Goal: Task Accomplishment & Management: Manage account settings

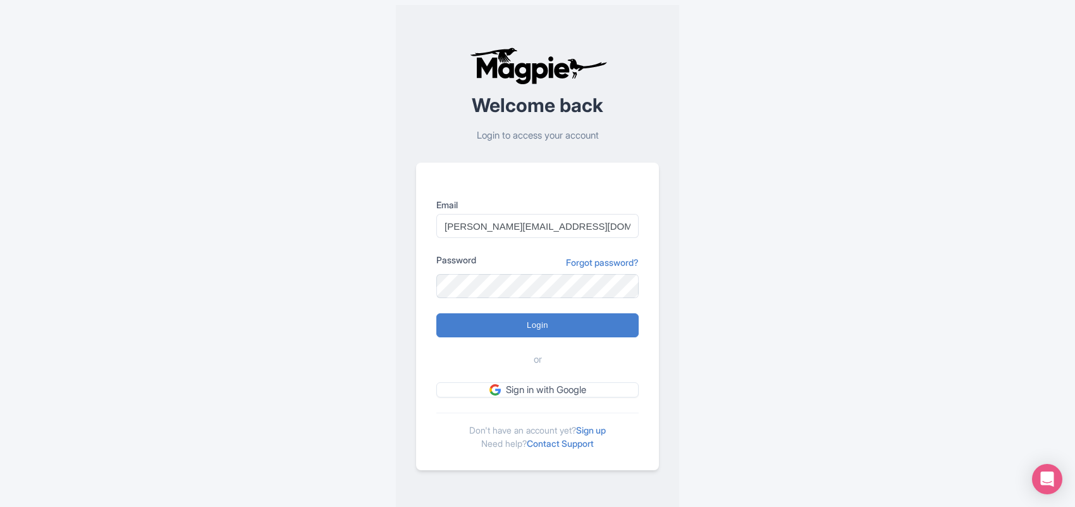
type input "Anshul.chittodiya@ticketex.co"
click at [436, 313] on input "Login" at bounding box center [537, 325] width 202 height 24
type input "Logging in..."
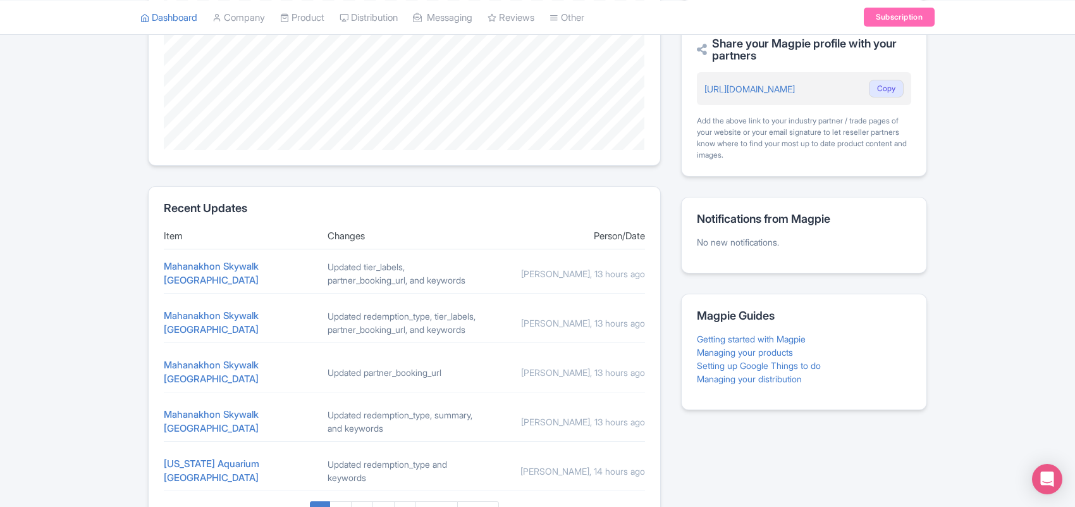
scroll to position [462, 0]
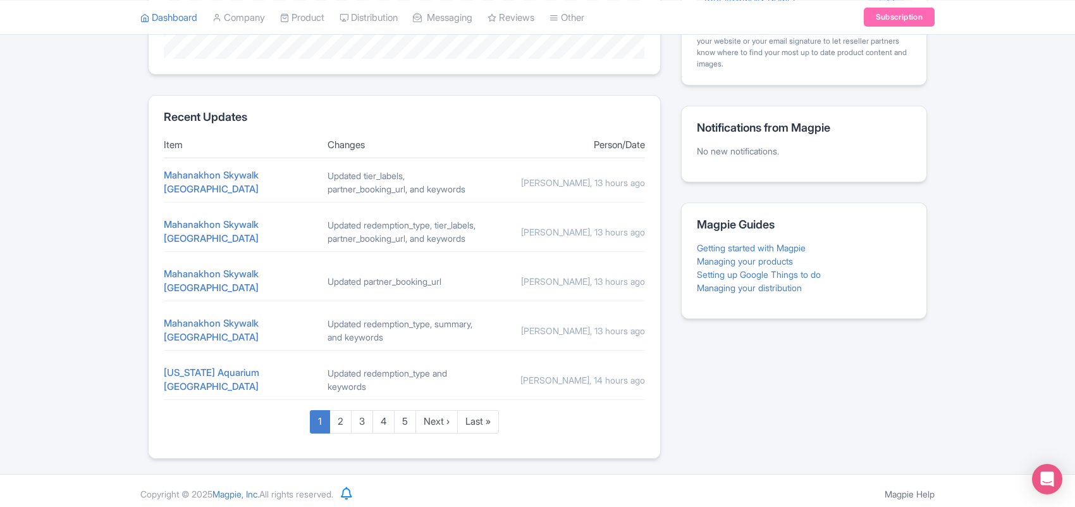
click at [393, 367] on div "Updated redemption_type and keywords" at bounding box center [405, 379] width 154 height 27
click at [348, 371] on div "Updated redemption_type and keywords" at bounding box center [405, 379] width 154 height 27
click at [341, 413] on link "2" at bounding box center [340, 421] width 22 height 23
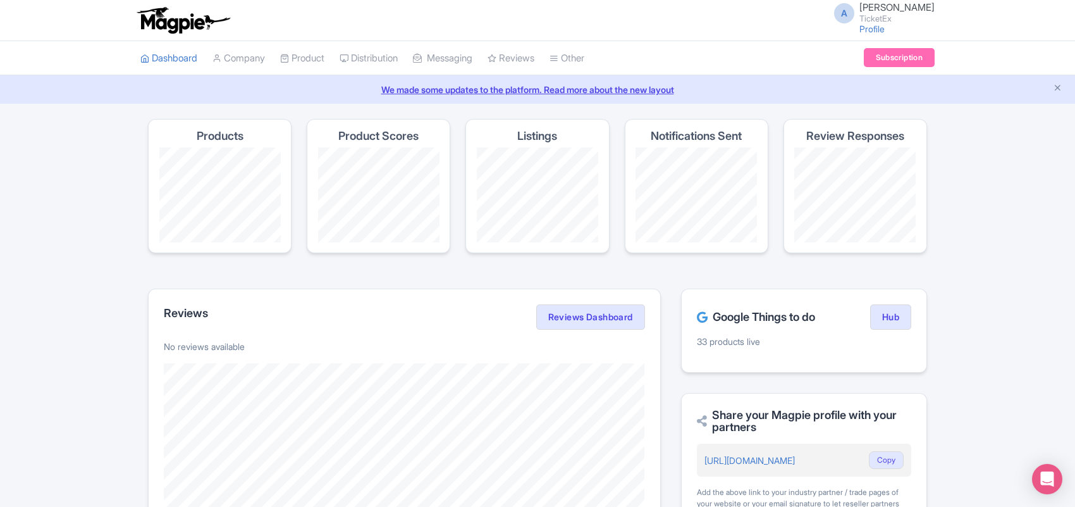
click at [700, 317] on icon at bounding box center [702, 316] width 11 height 11
click at [740, 321] on h2 "Google Things to do" at bounding box center [756, 317] width 118 height 13
click at [892, 316] on link "Hub" at bounding box center [890, 316] width 41 height 25
click at [312, 58] on link "Product" at bounding box center [302, 58] width 44 height 35
click at [331, 92] on link "My Products" at bounding box center [341, 90] width 120 height 20
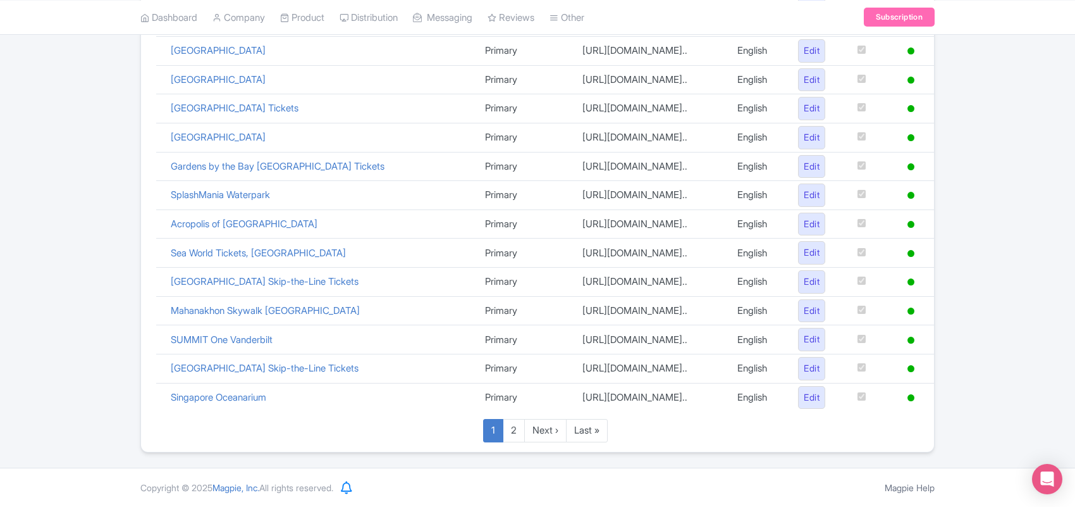
scroll to position [596, 0]
click at [510, 428] on link "2" at bounding box center [514, 430] width 22 height 23
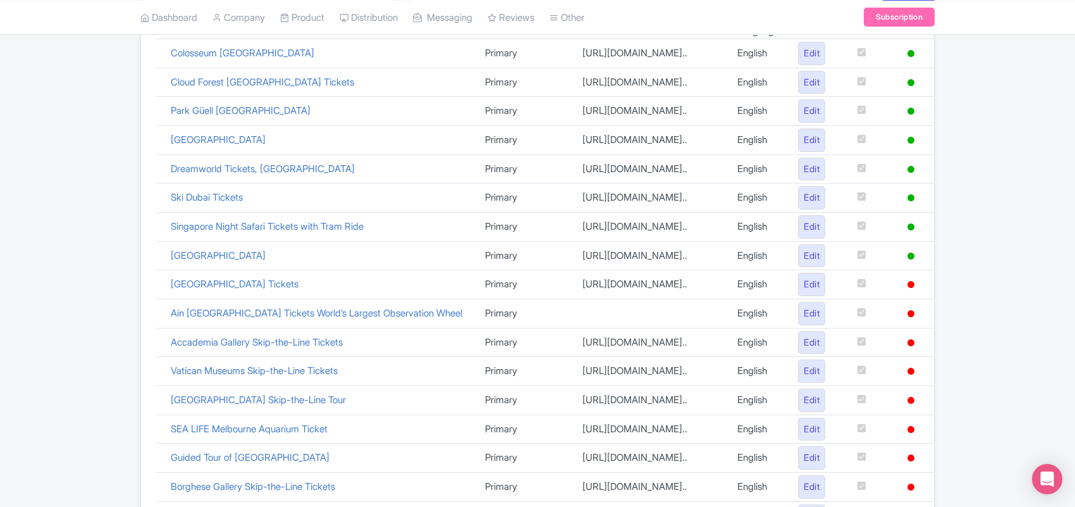
scroll to position [263, 0]
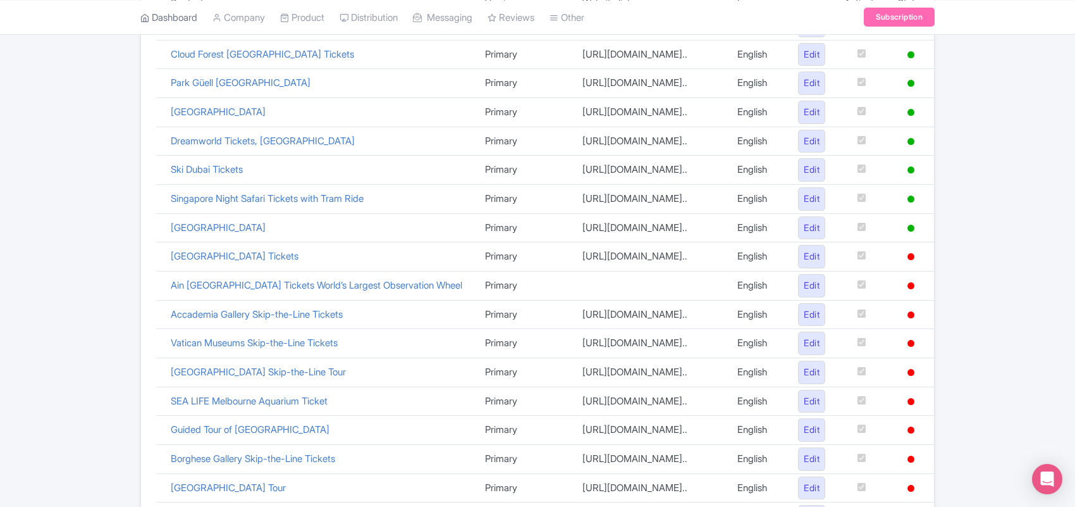
click at [185, 14] on link "Dashboard" at bounding box center [168, 17] width 57 height 35
click at [302, 13] on link "Product" at bounding box center [302, 17] width 44 height 35
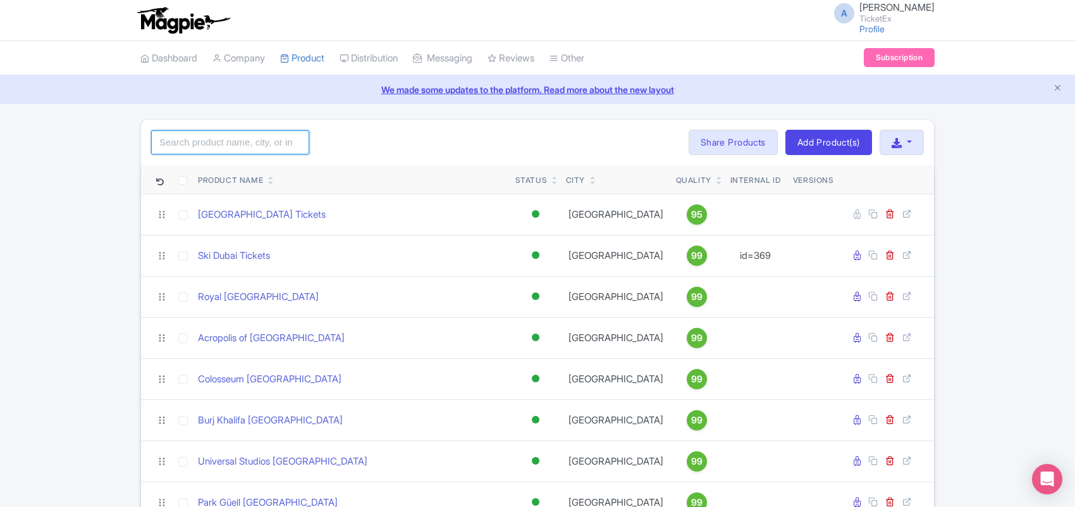
click at [262, 141] on input "search" at bounding box center [230, 142] width 158 height 24
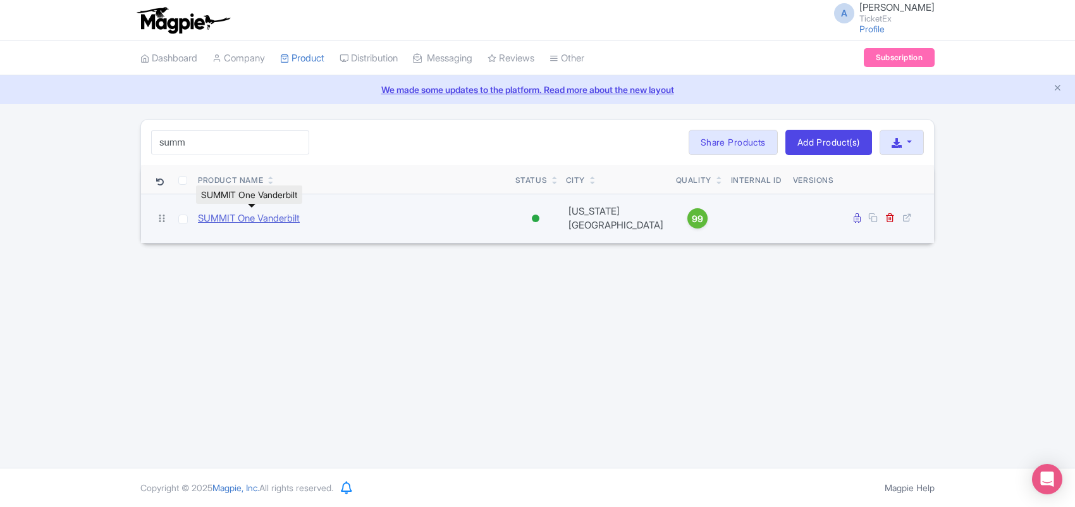
click at [269, 217] on link "SUMMIT One Vanderbilt" at bounding box center [249, 218] width 102 height 15
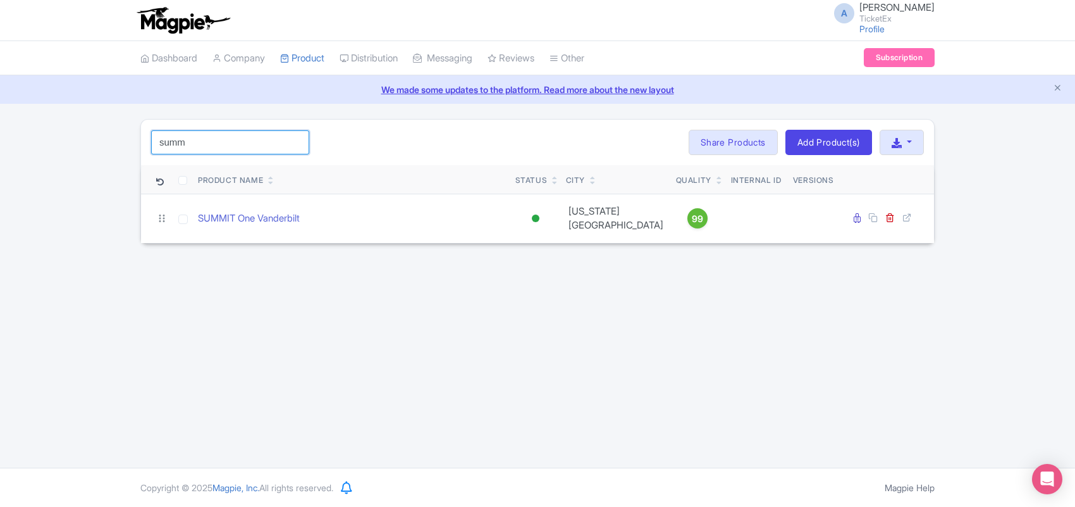
drag, startPoint x: 202, startPoint y: 143, endPoint x: 14, endPoint y: 146, distance: 188.5
click at [14, 146] on div "summ Search Bulk Actions Delete Add to Collection Share Products Add to Collect…" at bounding box center [537, 181] width 1075 height 125
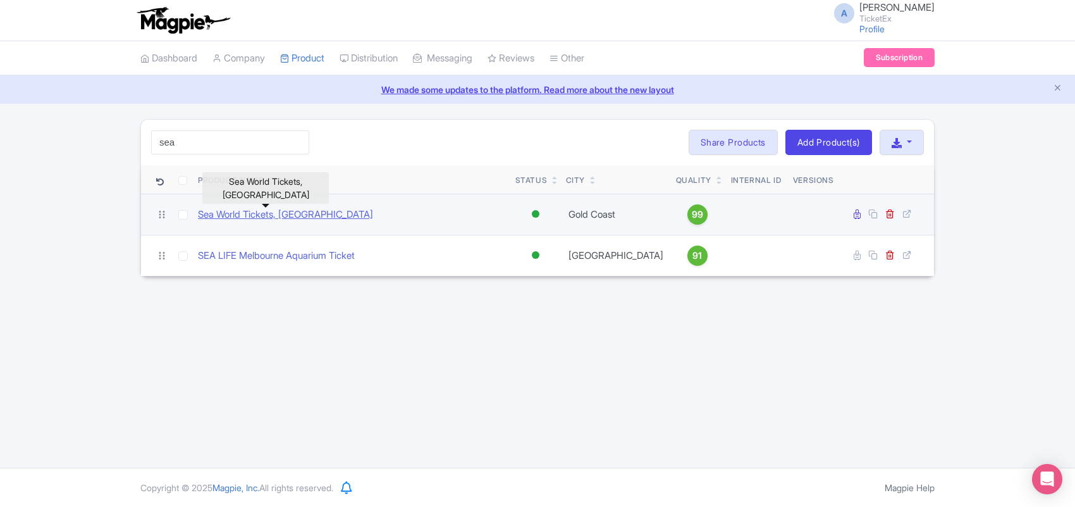
click at [229, 216] on link "Sea World Tickets, Gold Coast" at bounding box center [285, 214] width 175 height 15
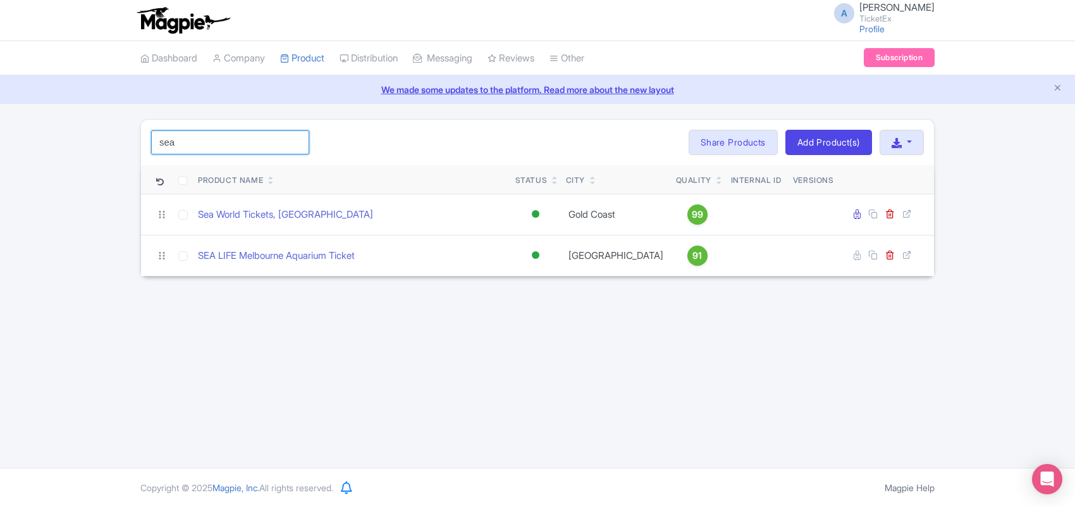
drag, startPoint x: 223, startPoint y: 144, endPoint x: 71, endPoint y: 146, distance: 151.8
click at [71, 146] on div "sea Search Bulk Actions Delete Add to Collection Share Products Add to Collecti…" at bounding box center [537, 197] width 1075 height 157
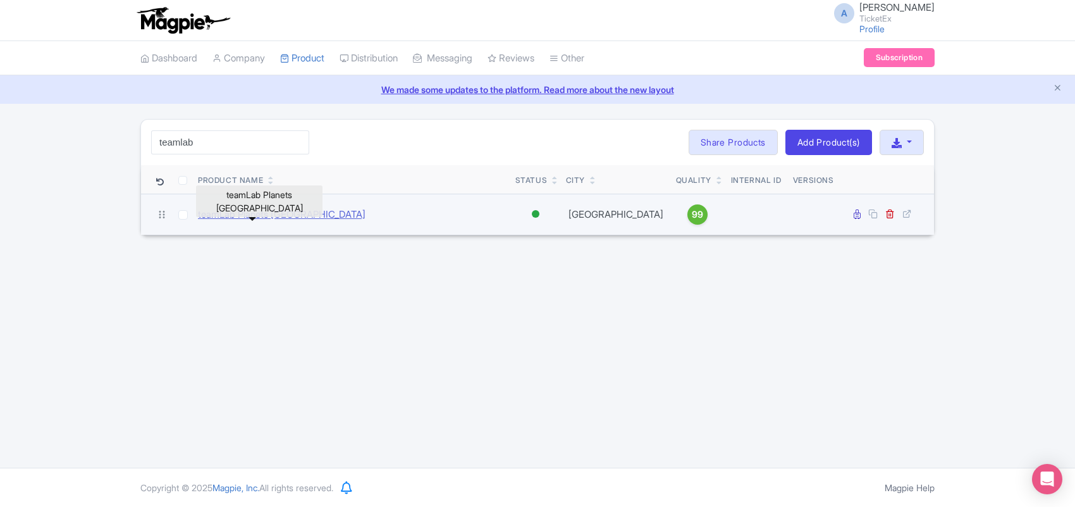
click at [263, 217] on link "teamLab Planets [GEOGRAPHIC_DATA]" at bounding box center [282, 214] width 168 height 15
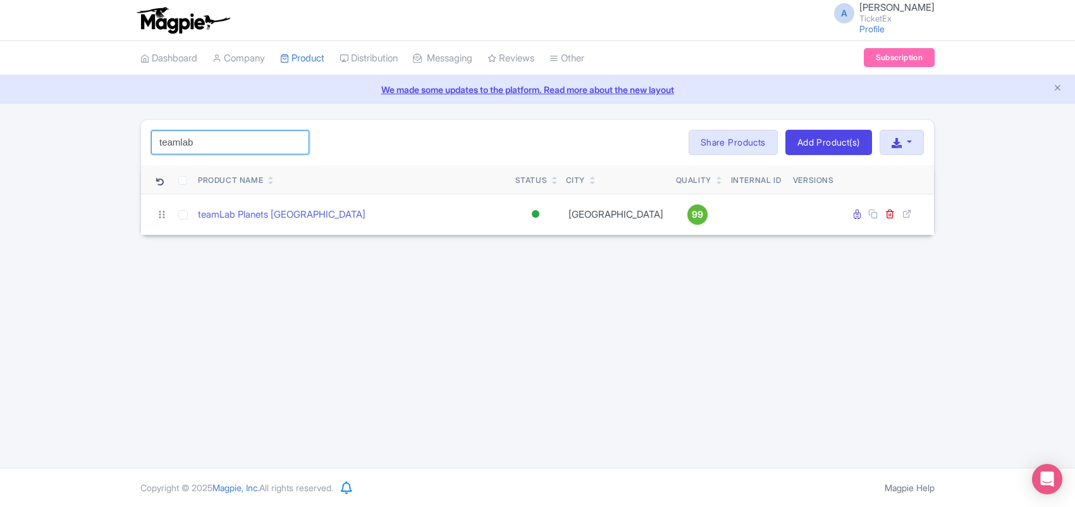
drag, startPoint x: 209, startPoint y: 146, endPoint x: 75, endPoint y: 137, distance: 134.4
click at [75, 137] on div "teamlab Search Bulk Actions Delete Add to Collection Share Products Add to Coll…" at bounding box center [537, 177] width 1075 height 116
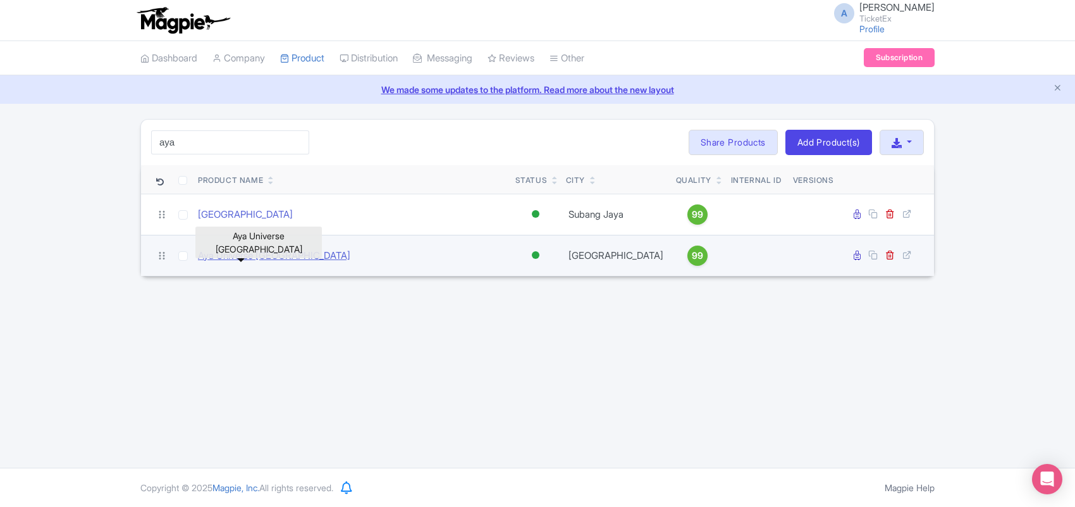
click at [252, 258] on link "Aya Universe Dubai" at bounding box center [274, 256] width 152 height 15
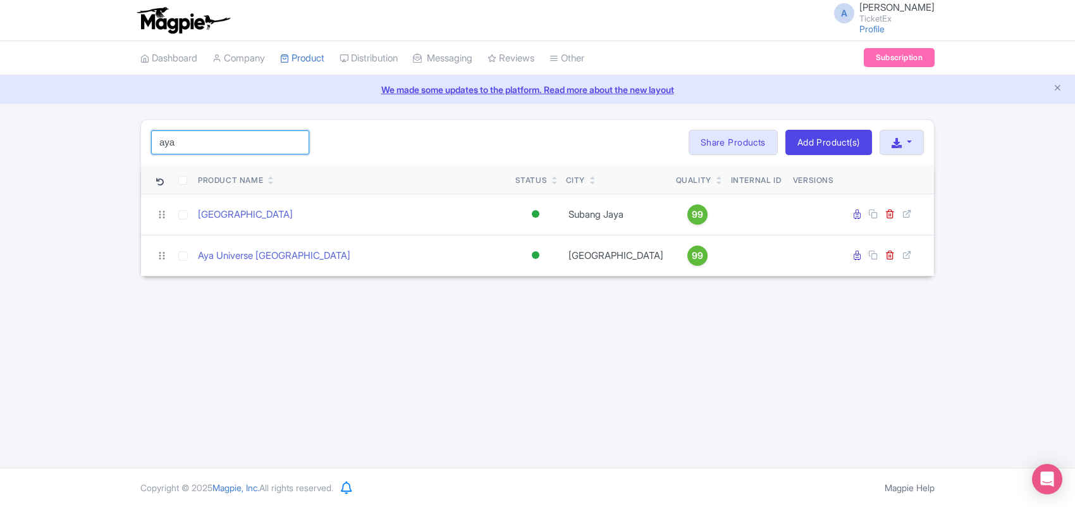
drag, startPoint x: 200, startPoint y: 144, endPoint x: 85, endPoint y: 144, distance: 115.1
click at [85, 144] on div "aya Search Bulk Actions Delete Add to Collection Share Products Add to Collecti…" at bounding box center [537, 197] width 1075 height 157
paste input "Singapore"
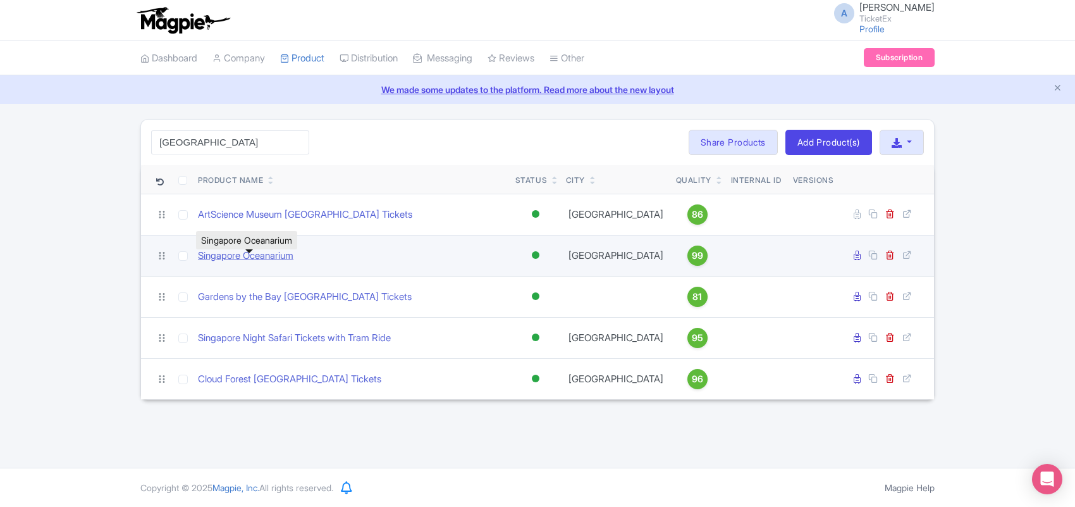
click at [273, 262] on link "Singapore Oceanarium" at bounding box center [245, 256] width 95 height 15
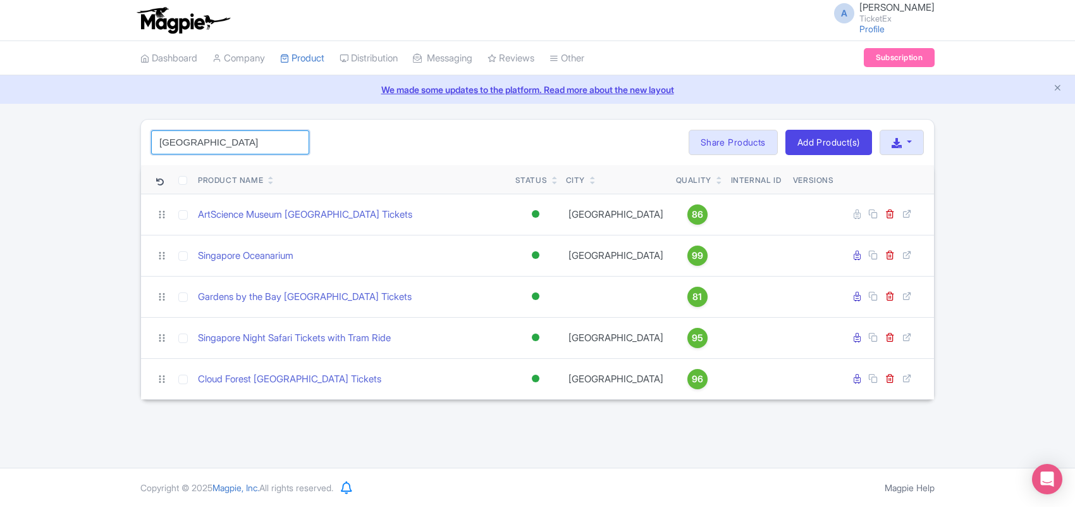
drag, startPoint x: 230, startPoint y: 142, endPoint x: 8, endPoint y: 142, distance: 221.3
click at [8, 142] on div "Singapore Search Bulk Actions Delete Add to Collection Share Products Add to Co…" at bounding box center [537, 259] width 1075 height 281
paste input "Dubai Aquarium"
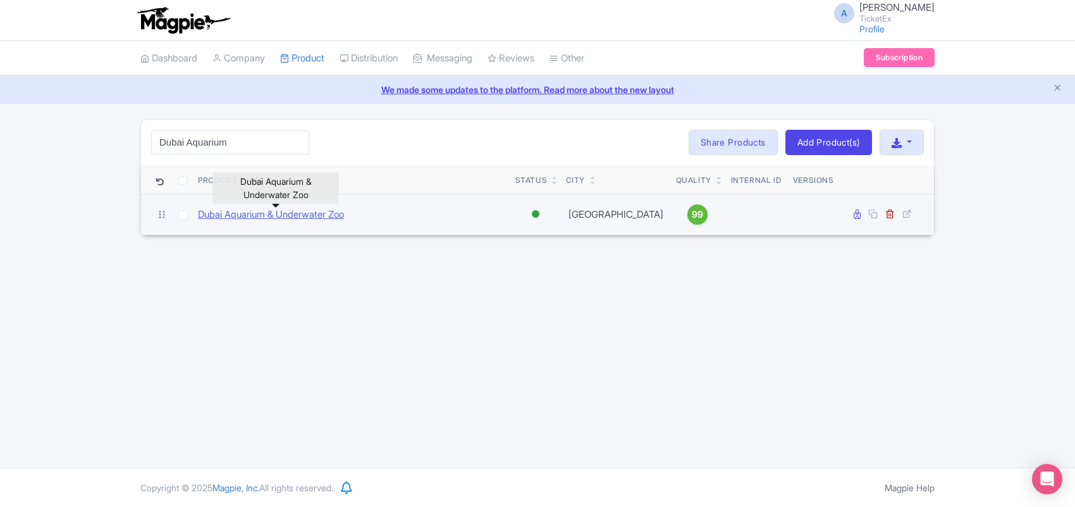
click at [263, 215] on link "Dubai Aquarium & Underwater Zoo" at bounding box center [271, 214] width 146 height 15
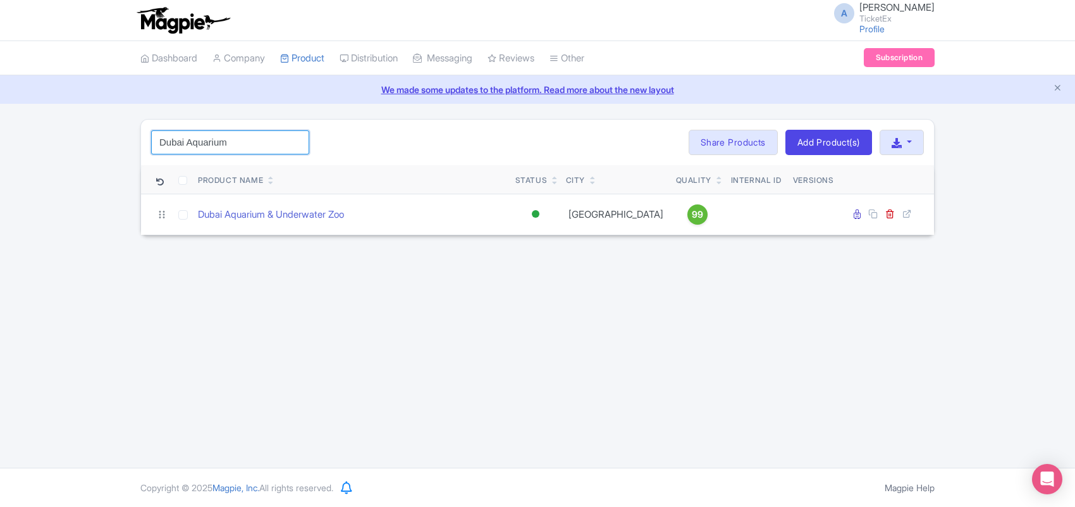
drag, startPoint x: 250, startPoint y: 144, endPoint x: 0, endPoint y: 147, distance: 250.5
click at [0, 147] on div "Dubai Aquarium Search Bulk Actions Delete Add to Collection Share Products Add …" at bounding box center [537, 177] width 1075 height 116
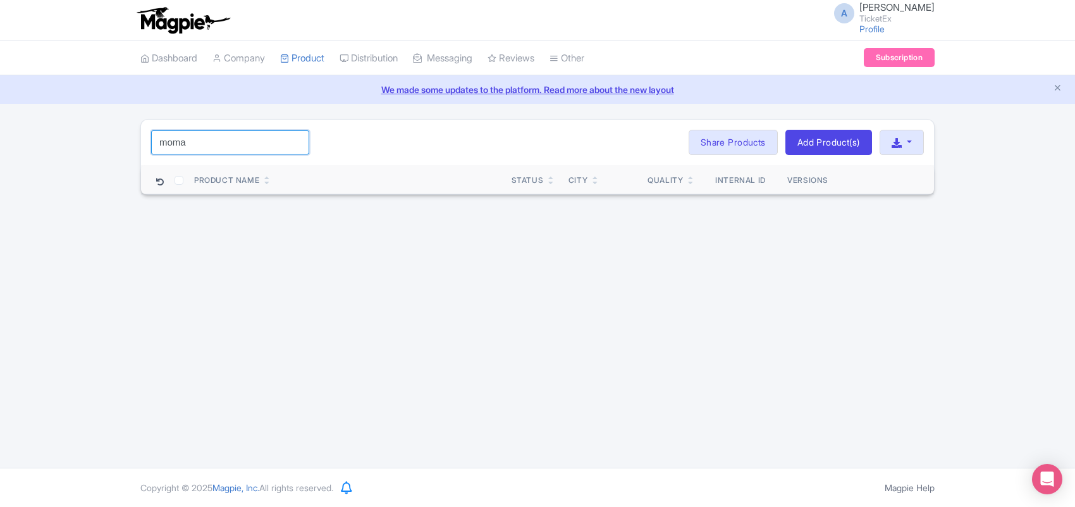
drag, startPoint x: 207, startPoint y: 144, endPoint x: 1, endPoint y: 140, distance: 206.2
click at [1, 140] on div "moma Search Bulk Actions Delete Add to Collection Share Products Add to Collect…" at bounding box center [537, 157] width 1075 height 76
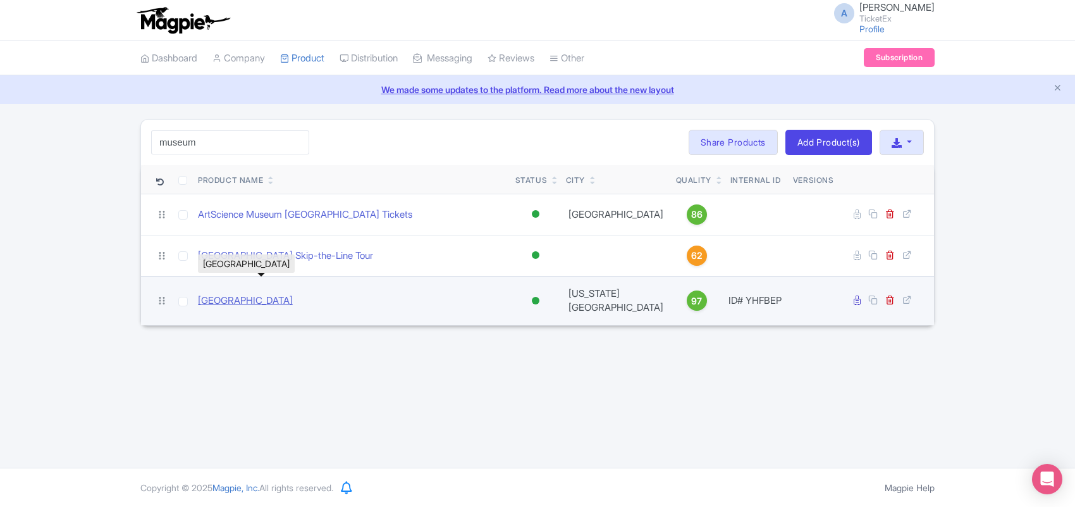
click at [260, 298] on link "Museum of Modern Art NYC" at bounding box center [245, 300] width 95 height 15
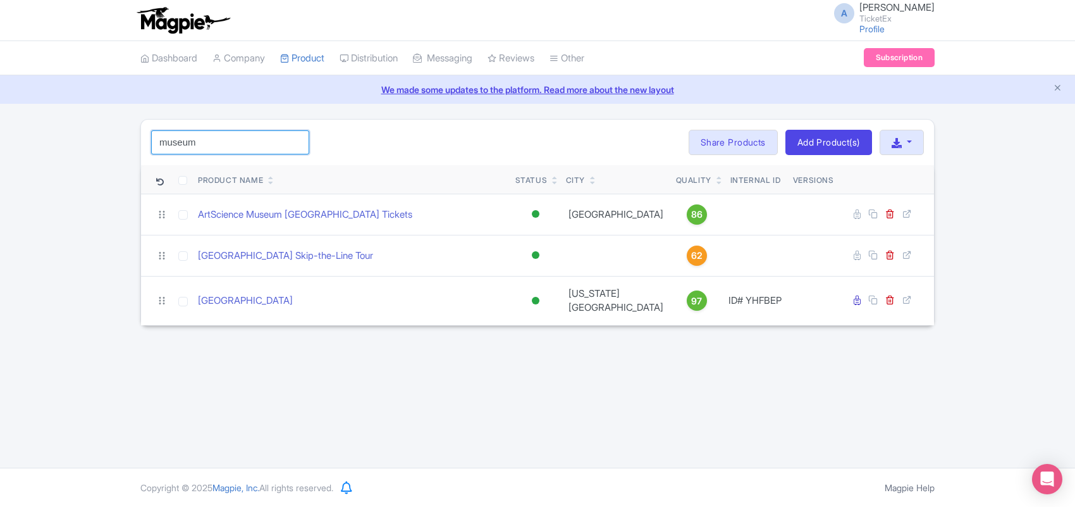
drag, startPoint x: 219, startPoint y: 145, endPoint x: 18, endPoint y: 136, distance: 201.3
click at [18, 136] on div "museum Search Bulk Actions Delete Add to Collection Share Products Add to Colle…" at bounding box center [537, 222] width 1075 height 207
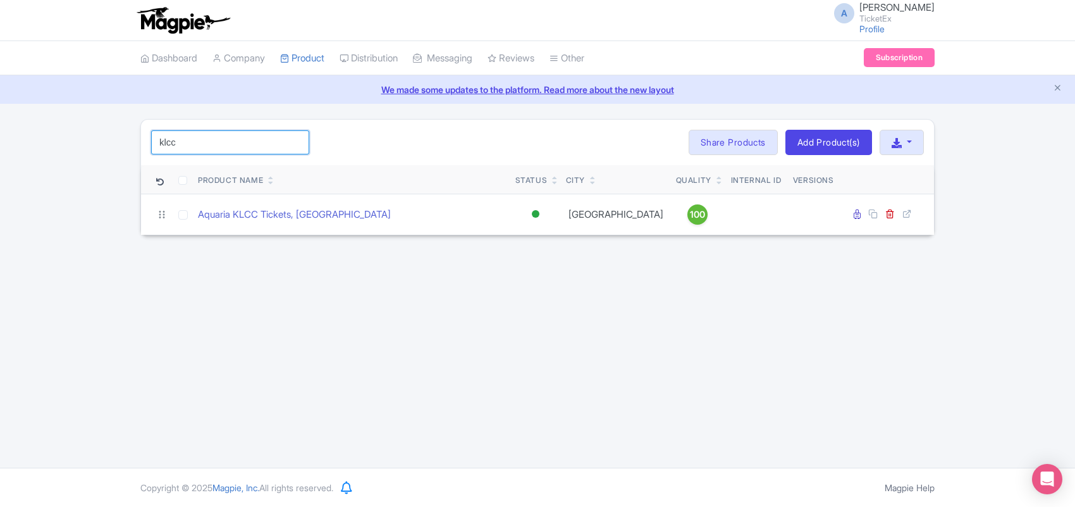
type input "klcc"
click at [269, 258] on div "A Anshul Chittodiya TicketEx Profile Users Settings Sign out Dashboard Company …" at bounding box center [537, 233] width 1075 height 467
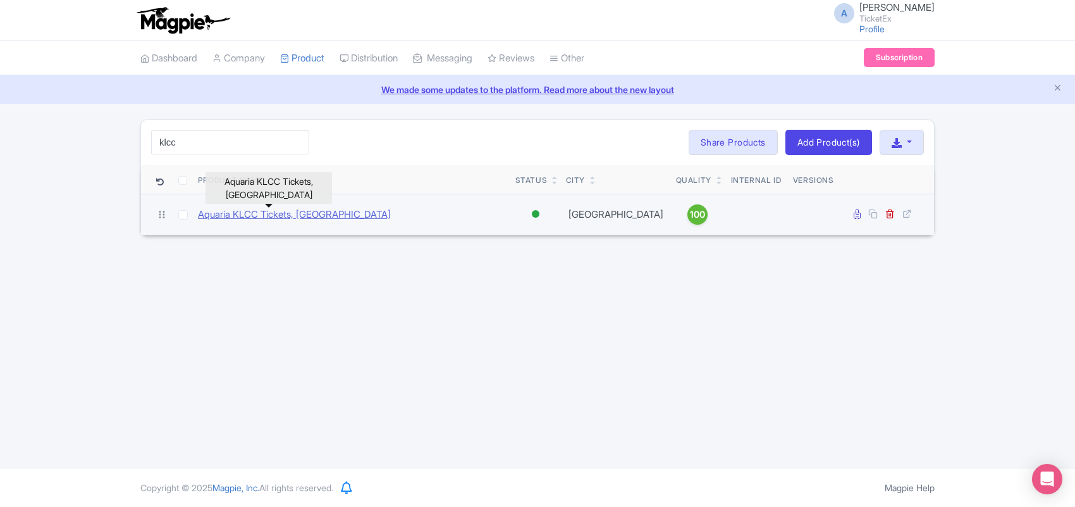
click at [258, 213] on link "Aquaria KLCC Tickets, Malaysia" at bounding box center [294, 214] width 193 height 15
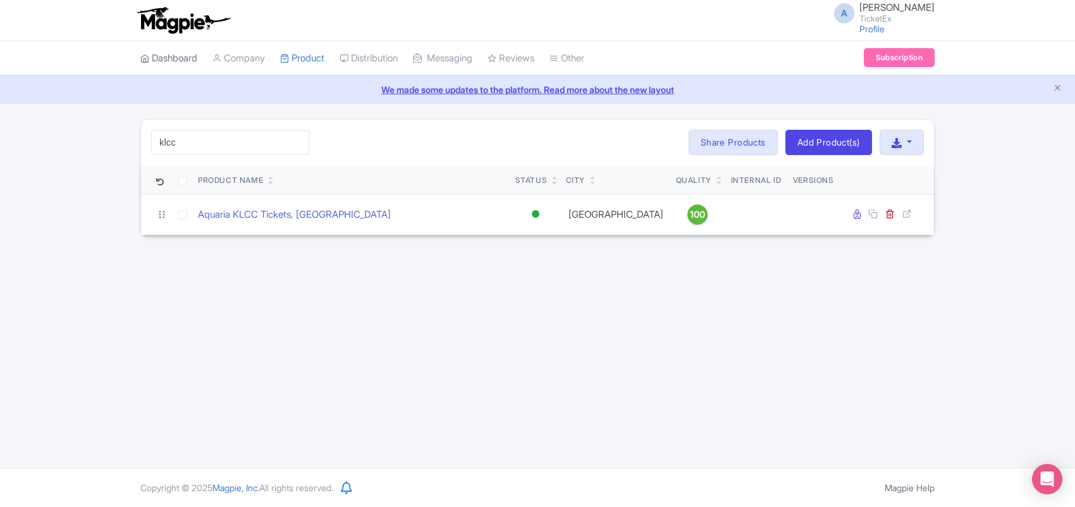
click at [179, 59] on link "Dashboard" at bounding box center [168, 58] width 57 height 35
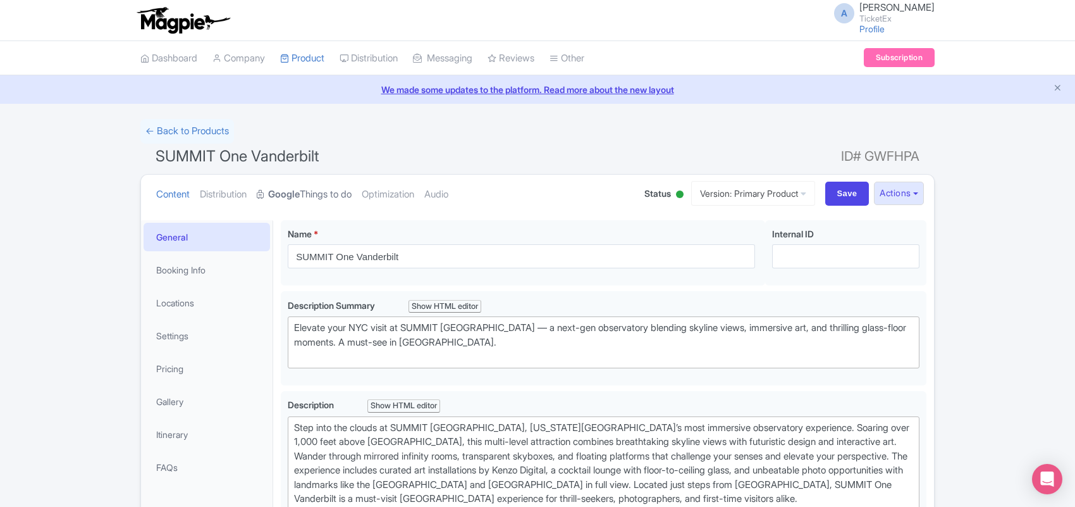
click at [333, 195] on link "Google Things to do" at bounding box center [304, 195] width 95 height 40
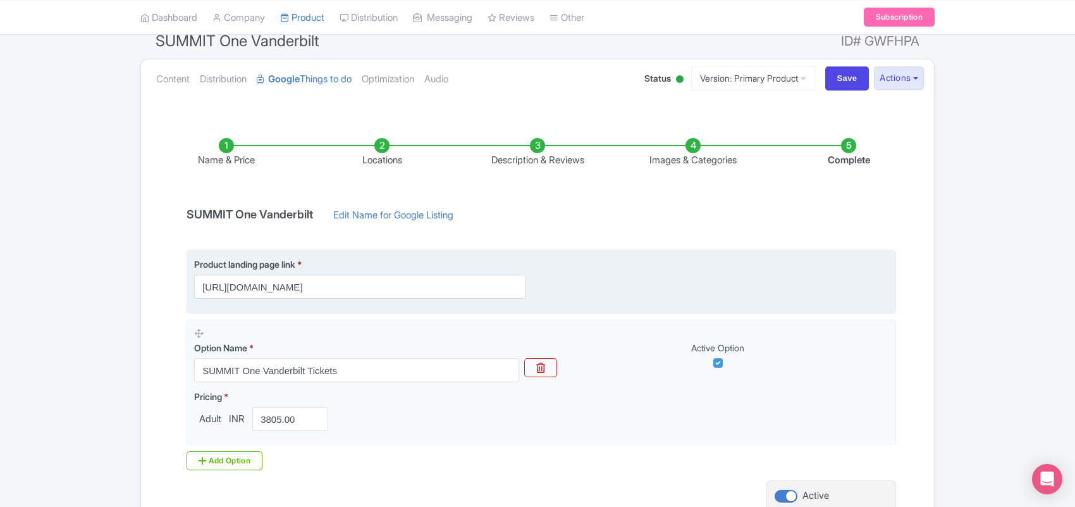
scroll to position [158, 0]
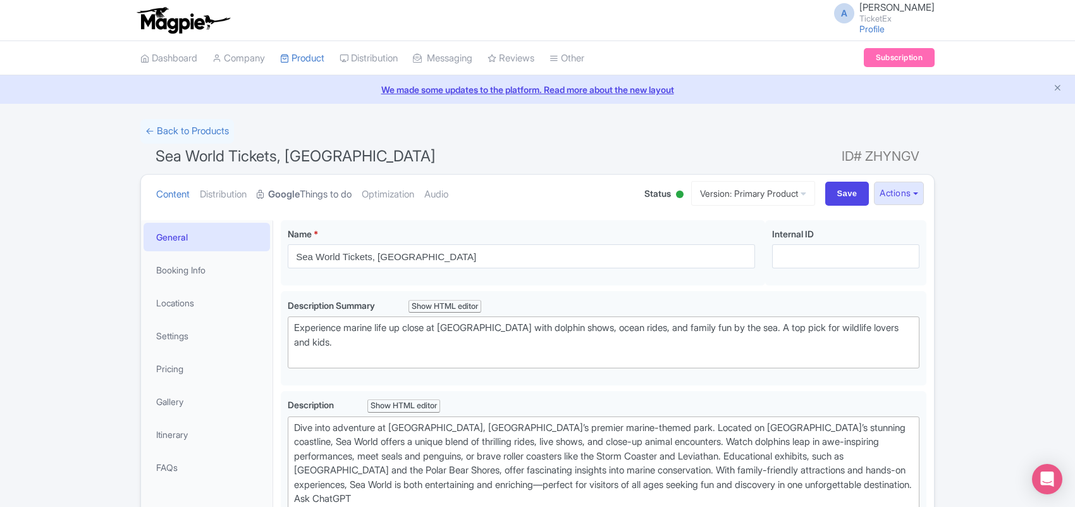
click at [313, 187] on link "Google Things to do" at bounding box center [304, 195] width 95 height 40
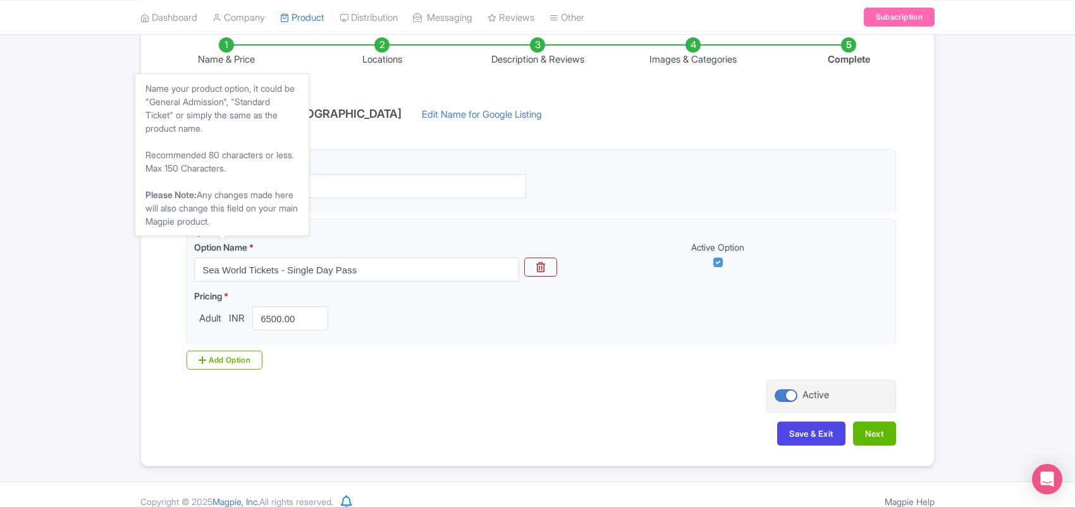
scroll to position [231, 0]
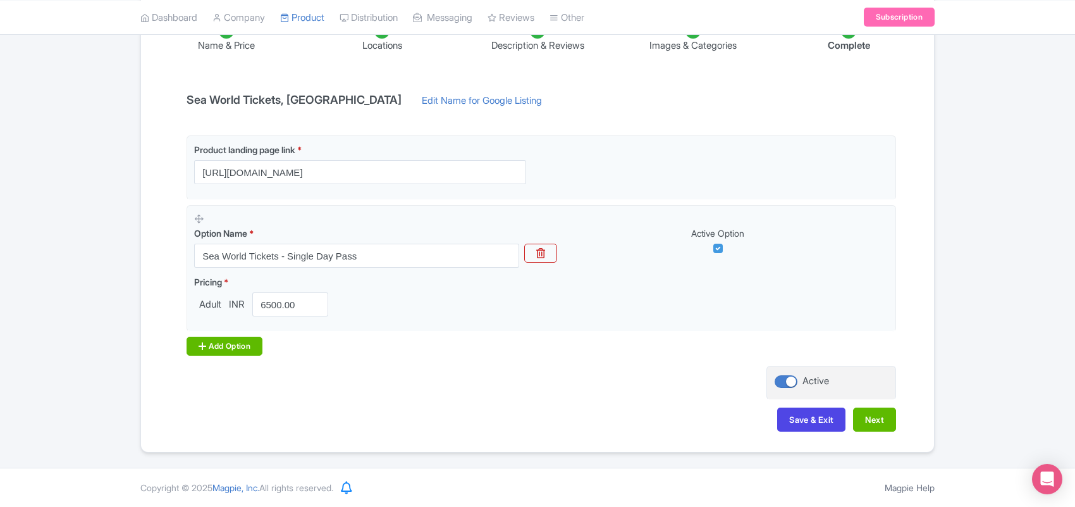
click at [218, 343] on div "Add Option" at bounding box center [225, 345] width 76 height 19
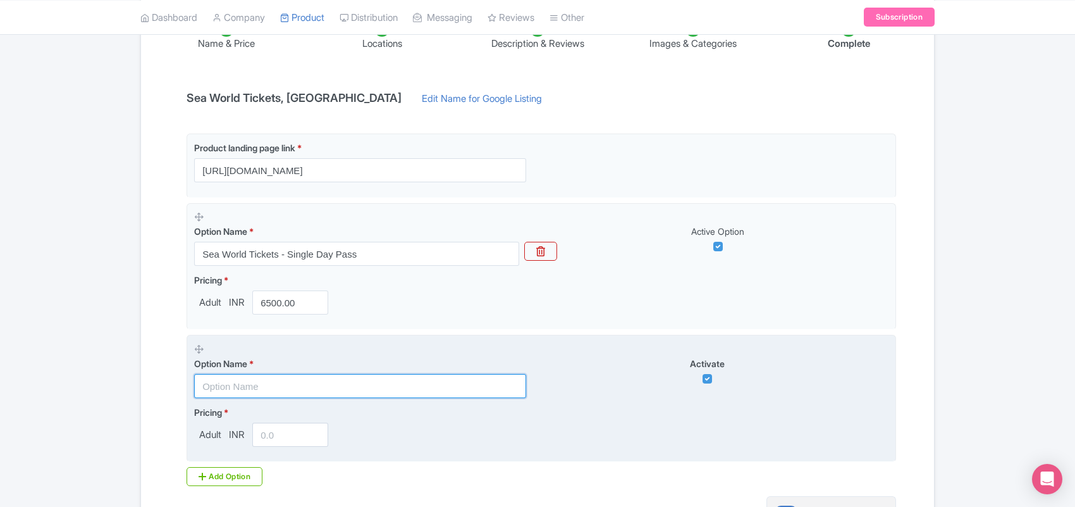
click at [241, 386] on input "text" at bounding box center [360, 386] width 332 height 24
paste input "Warner Bros. Movie World, Sea World, and Wet'n'Wild - Escape Pass (5 Days)"
drag, startPoint x: 241, startPoint y: 386, endPoint x: 269, endPoint y: 374, distance: 30.3
click at [266, 380] on input "Warner Bros. Movie World, Sea World, and Wet'n'Wild - Escape Pass (5 Days)" at bounding box center [360, 386] width 332 height 24
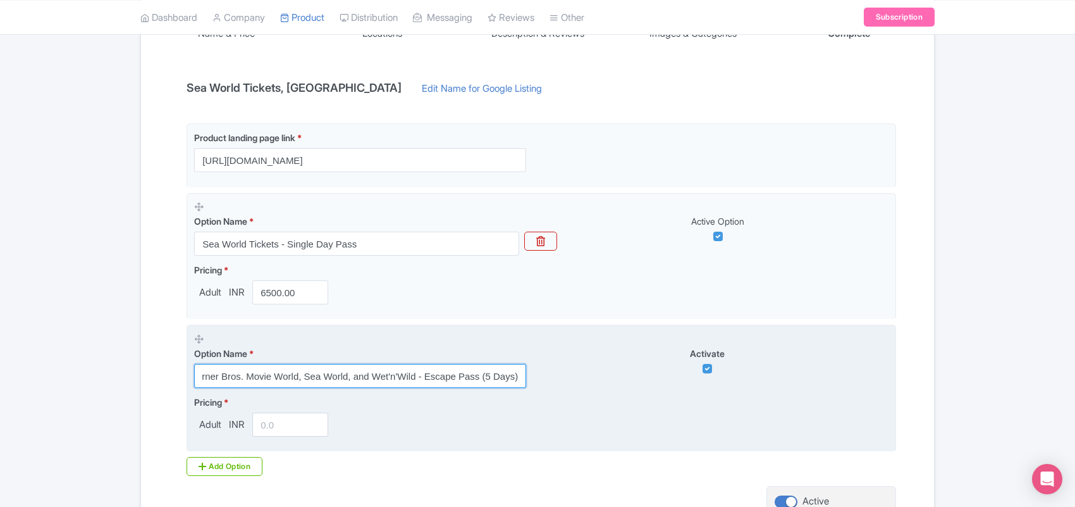
scroll to position [311, 0]
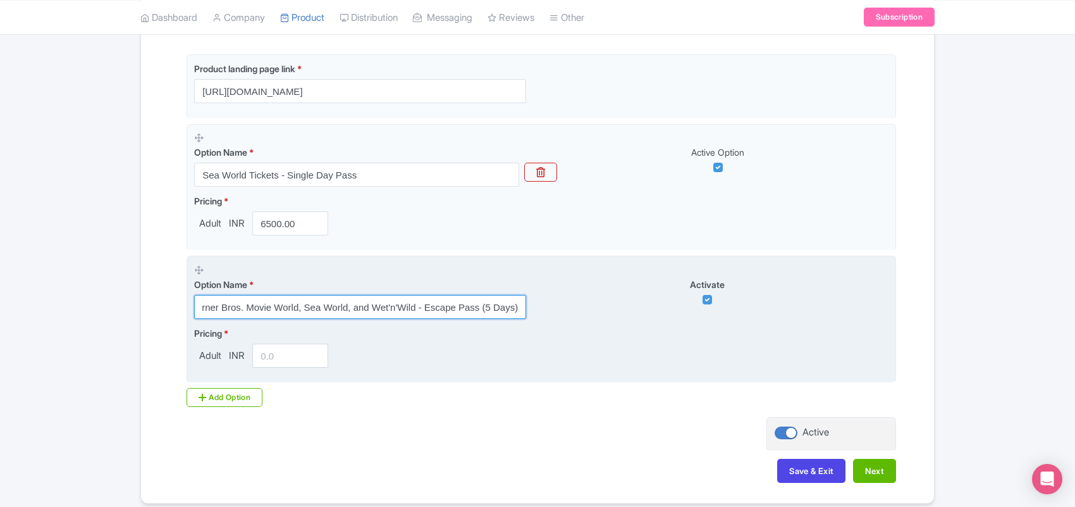
type input "Warner Bros. Movie World, Sea World, and Wet'n'Wild - Escape Pass (5 Days)"
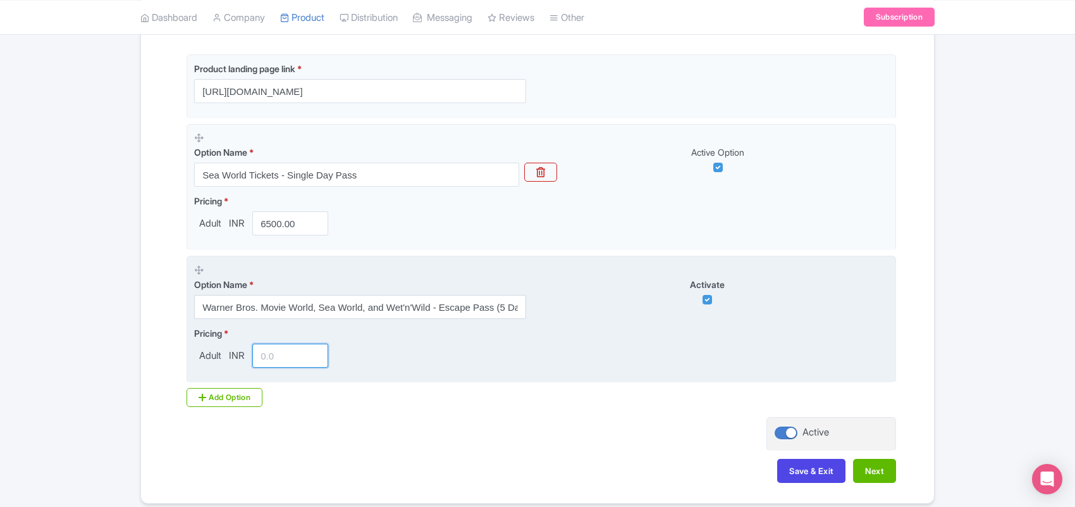
click at [275, 354] on input "number" at bounding box center [290, 355] width 76 height 24
type input "1"
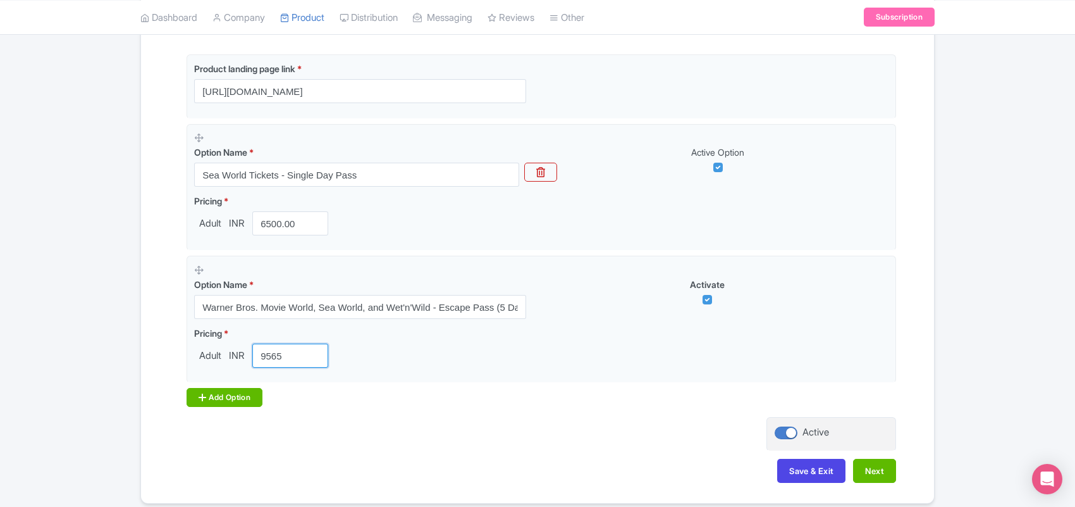
type input "9565"
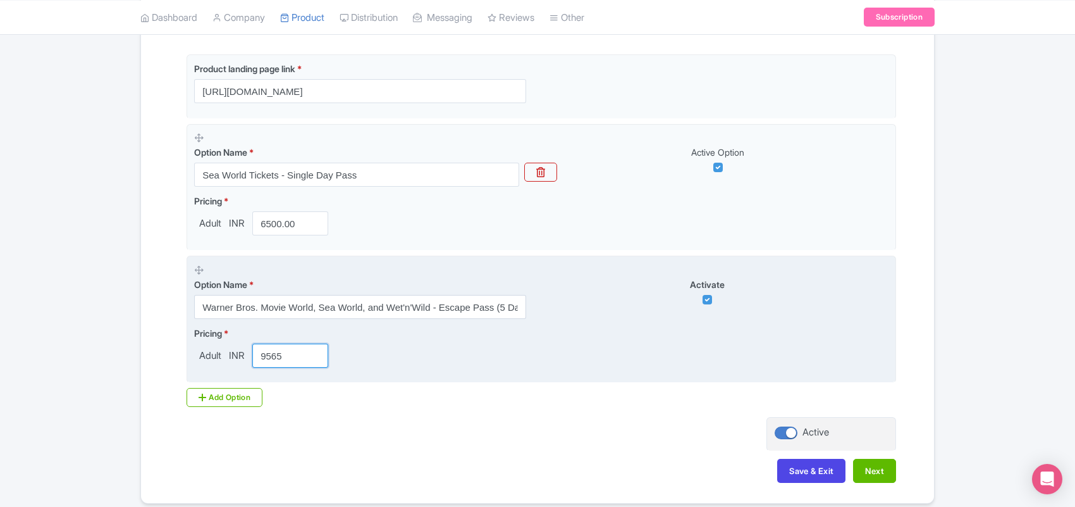
scroll to position [364, 0]
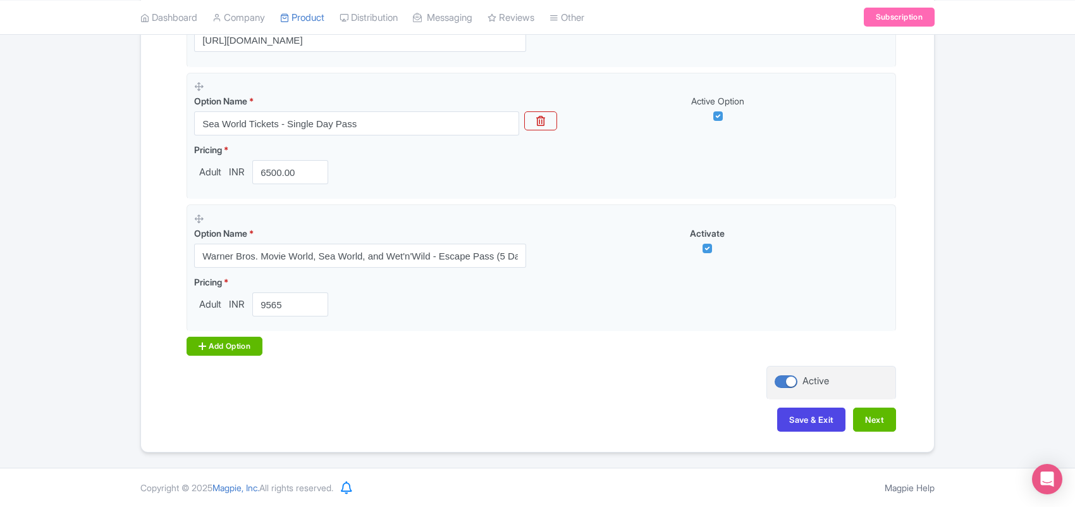
click at [231, 348] on div "Add Option" at bounding box center [225, 345] width 76 height 19
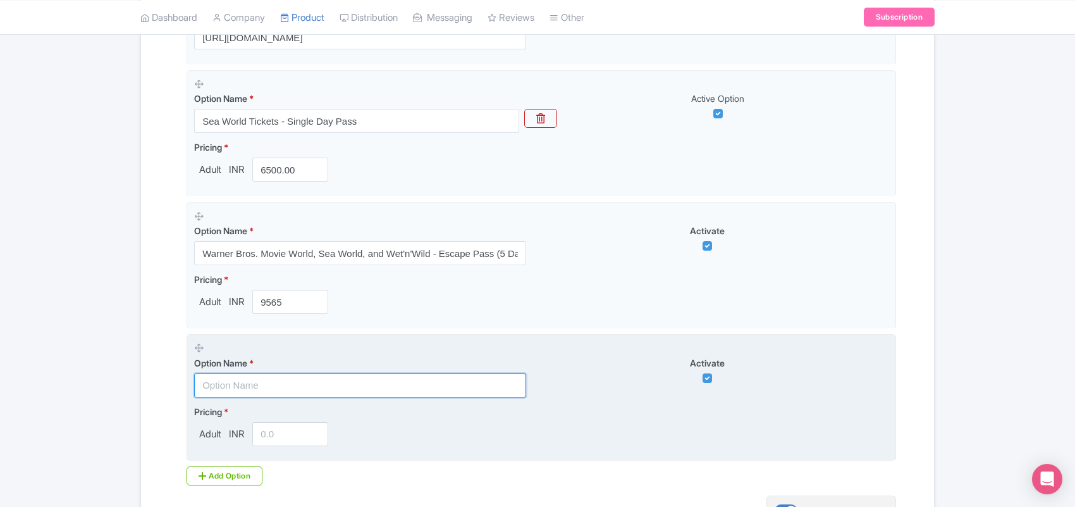
click at [251, 386] on input "text" at bounding box center [360, 385] width 332 height 24
paste input "Warner Bros. Movie World, Sea World, Wet'n'Wild, and Paradise Country - Super P…"
type input "Warner Bros. Movie World, Sea World, Wet'n'Wild, and Paradise Country - Super P…"
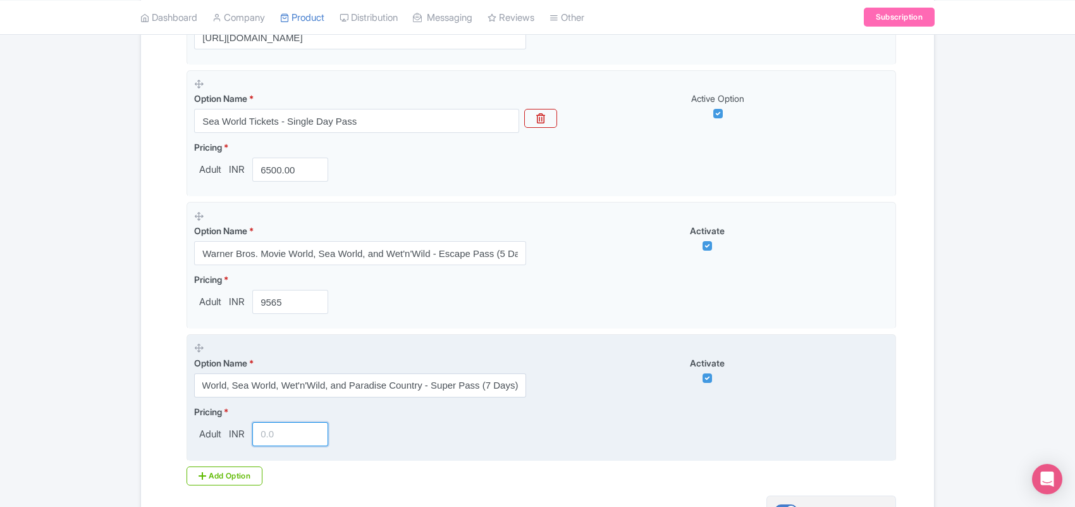
scroll to position [0, 0]
click at [267, 432] on input "number" at bounding box center [290, 434] width 76 height 24
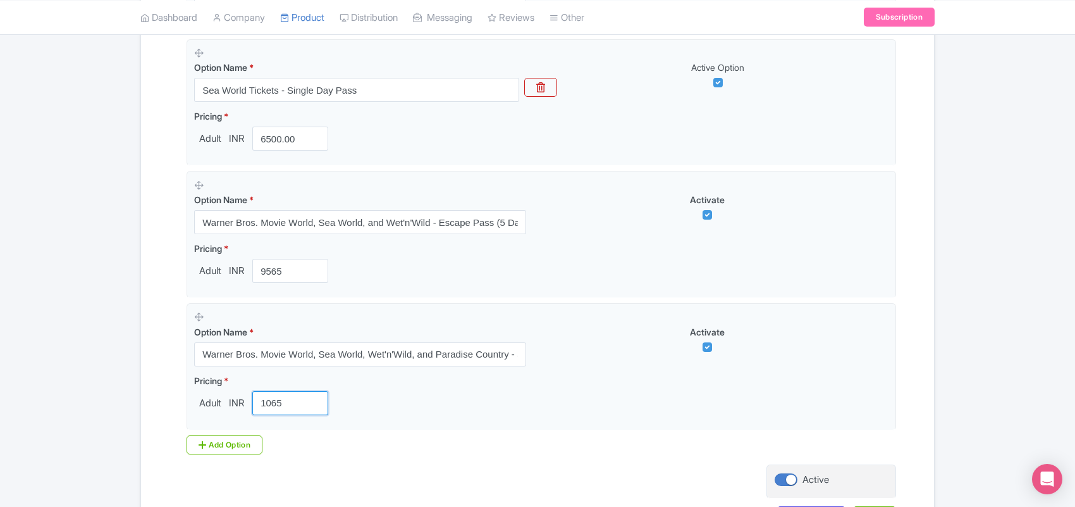
scroll to position [443, 0]
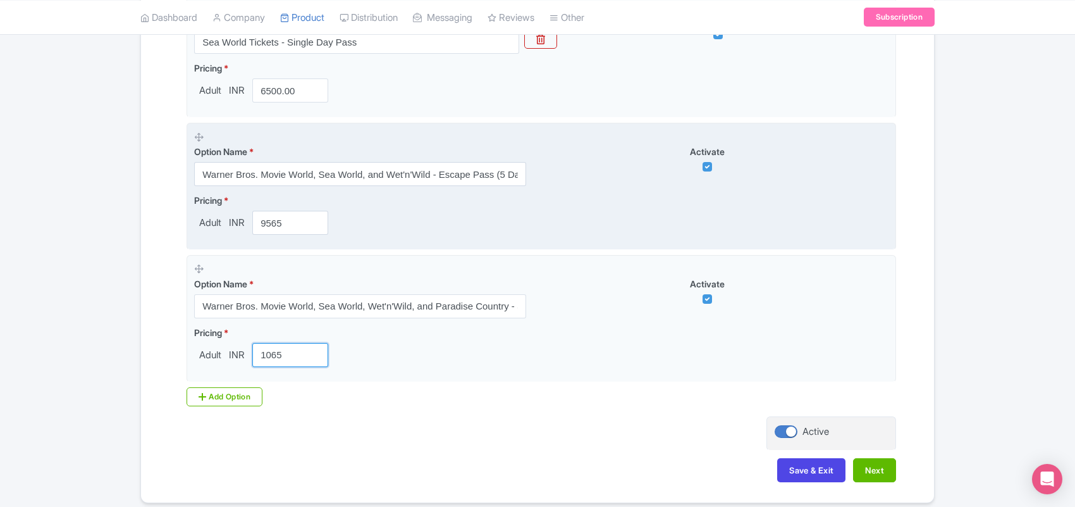
type input "1065"
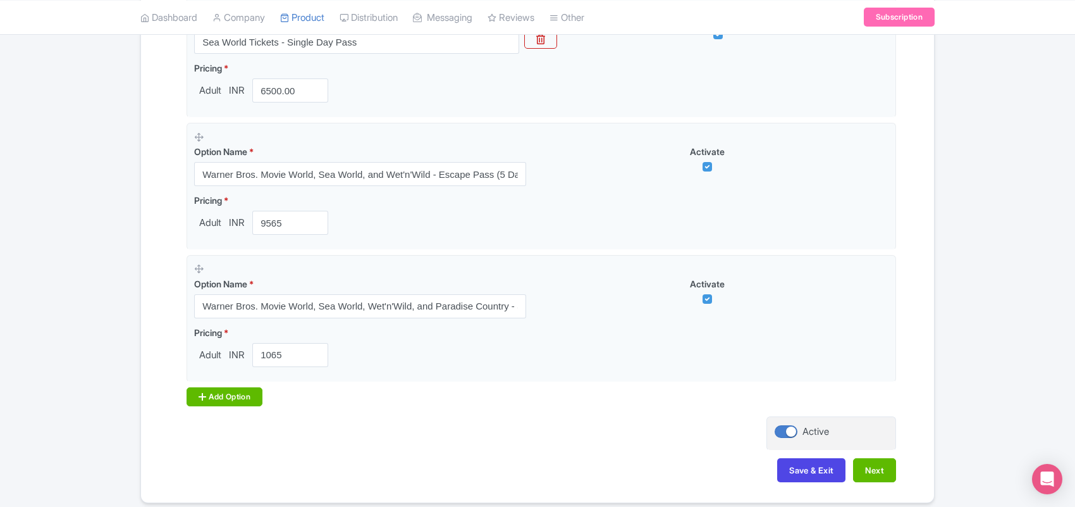
click at [247, 394] on div "Add Option" at bounding box center [225, 396] width 76 height 19
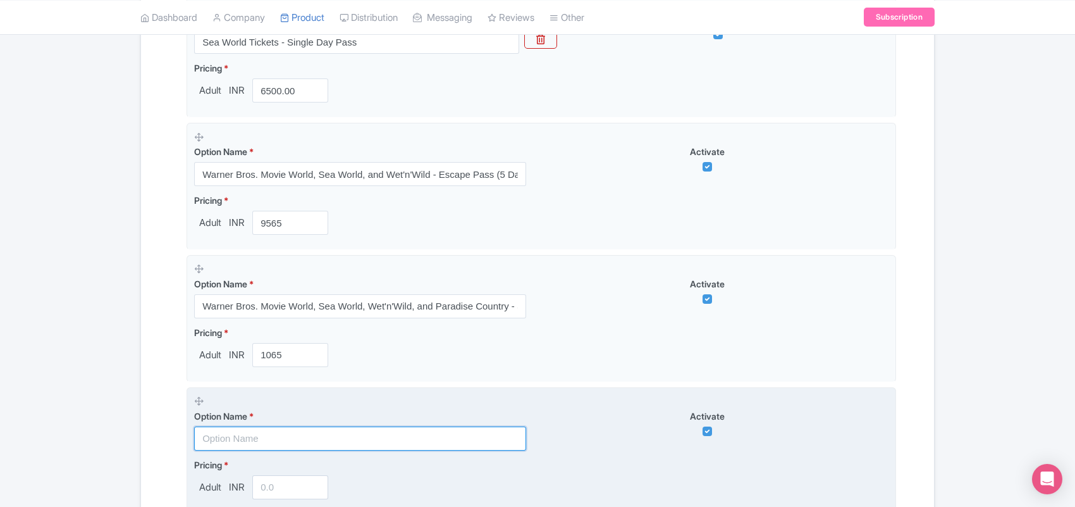
click at [243, 437] on input "text" at bounding box center [360, 438] width 332 height 24
paste input "Warner Bros. Movie World, Sea World, Wet'n'Wild, and Paradise Country - Mega Pa…"
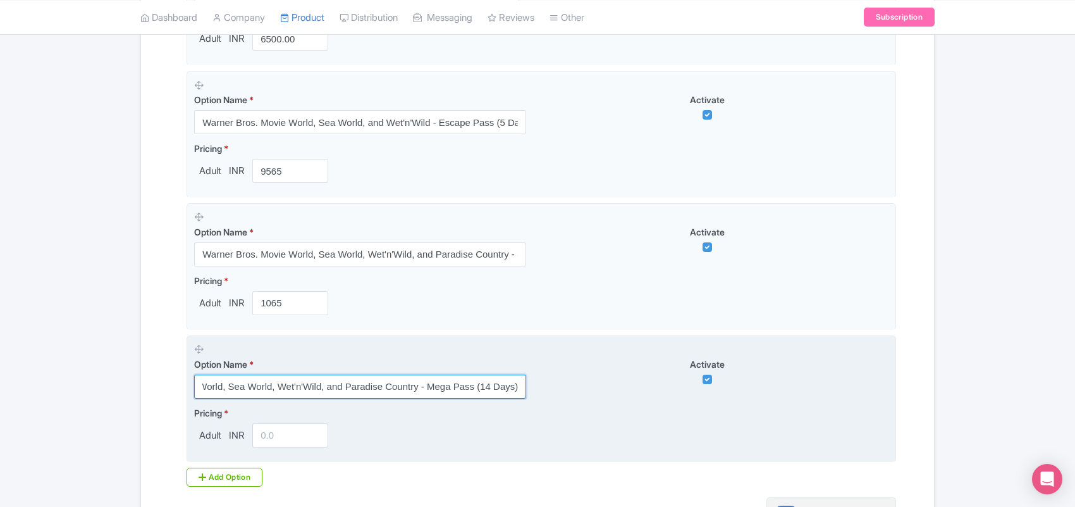
scroll to position [522, 0]
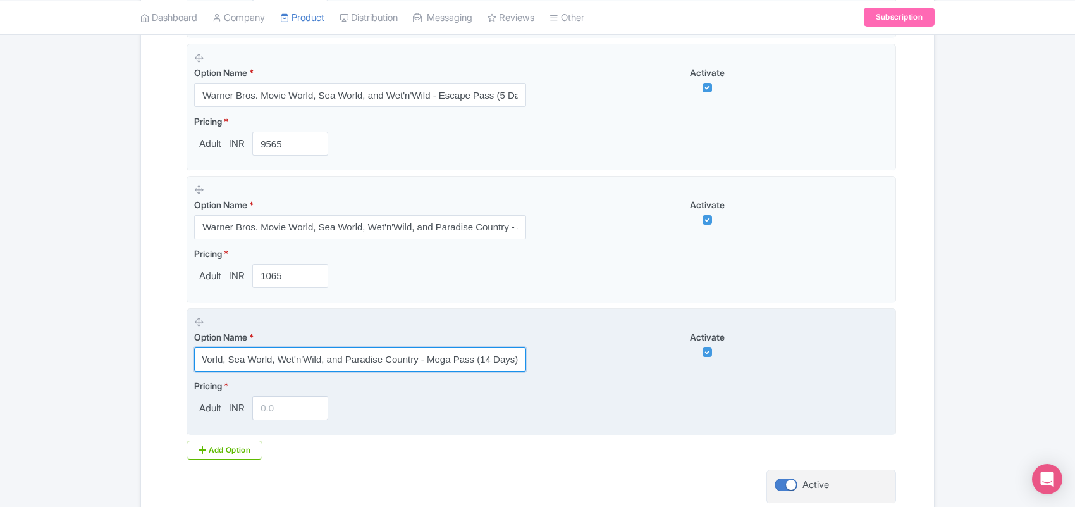
type input "Warner Bros. Movie World, Sea World, Wet'n'Wild, and Paradise Country - Mega Pa…"
click at [267, 402] on input "number" at bounding box center [290, 408] width 76 height 24
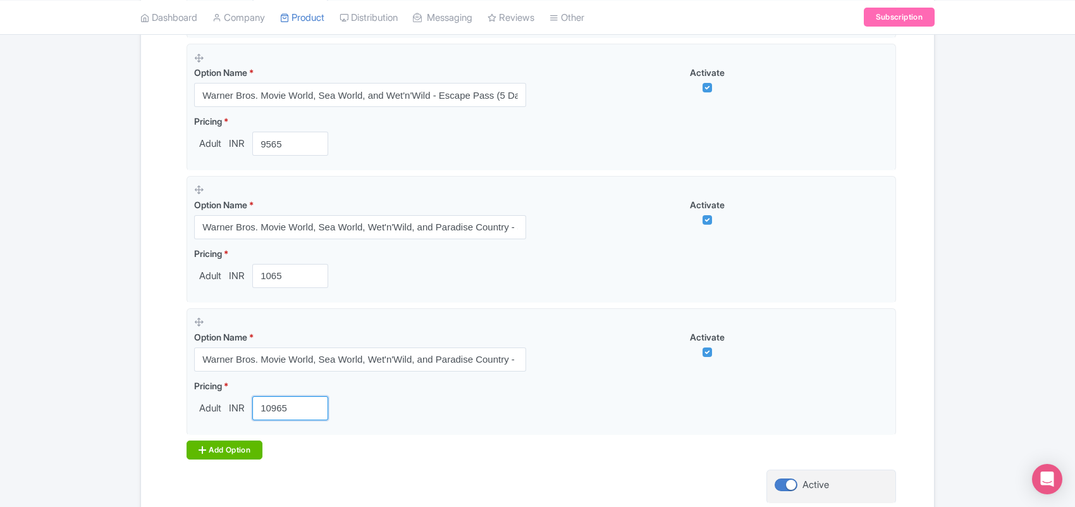
type input "10965"
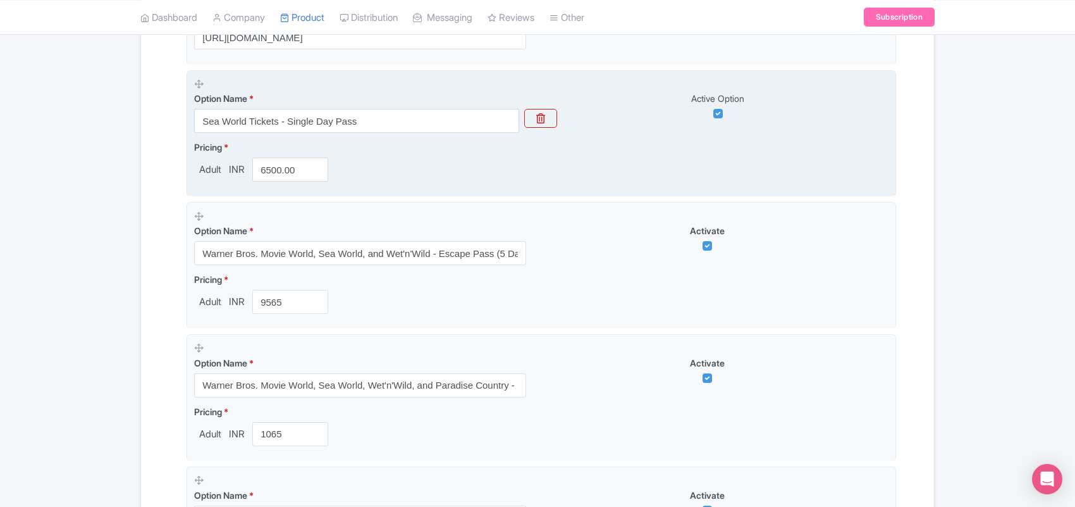
scroll to position [392, 0]
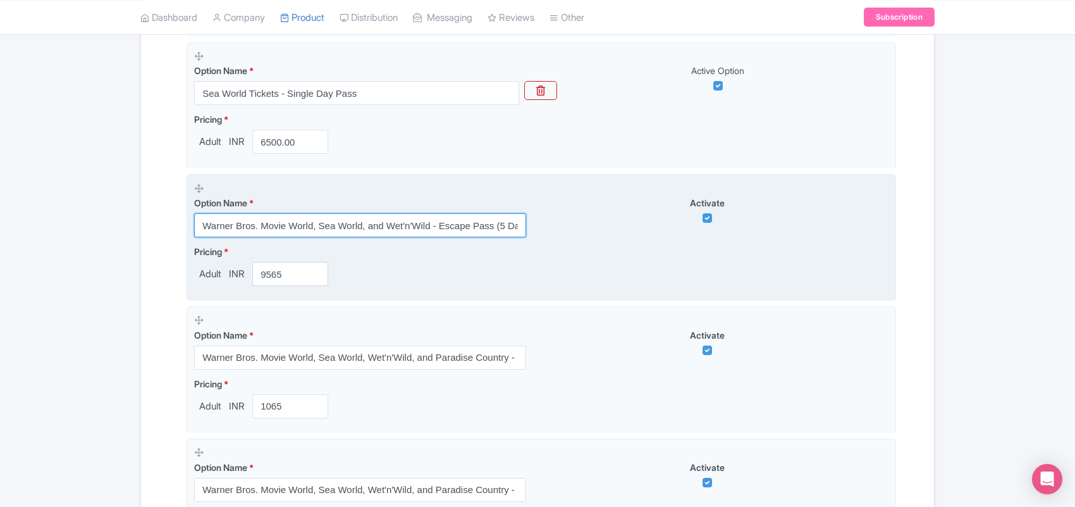
click at [272, 226] on input "Warner Bros. Movie World, Sea World, and Wet'n'Wild - Escape Pass (5 Days)" at bounding box center [360, 225] width 332 height 24
click at [274, 275] on input "9565" at bounding box center [290, 274] width 76 height 24
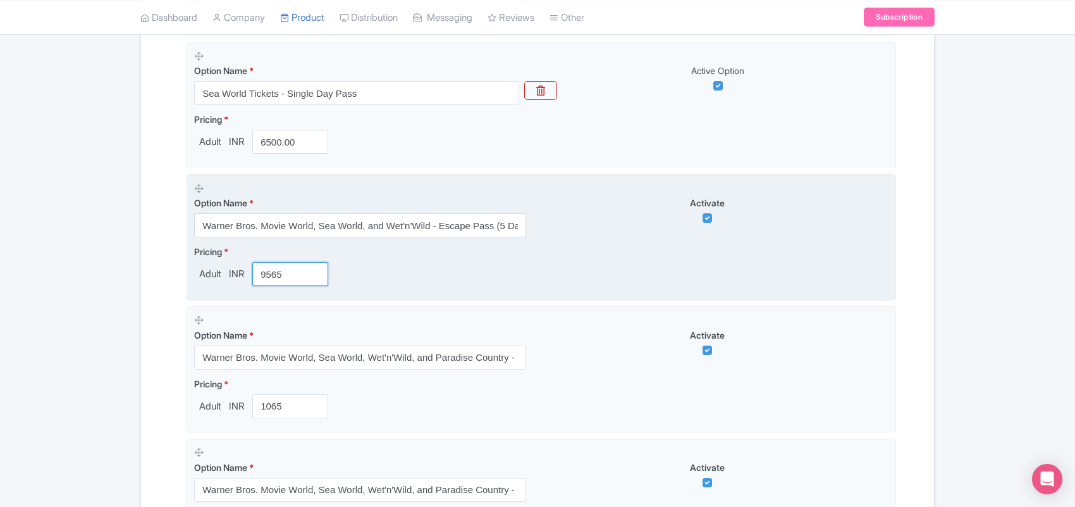
click at [274, 275] on input "9565" at bounding box center [290, 274] width 76 height 24
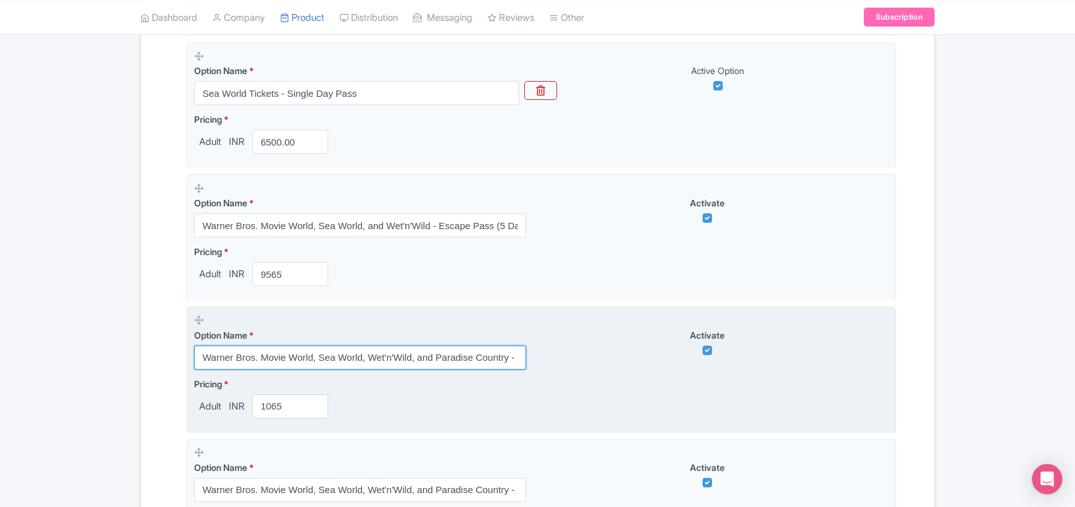
click at [279, 358] on input "Warner Bros. Movie World, Sea World, Wet'n'Wild, and Paradise Country - Super P…" at bounding box center [360, 357] width 332 height 24
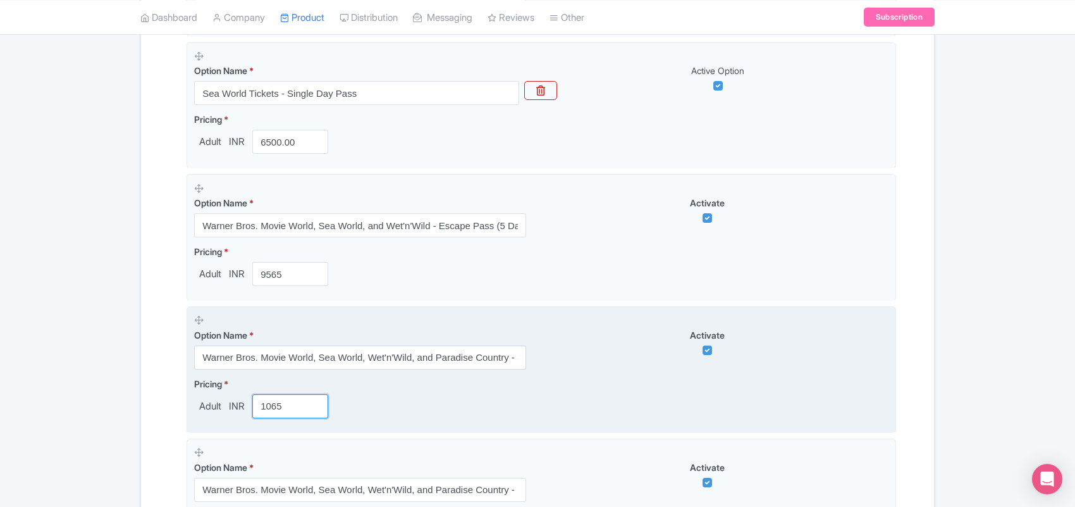
click at [274, 410] on input "1065" at bounding box center [290, 406] width 76 height 24
type input "10065"
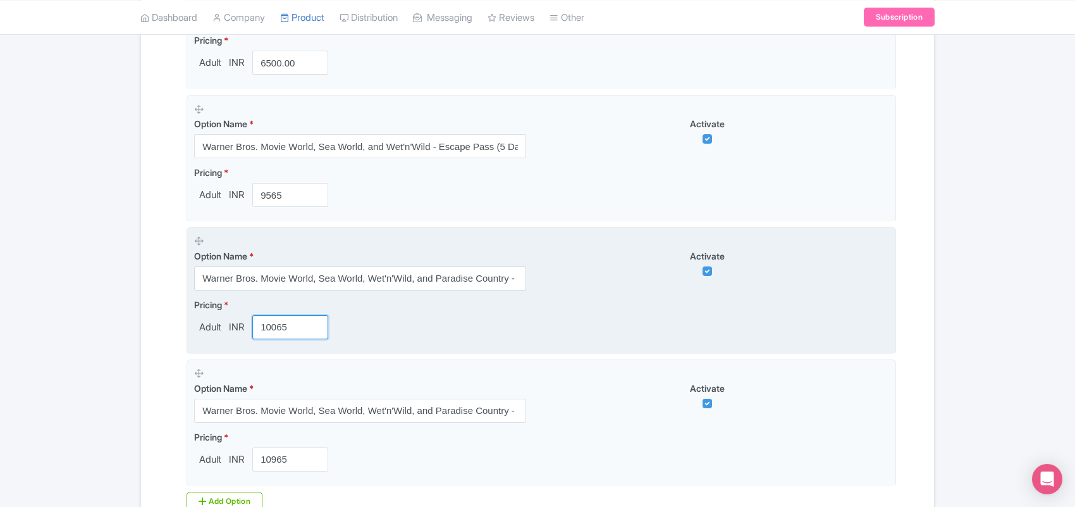
scroll to position [550, 0]
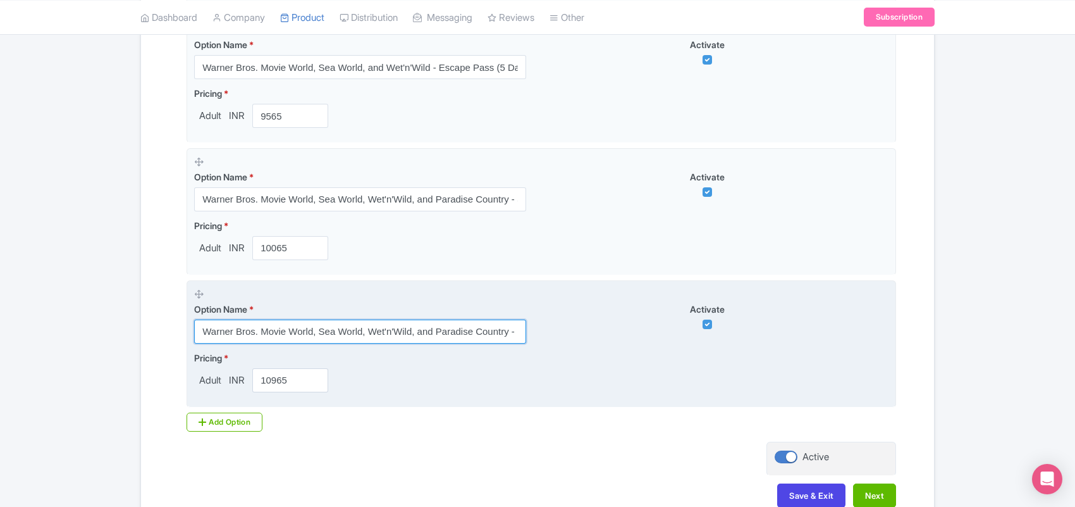
click at [281, 336] on input "Warner Bros. Movie World, Sea World, Wet'n'Wild, and Paradise Country - Mega Pa…" at bounding box center [360, 331] width 332 height 24
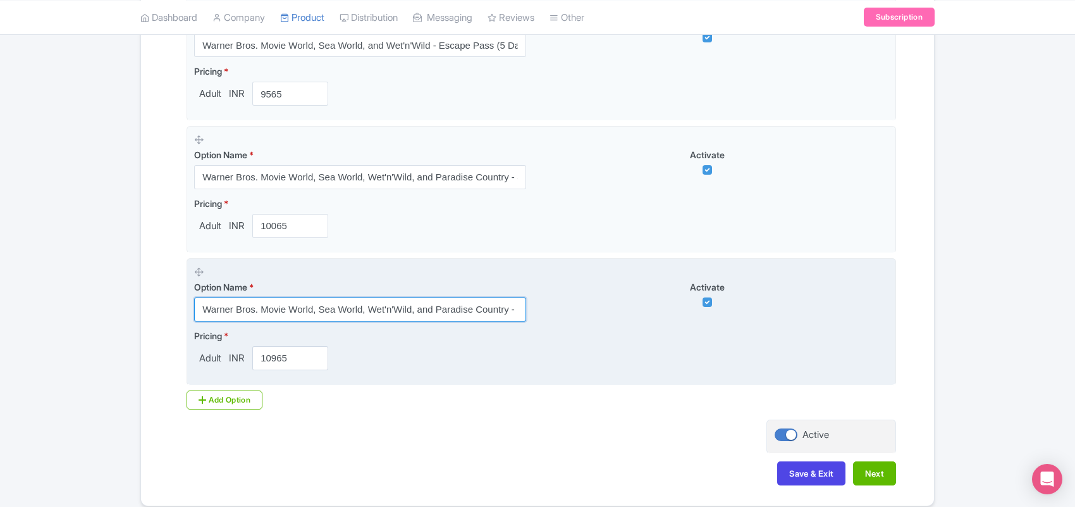
scroll to position [629, 0]
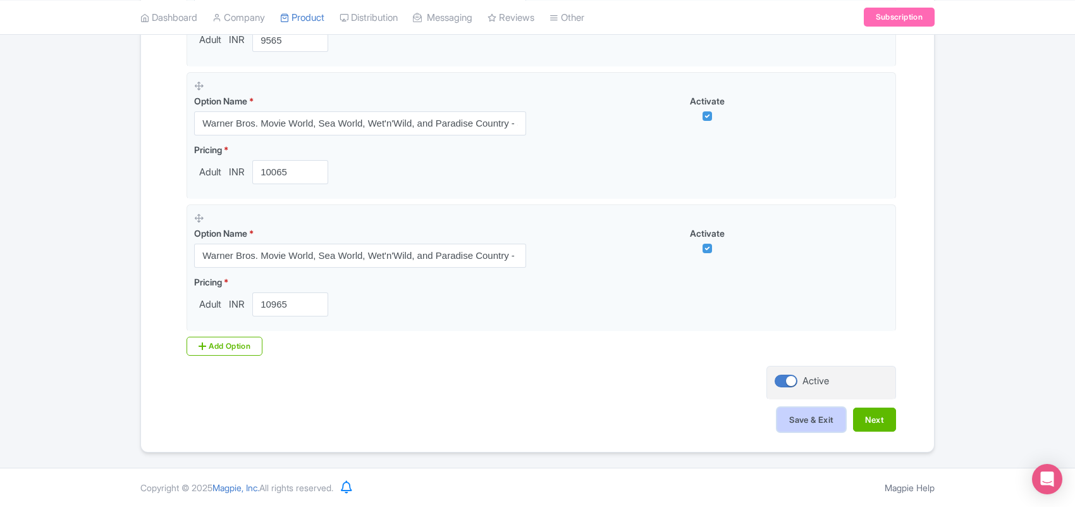
click at [824, 418] on button "Save & Exit" at bounding box center [811, 419] width 68 height 24
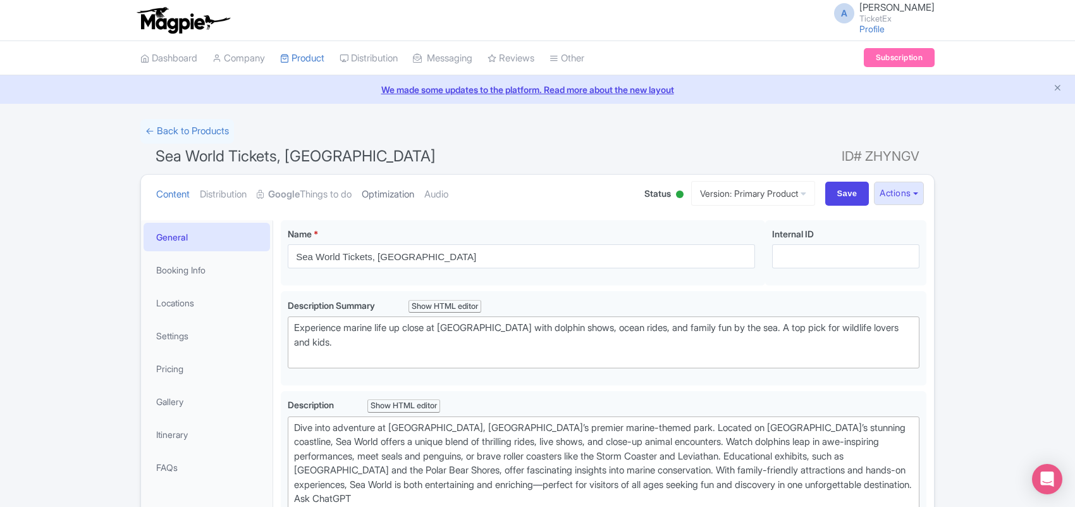
click at [407, 194] on link "Optimization" at bounding box center [388, 195] width 52 height 40
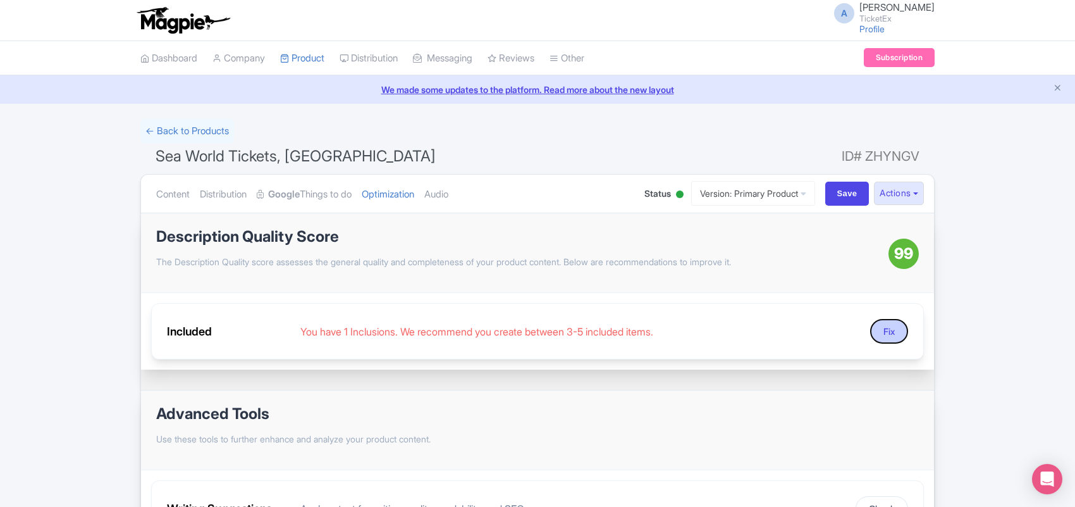
click at [887, 329] on button "Fix" at bounding box center [889, 331] width 38 height 25
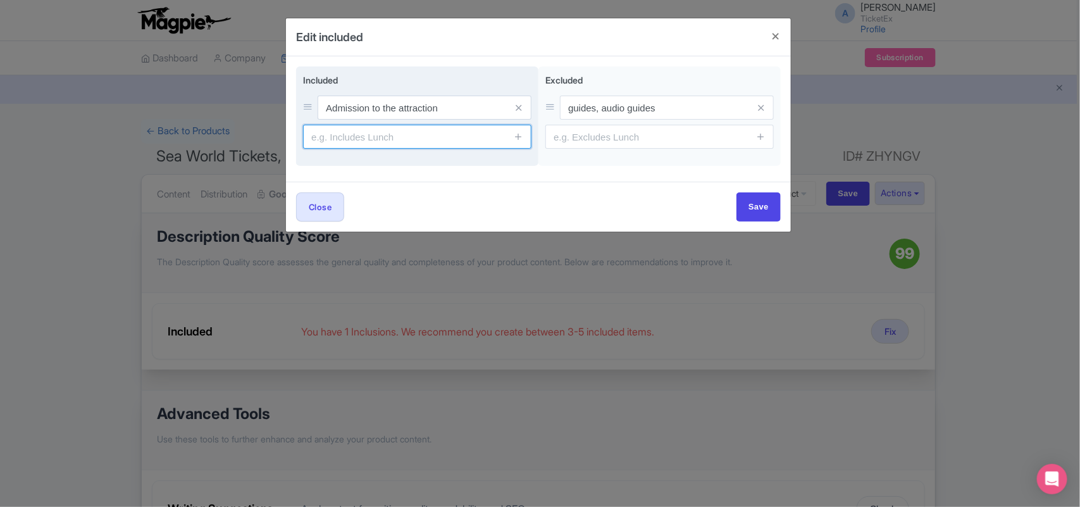
click at [360, 140] on input "text" at bounding box center [417, 137] width 228 height 24
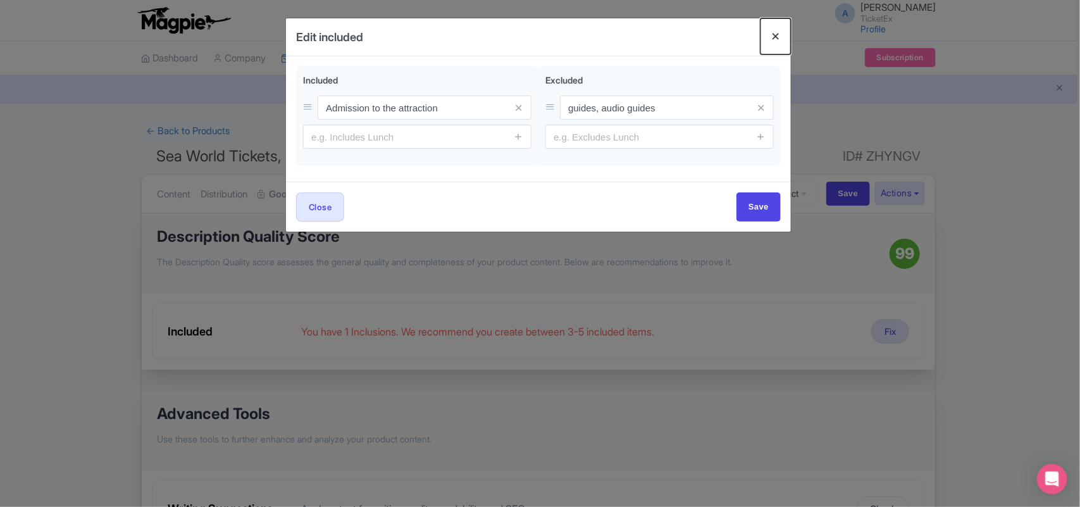
click at [782, 28] on button "Close" at bounding box center [775, 36] width 30 height 36
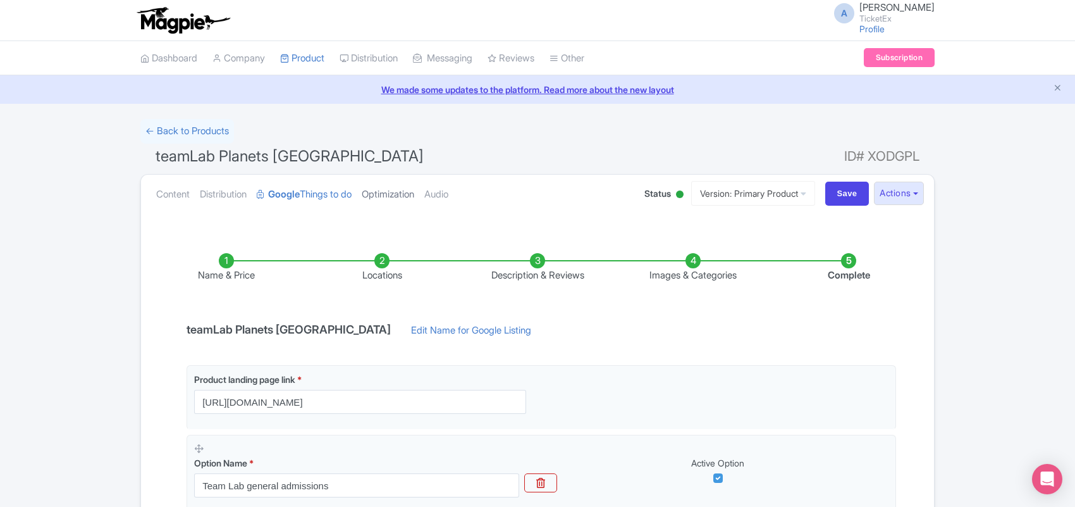
click at [391, 193] on link "Optimization" at bounding box center [388, 195] width 52 height 40
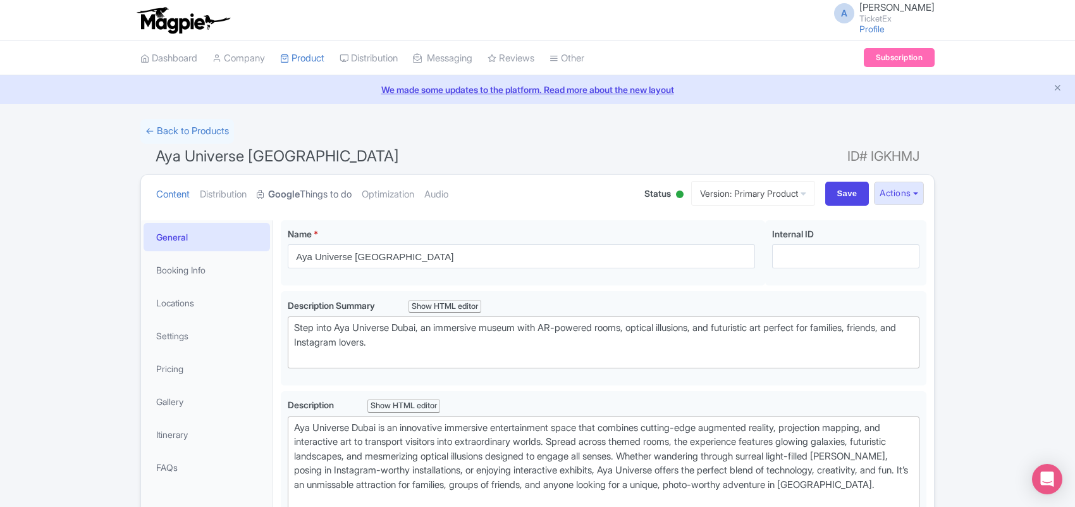
click at [330, 194] on link "Google Things to do" at bounding box center [304, 195] width 95 height 40
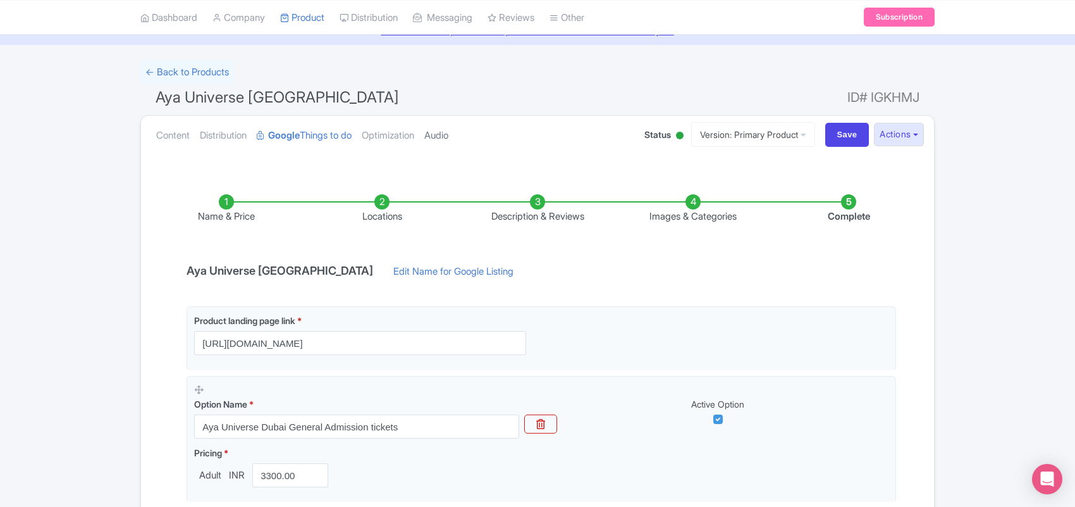
scroll to position [231, 0]
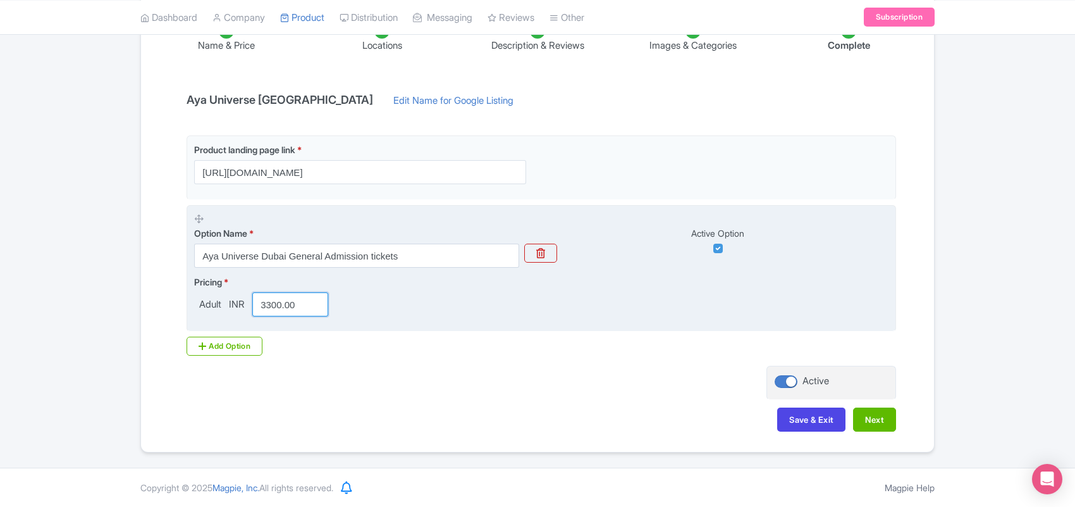
click at [283, 301] on input "3300.00" at bounding box center [290, 304] width 76 height 24
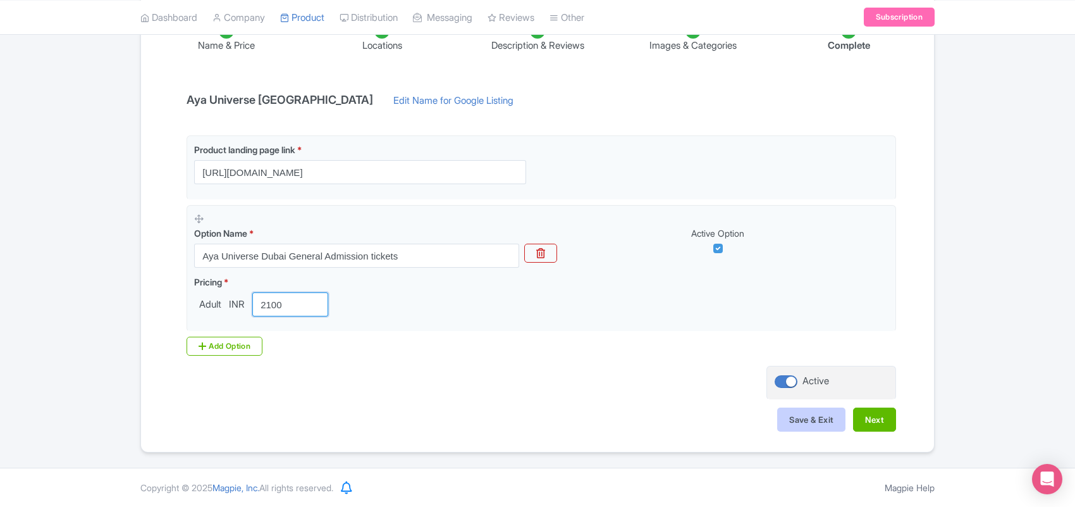
type input "2100"
click at [804, 421] on button "Save & Exit" at bounding box center [811, 419] width 68 height 24
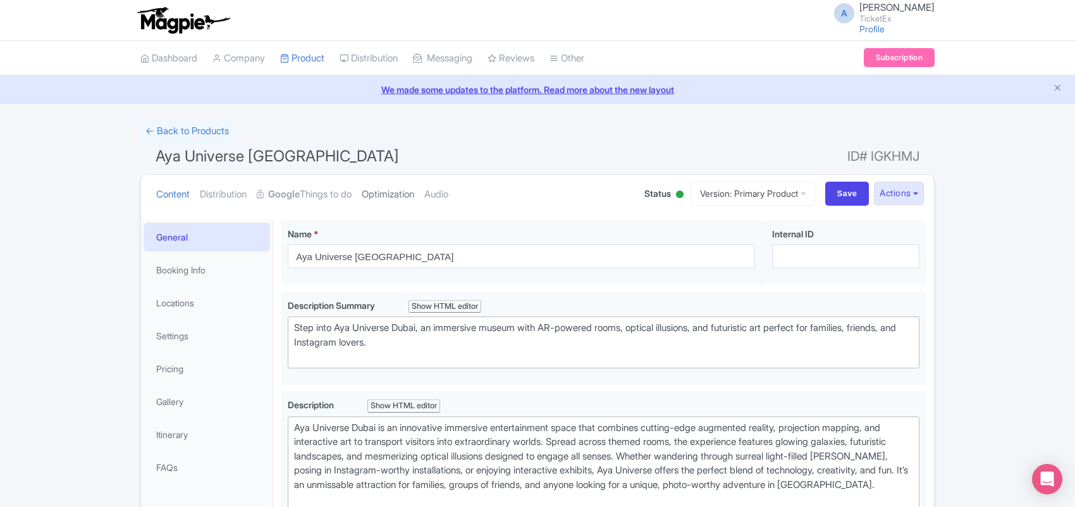
click at [383, 200] on link "Optimization" at bounding box center [388, 195] width 52 height 40
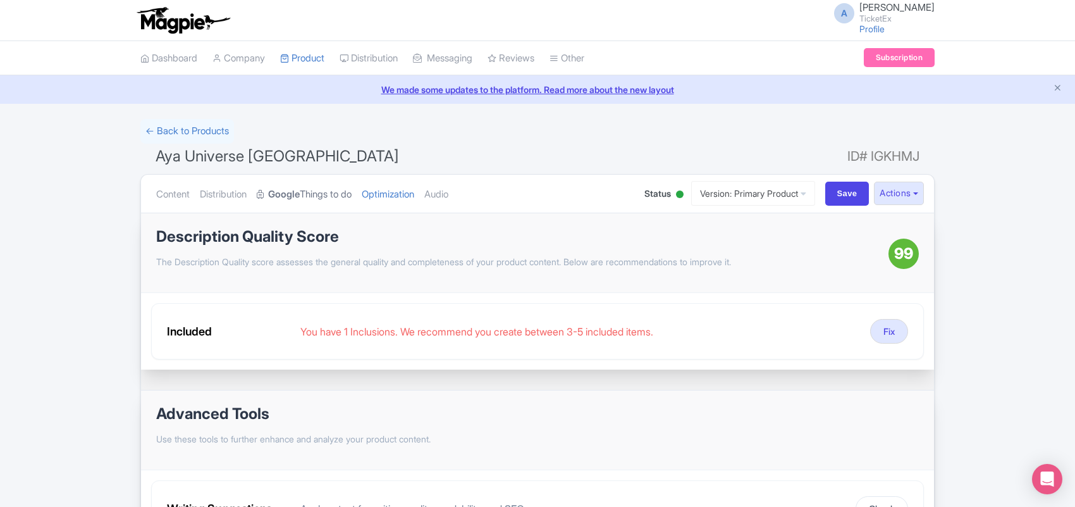
click at [308, 187] on link "Google Things to do" at bounding box center [304, 195] width 95 height 40
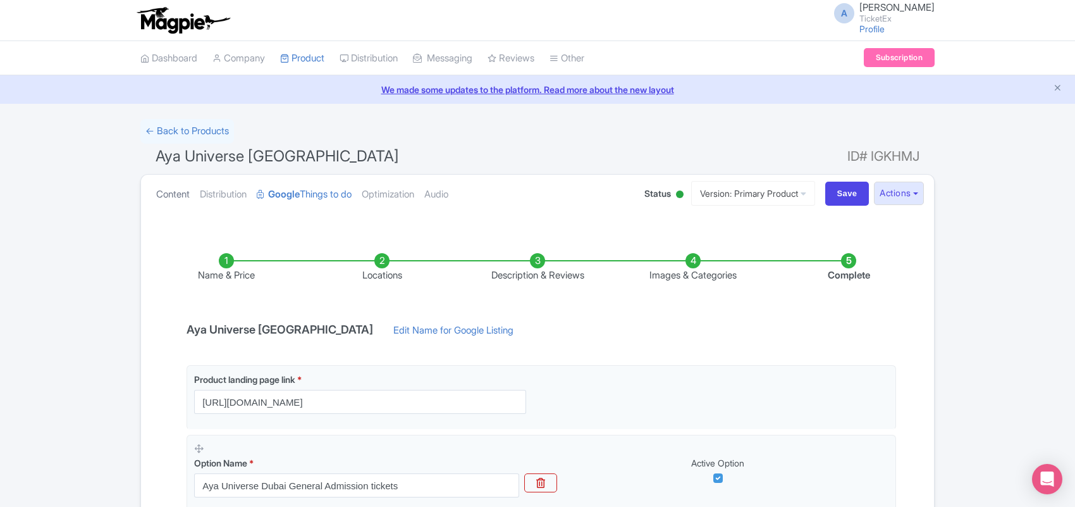
click at [188, 194] on link "Content" at bounding box center [173, 195] width 34 height 40
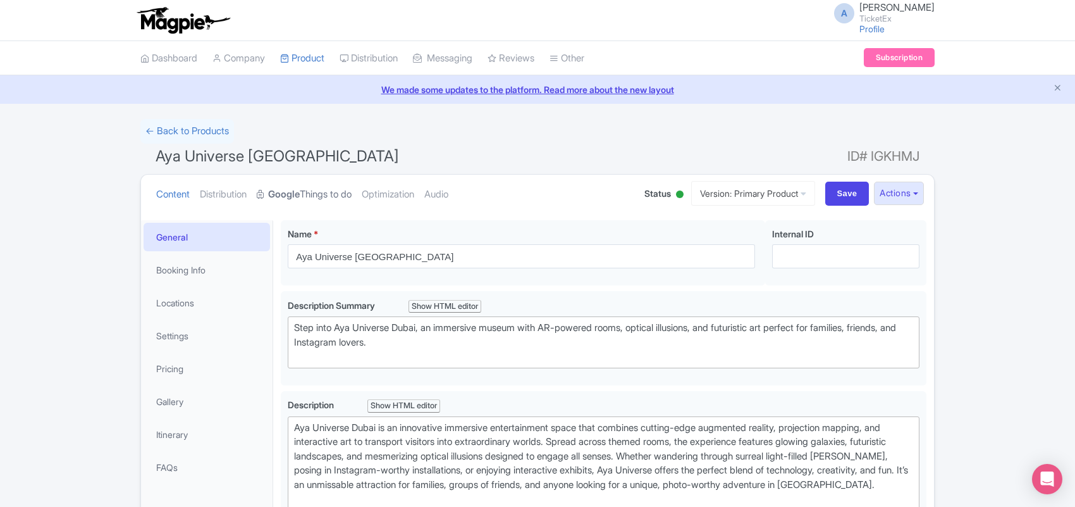
click at [283, 191] on strong "Google" at bounding box center [284, 194] width 32 height 15
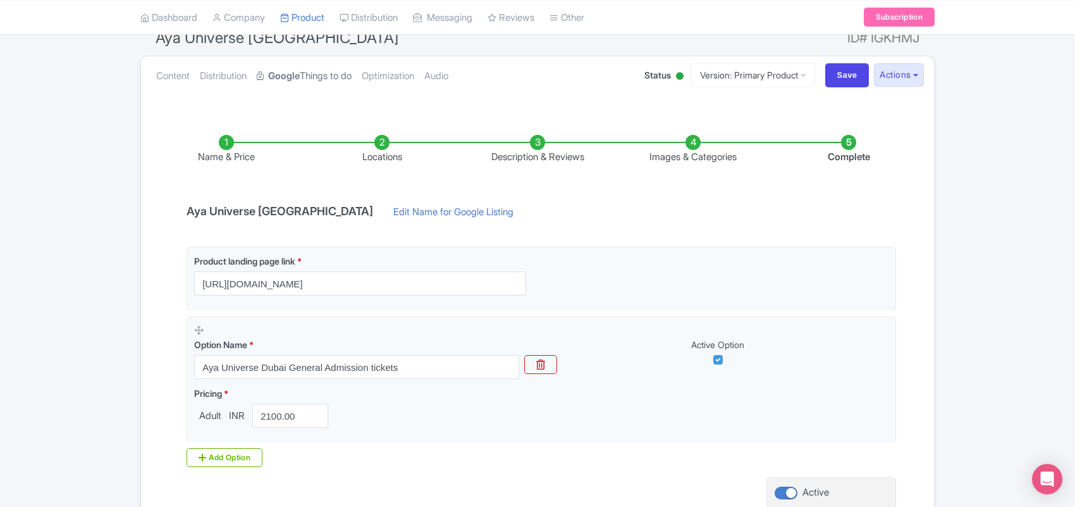
scroll to position [231, 0]
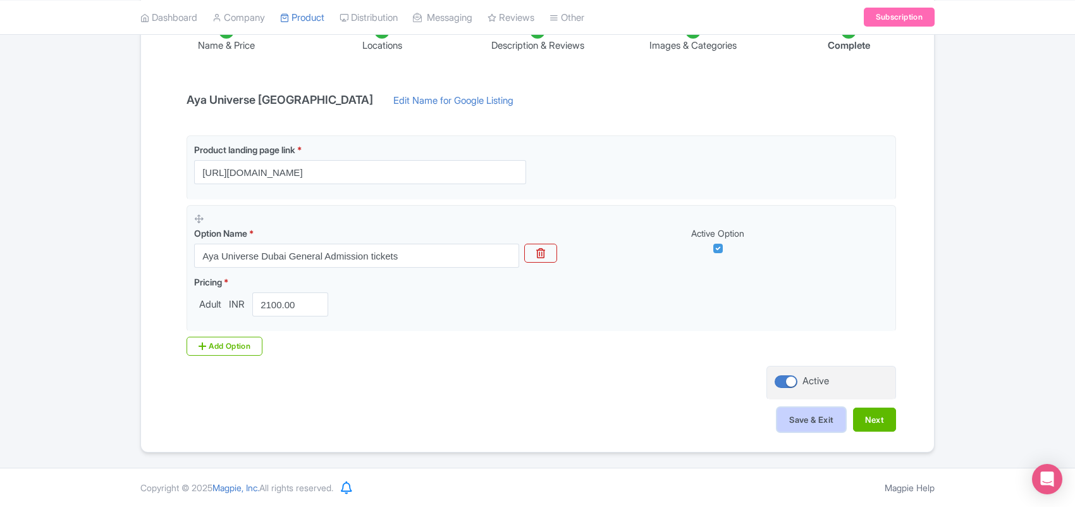
click at [794, 421] on button "Save & Exit" at bounding box center [811, 419] width 68 height 24
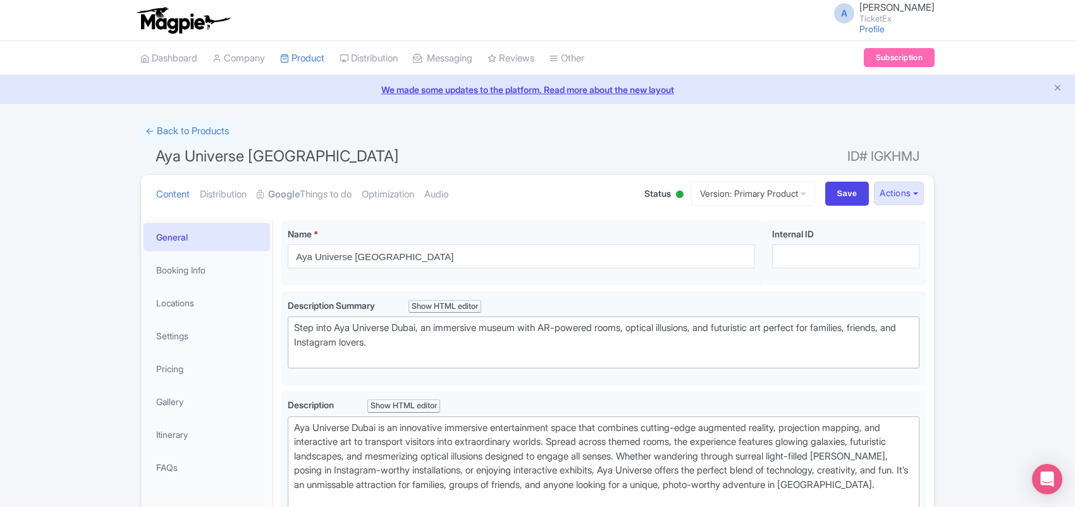
type trix-editor "<div>Aya Universe Dubai is an innovative immersive entertainment space that com…"
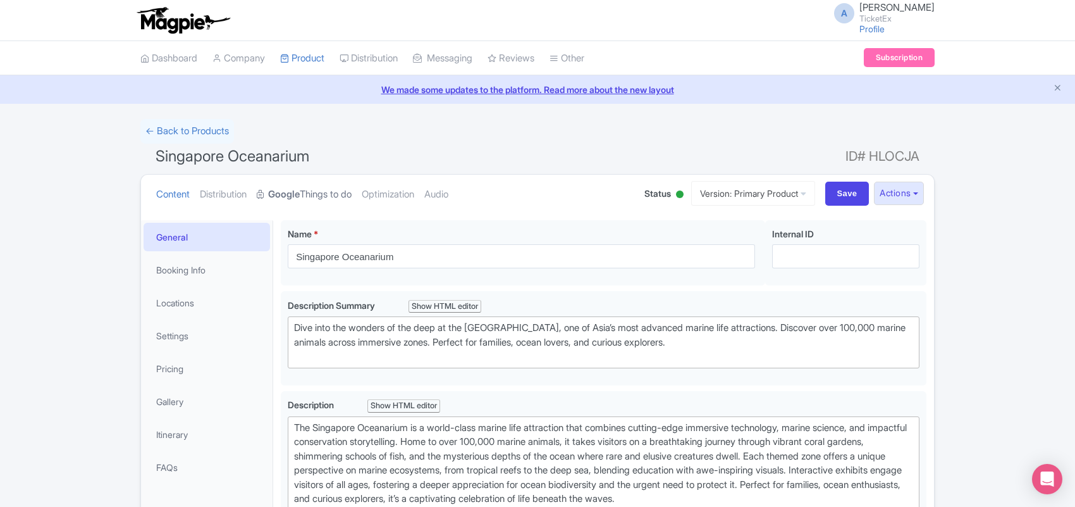
click at [321, 190] on link "Google Things to do" at bounding box center [304, 195] width 95 height 40
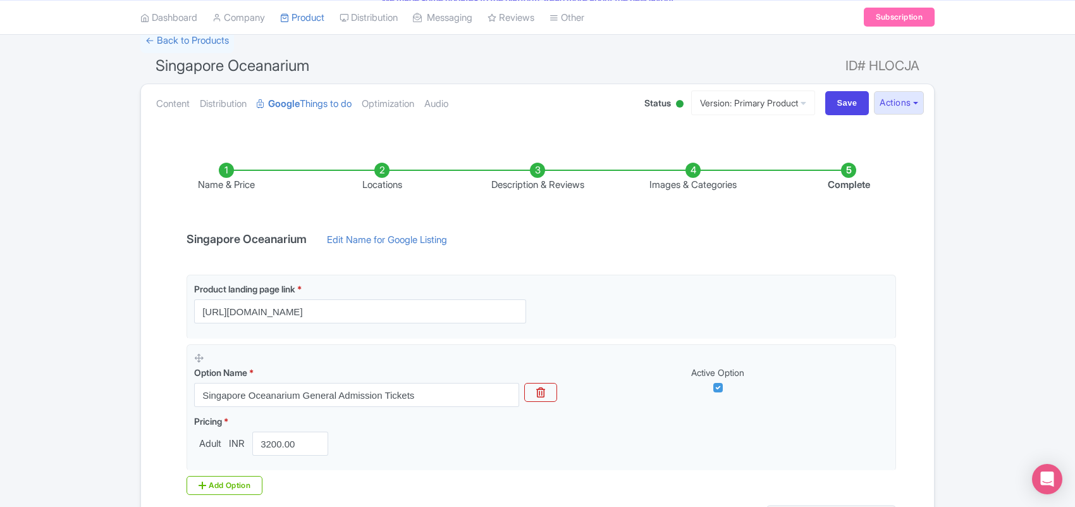
scroll to position [231, 0]
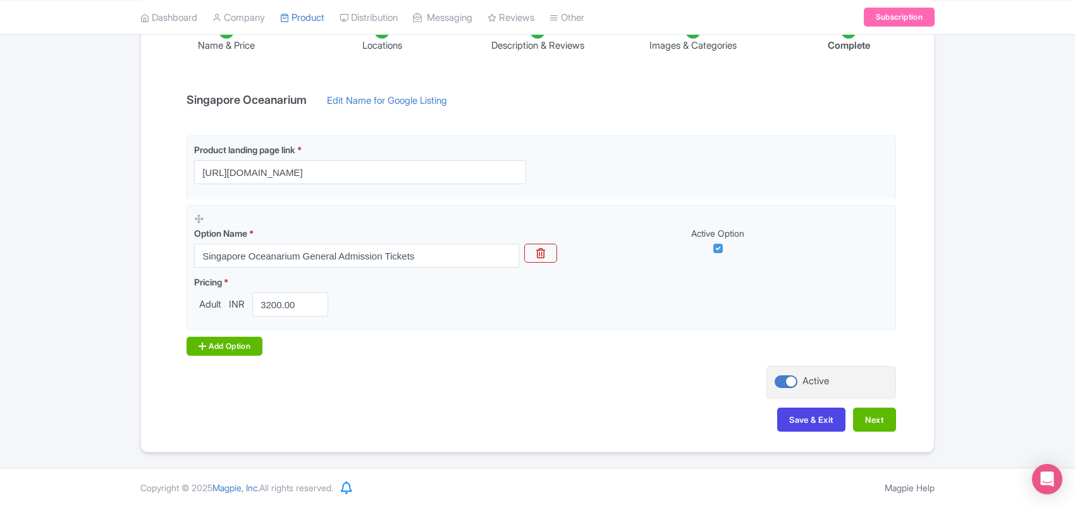
click at [226, 343] on div "Add Option" at bounding box center [225, 345] width 76 height 19
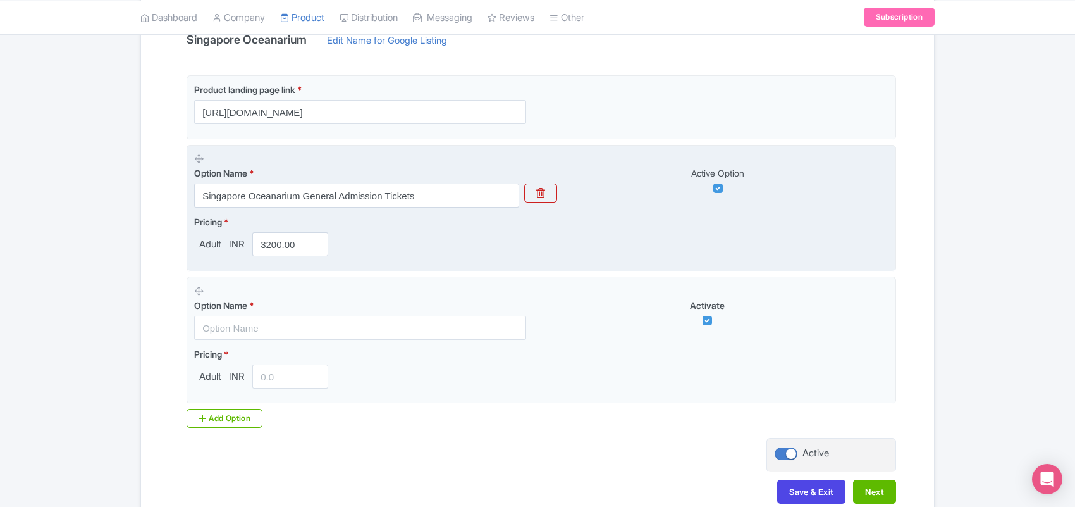
scroll to position [364, 0]
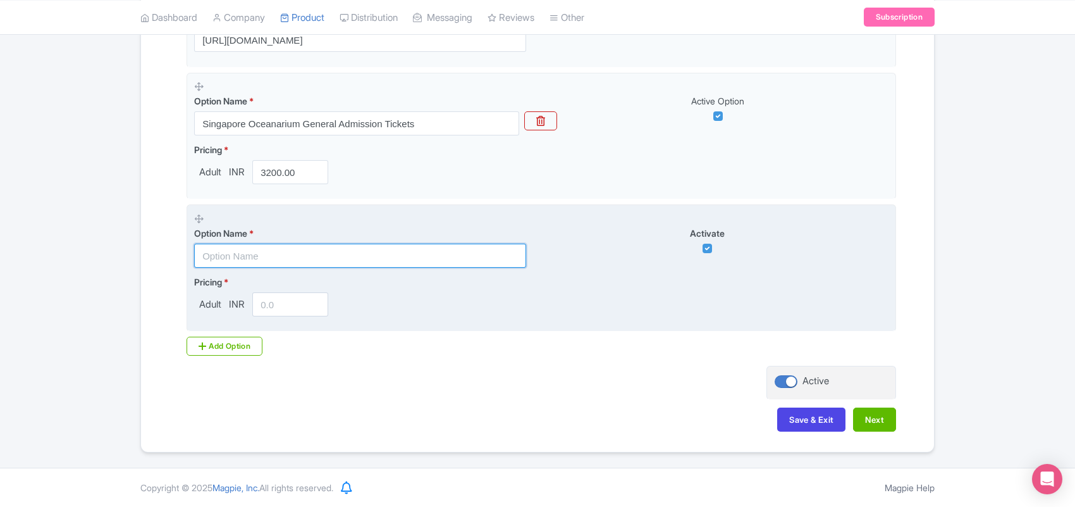
click at [232, 256] on input "text" at bounding box center [360, 255] width 332 height 24
paste input "COMBO: Singapore Oceanarium Admission (Fixed-Dated) + Albatross Speedboat Adven…"
type input "COMBO: Singapore Oceanarium Admission (Fixed-Dated) + Albatross Speedboat Adven…"
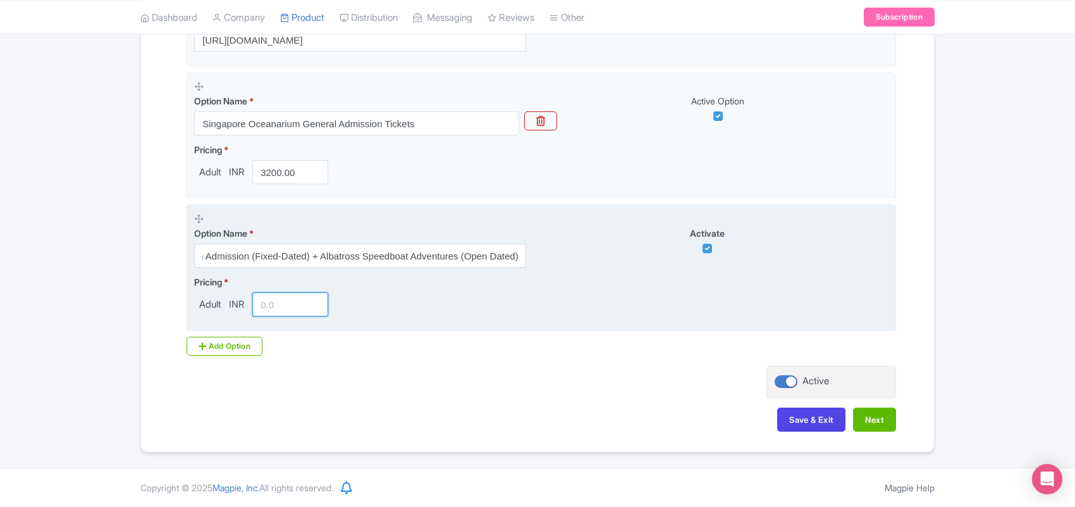
click at [270, 310] on input "number" at bounding box center [290, 304] width 76 height 24
type input "5559"
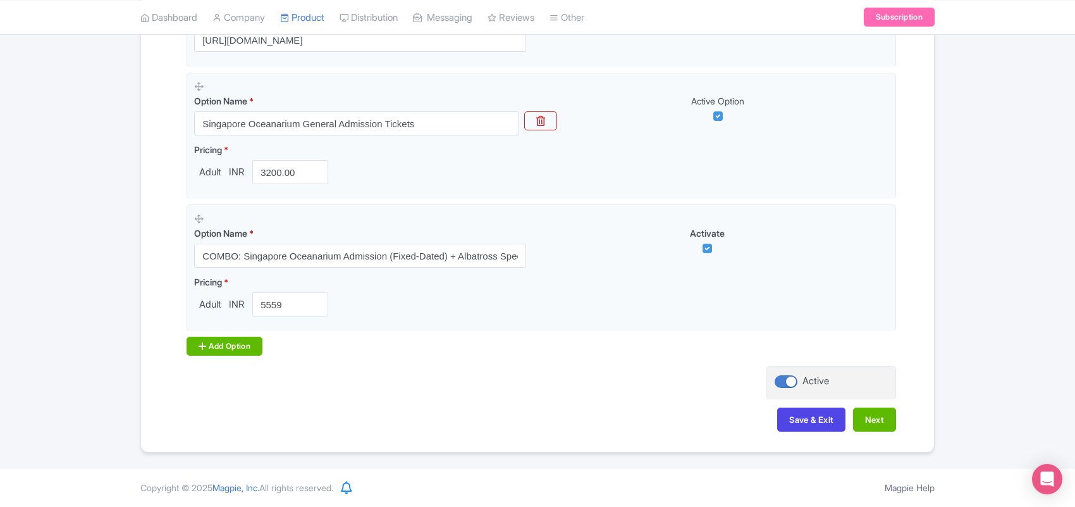
click at [239, 342] on div "Add Option" at bounding box center [225, 345] width 76 height 19
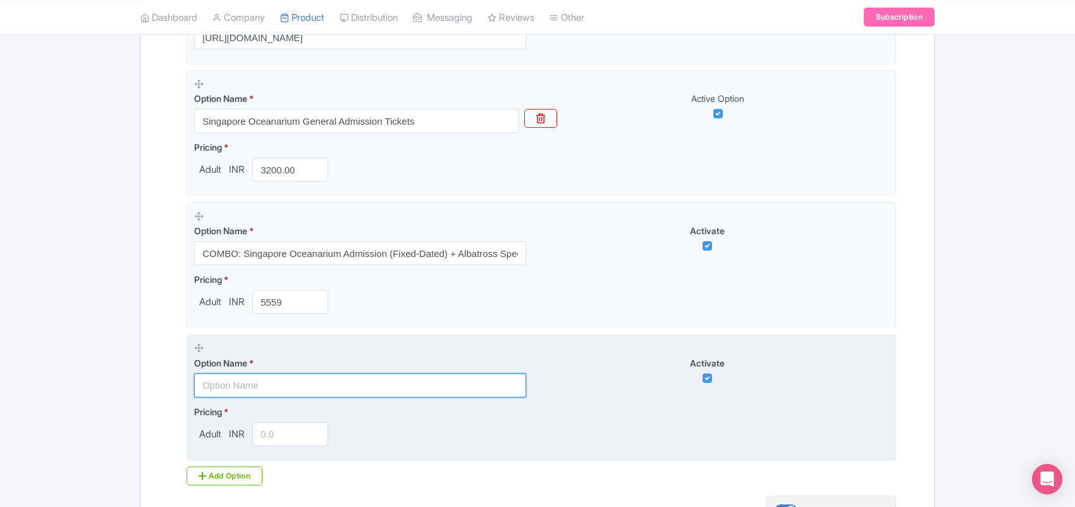
click at [237, 383] on input "text" at bounding box center [360, 385] width 332 height 24
paste input "Cable Car Sky Pass - Mount Faber Line and Sentosa Line (Round Trip) + Singapore…"
type input "Cable Car Sky Pass - Mount Faber Line and Sentosa Line (Round Trip) + Singapore…"
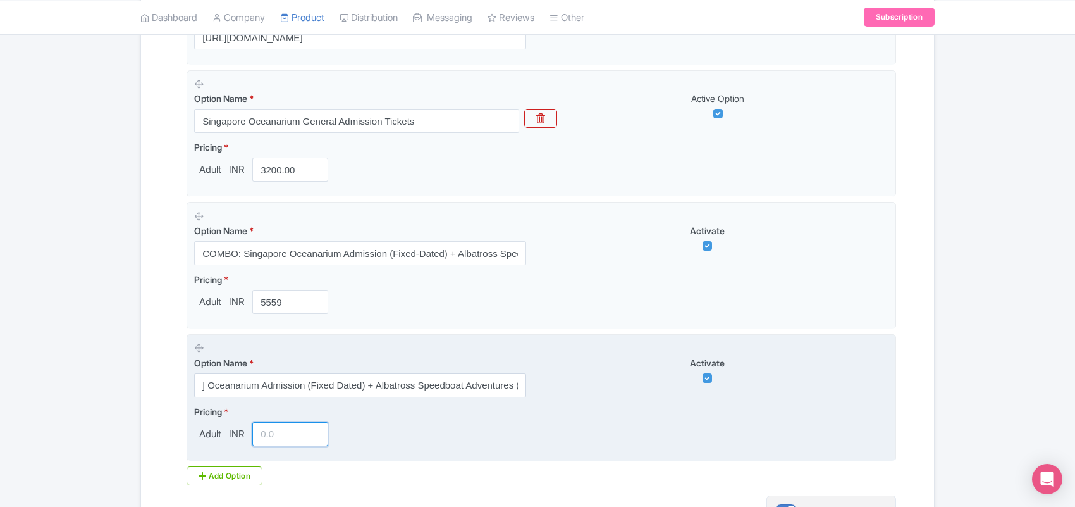
click at [257, 440] on input "number" at bounding box center [290, 434] width 76 height 24
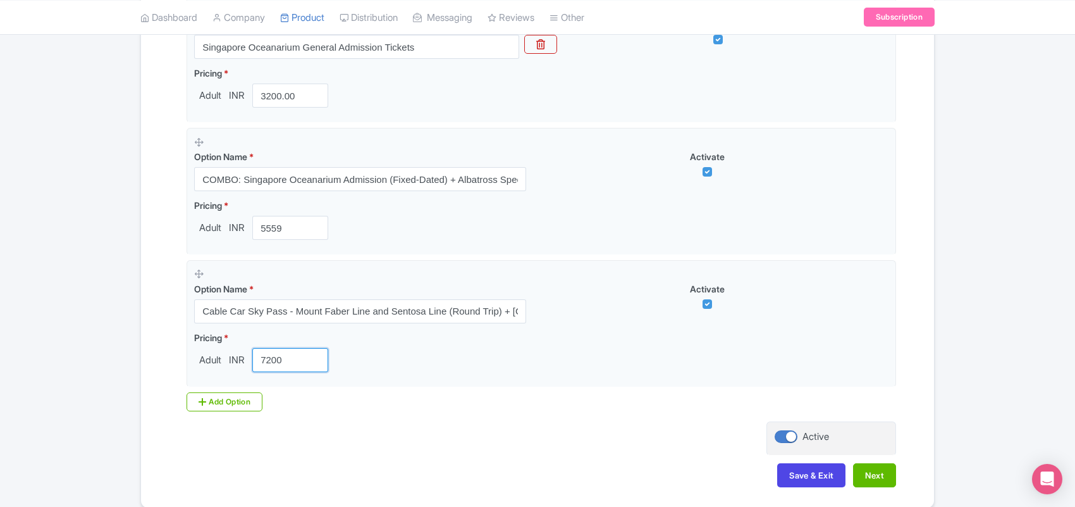
scroll to position [496, 0]
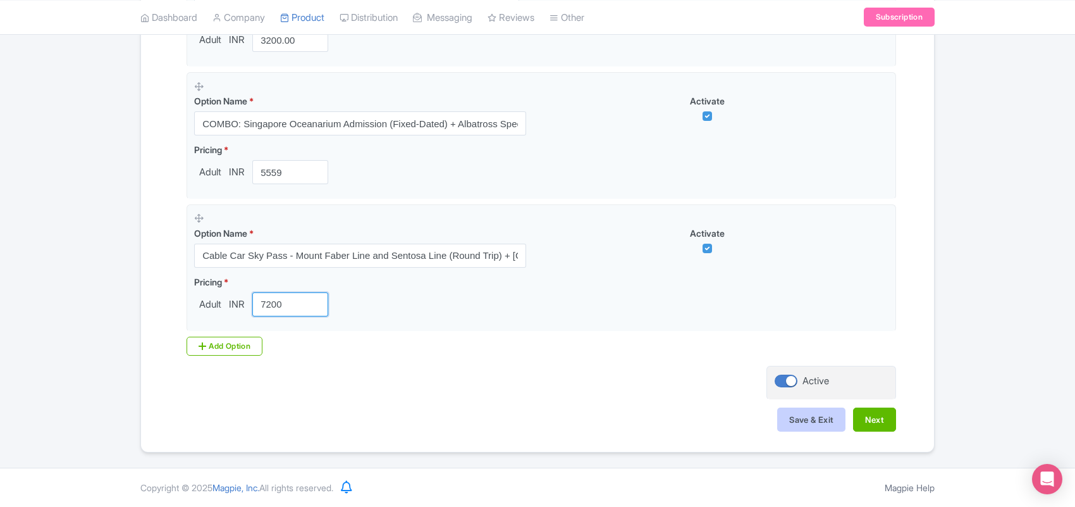
type input "7200"
click at [800, 426] on button "Save & Exit" at bounding box center [811, 419] width 68 height 24
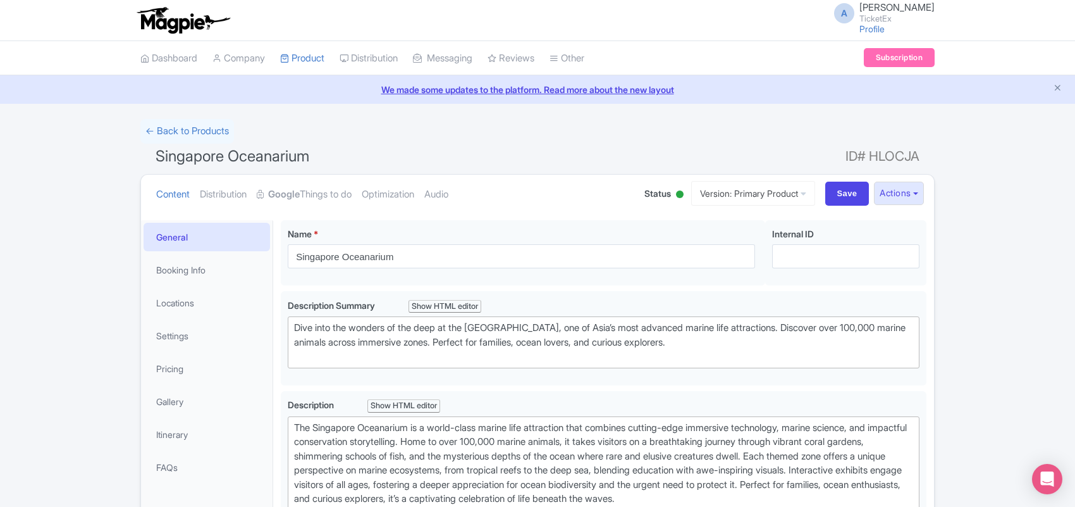
type trix-editor "<div>&nbsp;The Singapore Oceanarium is a world-class marine life attraction tha…"
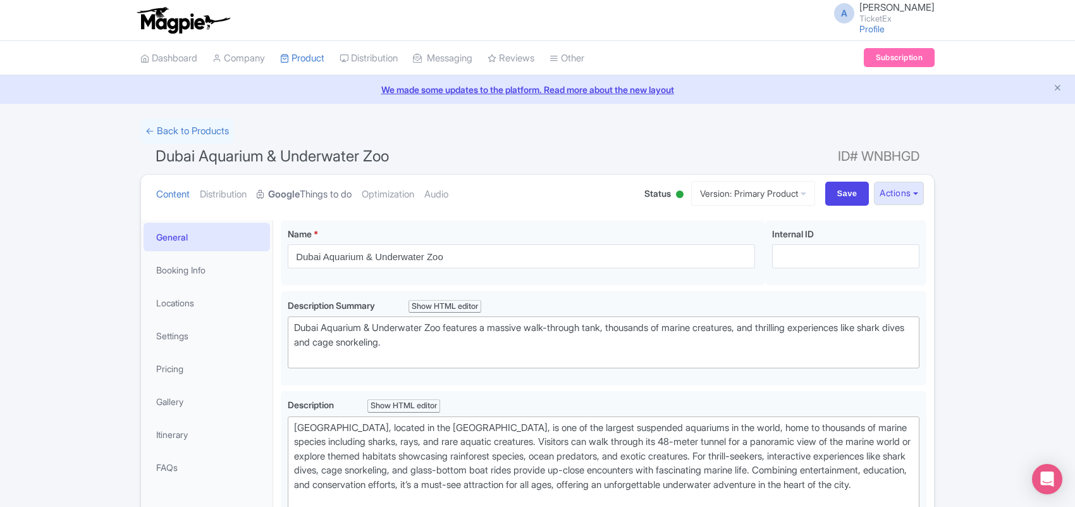
click at [316, 197] on link "Google Things to do" at bounding box center [304, 195] width 95 height 40
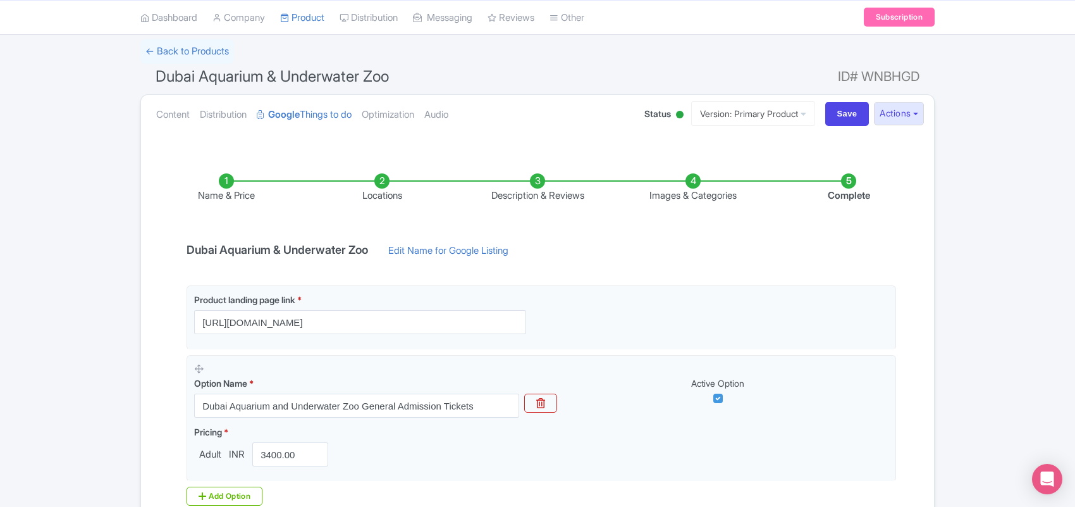
scroll to position [231, 0]
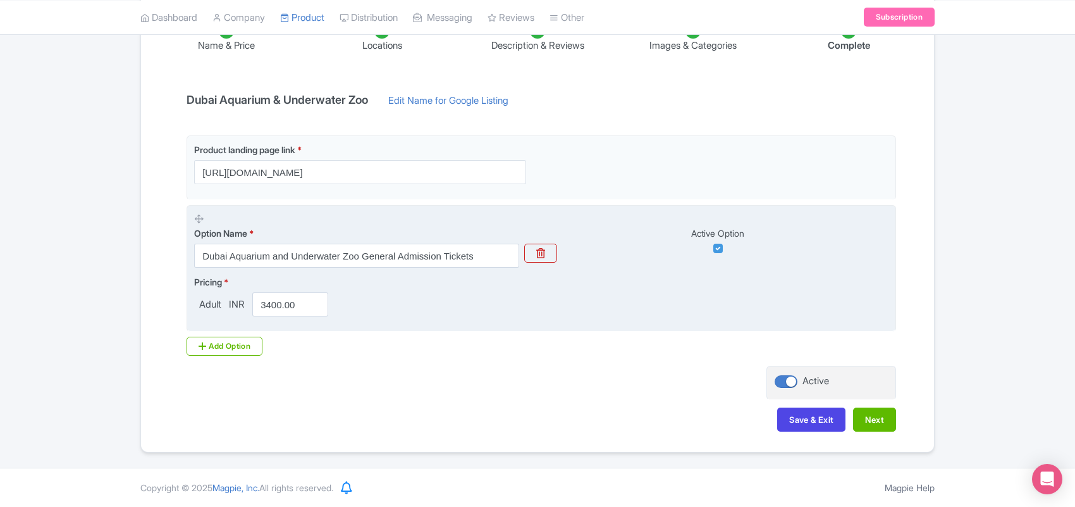
drag, startPoint x: 231, startPoint y: 348, endPoint x: 257, endPoint y: 329, distance: 31.6
click at [231, 347] on div "Add Option" at bounding box center [225, 345] width 76 height 19
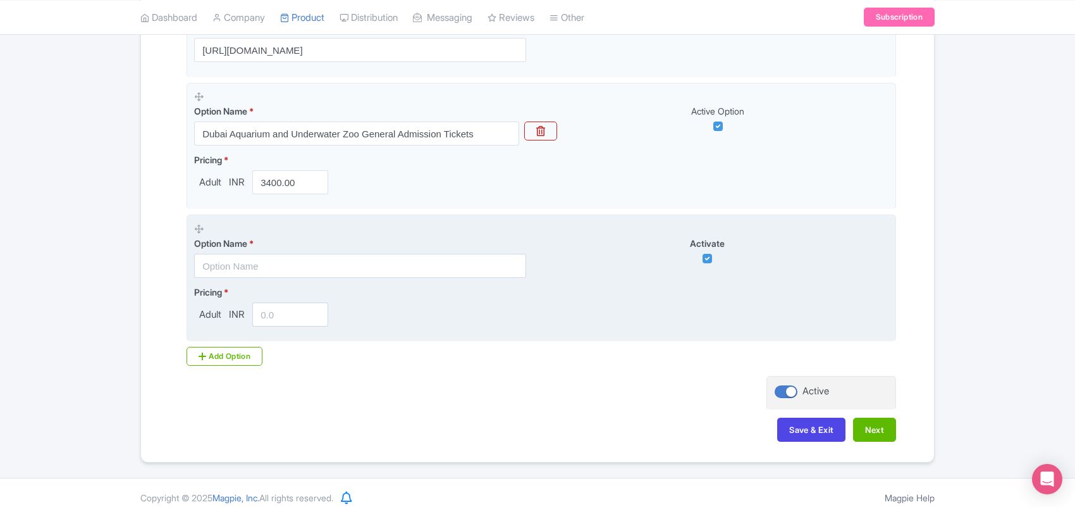
scroll to position [364, 0]
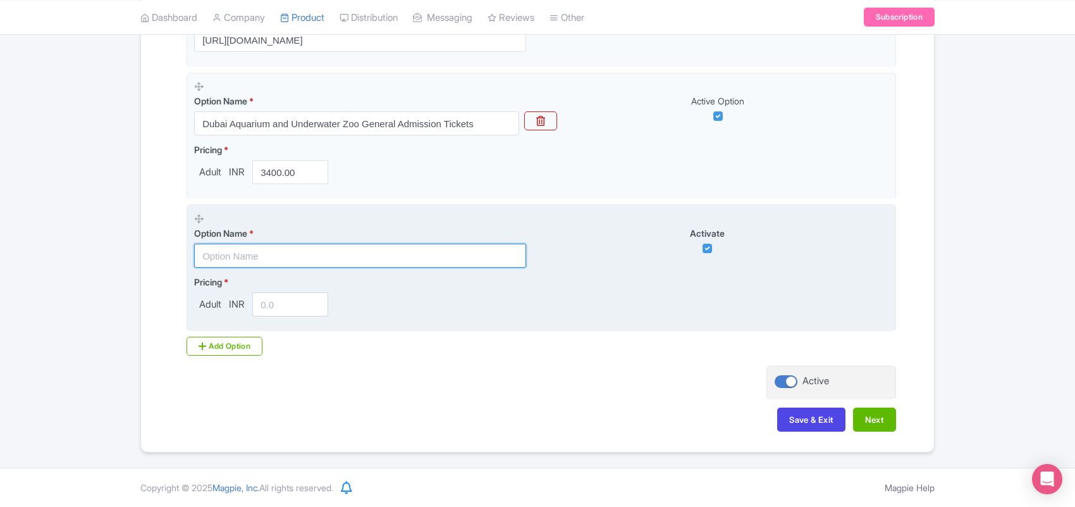
click at [256, 254] on input "text" at bounding box center [360, 255] width 332 height 24
paste input "Dubai Aquarium and Underwater Zoo - Ultimate Experience"
type input "Dubai Aquarium and Underwater Zoo - Ultimate Experience"
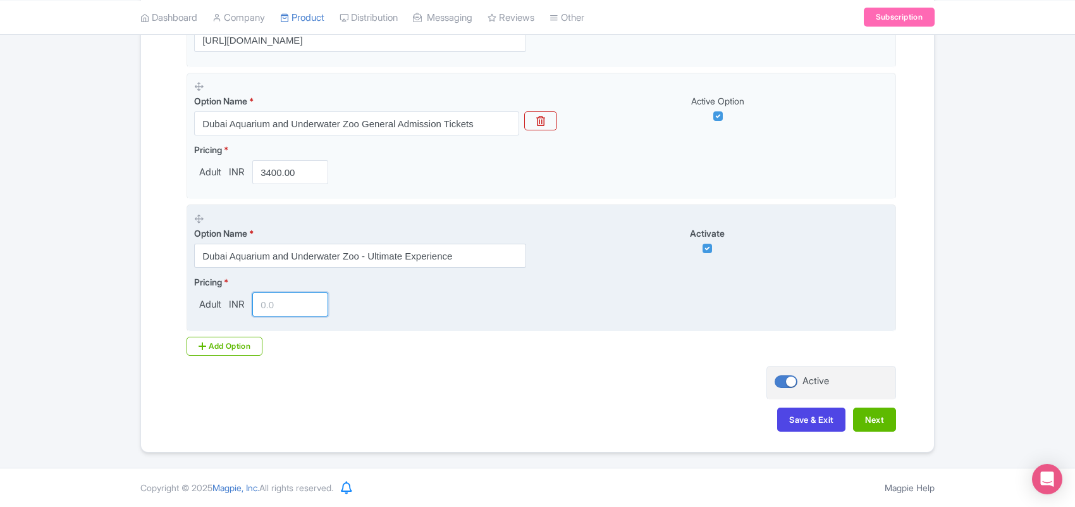
click at [286, 304] on input "number" at bounding box center [290, 304] width 76 height 24
paste input "5380"
type input "5380"
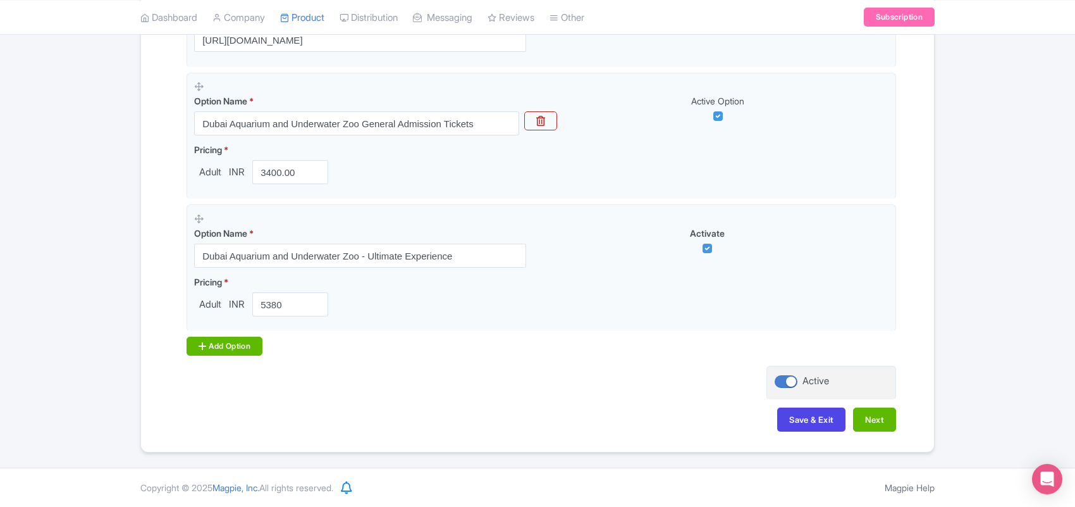
click at [249, 339] on div "Add Option" at bounding box center [225, 345] width 76 height 19
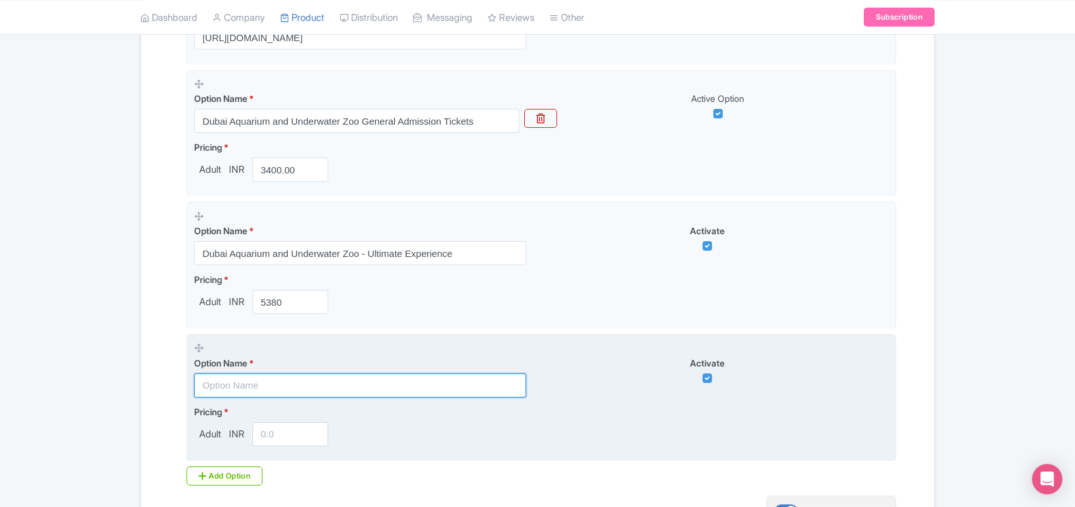
click at [226, 384] on input "text" at bounding box center [360, 385] width 332 height 24
paste input "Dubai Aquarium and Underwater Zoo - All Access Pass"
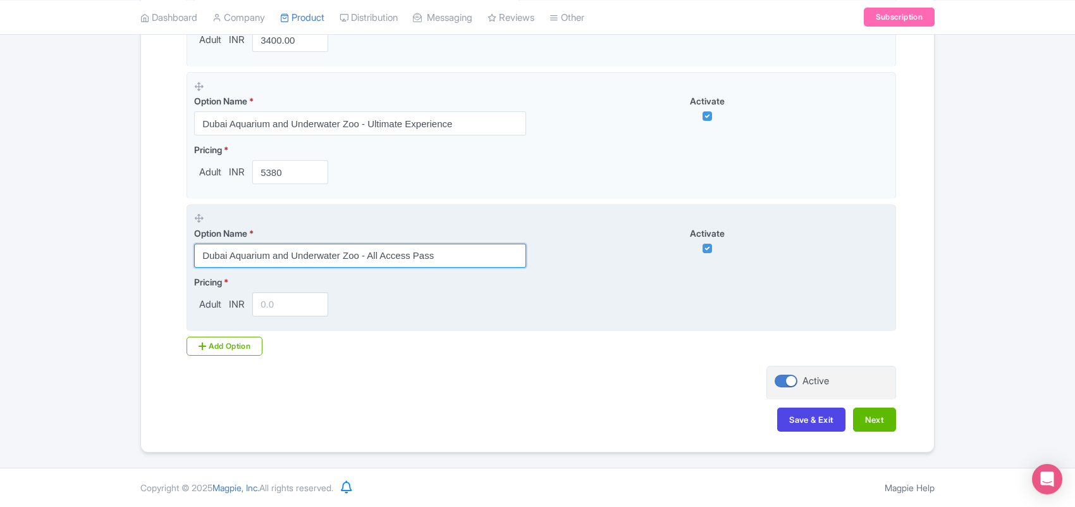
scroll to position [496, 0]
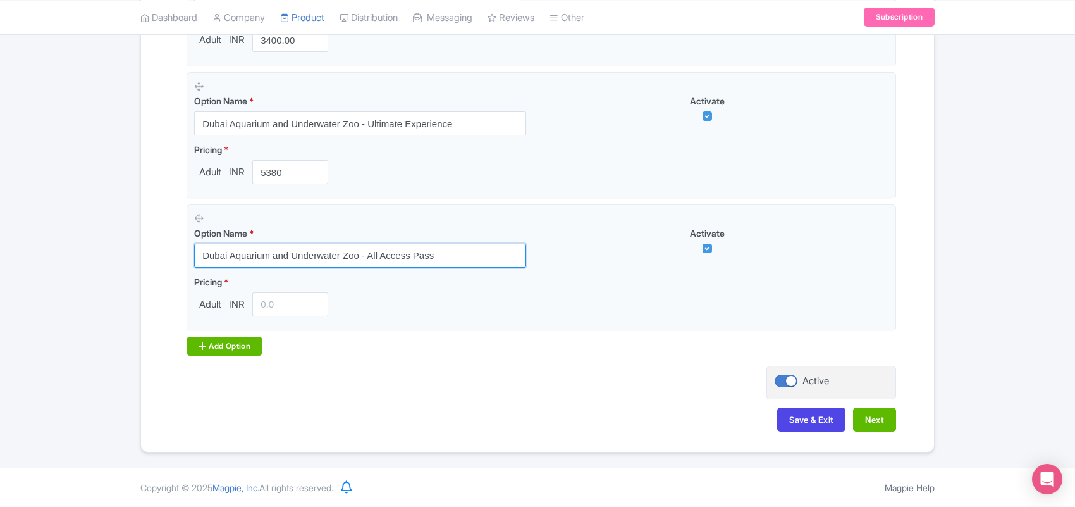
type input "Dubai Aquarium and Underwater Zoo - All Access Pass"
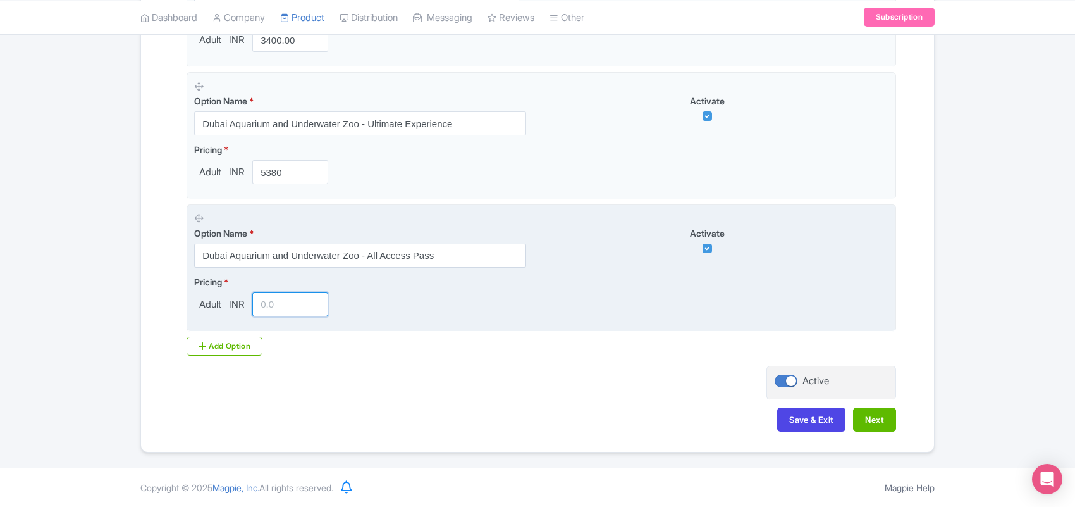
click at [281, 309] on input "number" at bounding box center [290, 304] width 76 height 24
paste input "7999"
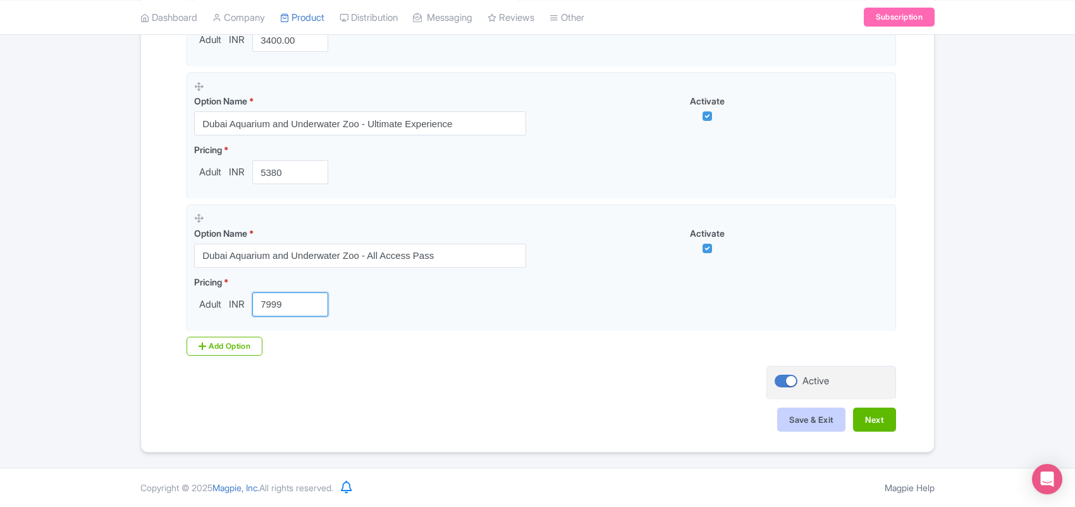
type input "7999"
click at [797, 415] on button "Save & Exit" at bounding box center [811, 419] width 68 height 24
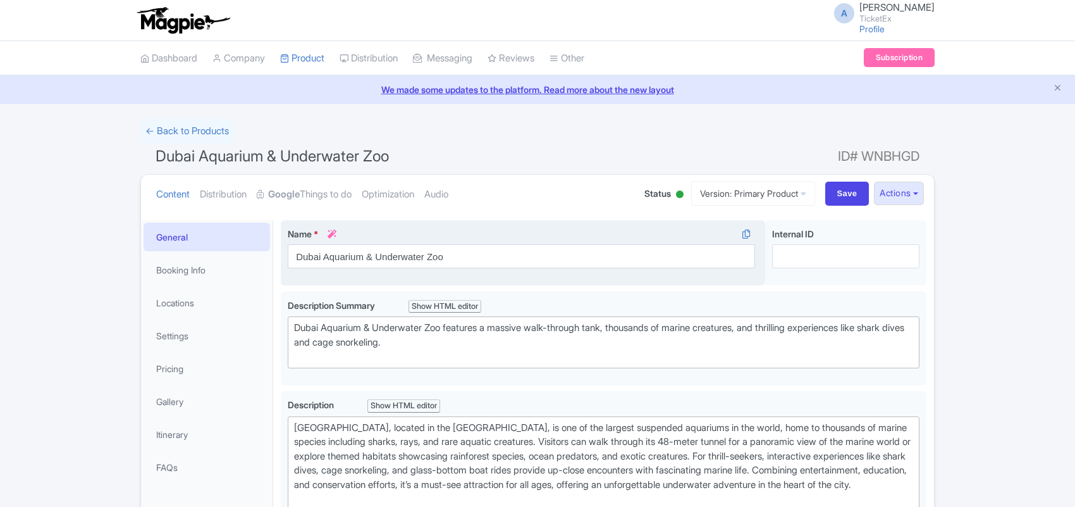
type trix-editor "<div>Dubai Aquarium &amp; Underwater Zoo, located in the [GEOGRAPHIC_DATA], is …"
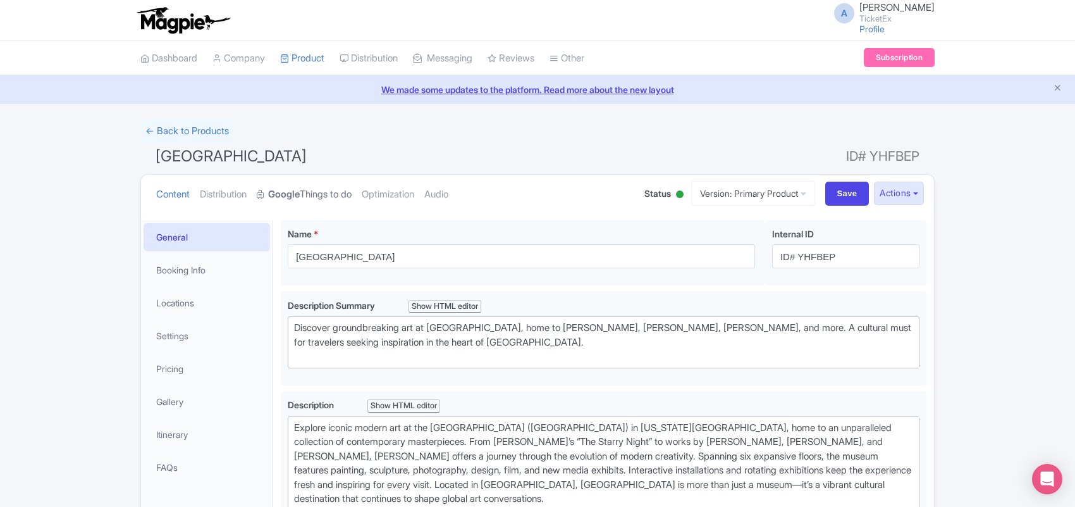
click at [324, 195] on link "Google Things to do" at bounding box center [304, 195] width 95 height 40
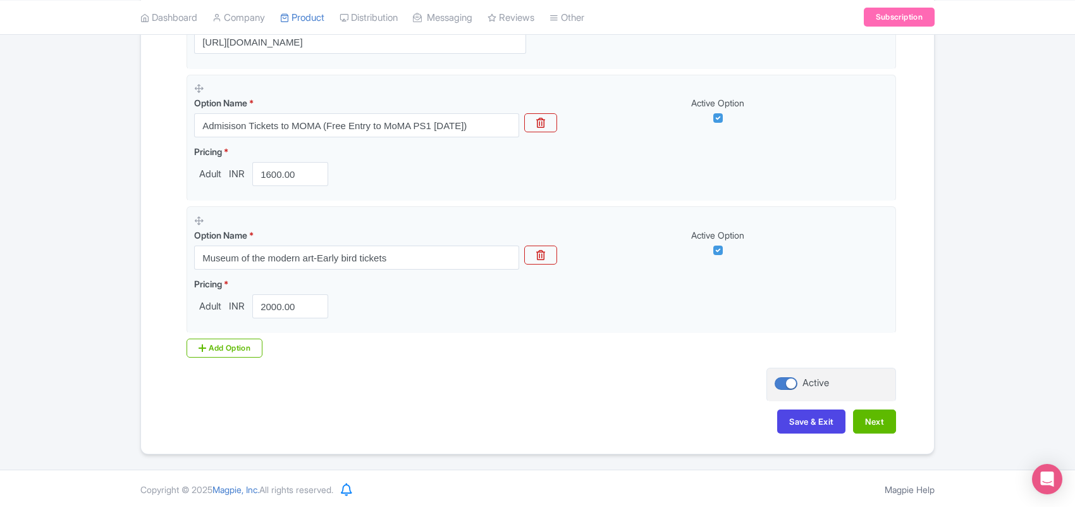
scroll to position [383, 0]
click at [236, 338] on div "Add Option" at bounding box center [225, 345] width 76 height 19
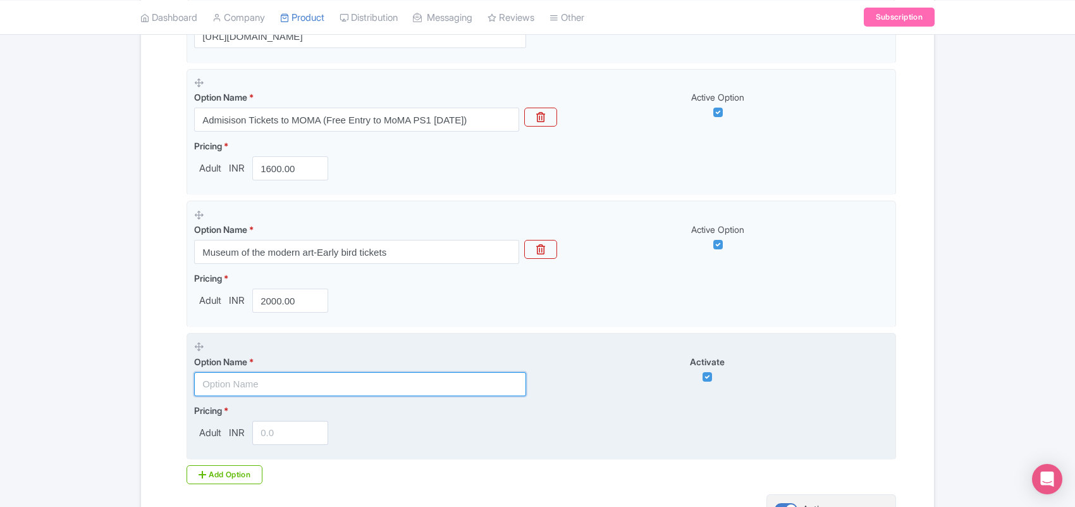
click at [238, 384] on input "text" at bounding box center [360, 384] width 332 height 24
paste input "The [GEOGRAPHIC_DATA] (MoMA) - Student Admission"
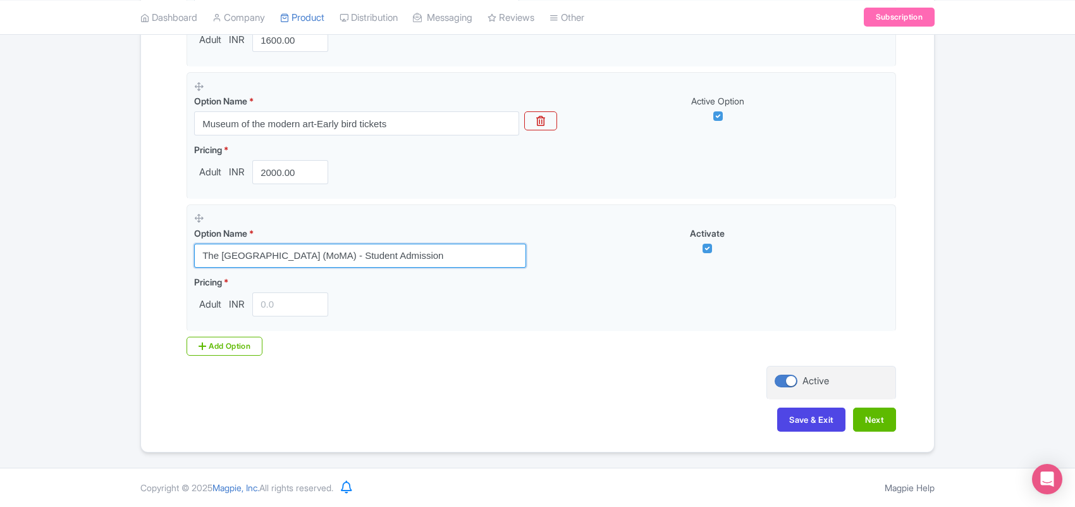
type input "The [GEOGRAPHIC_DATA] (MoMA) - Student Admission"
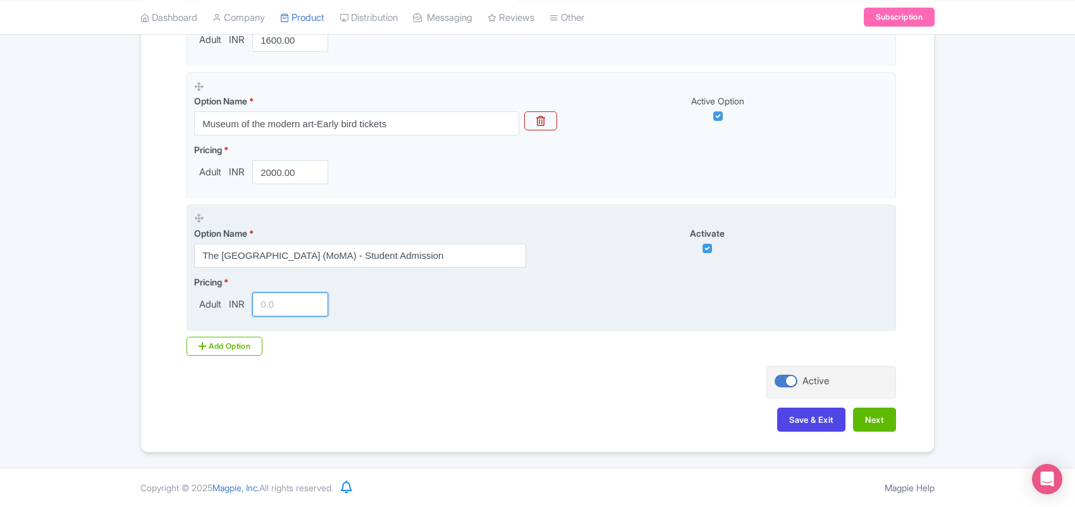
click at [266, 307] on input "number" at bounding box center [290, 304] width 76 height 24
paste input "1395"
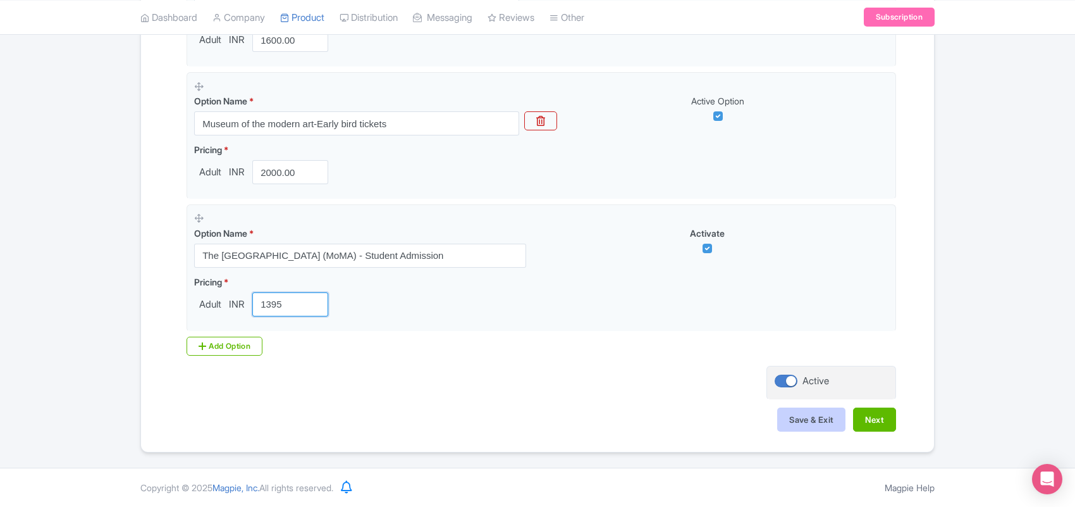
type input "1395"
click at [818, 418] on button "Save & Exit" at bounding box center [811, 419] width 68 height 24
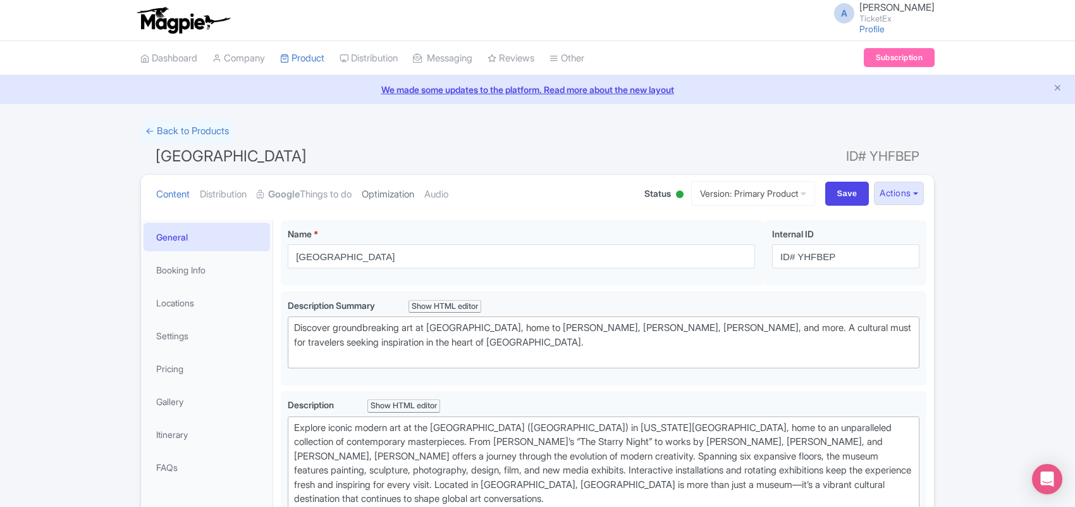
click at [386, 199] on link "Optimization" at bounding box center [388, 195] width 52 height 40
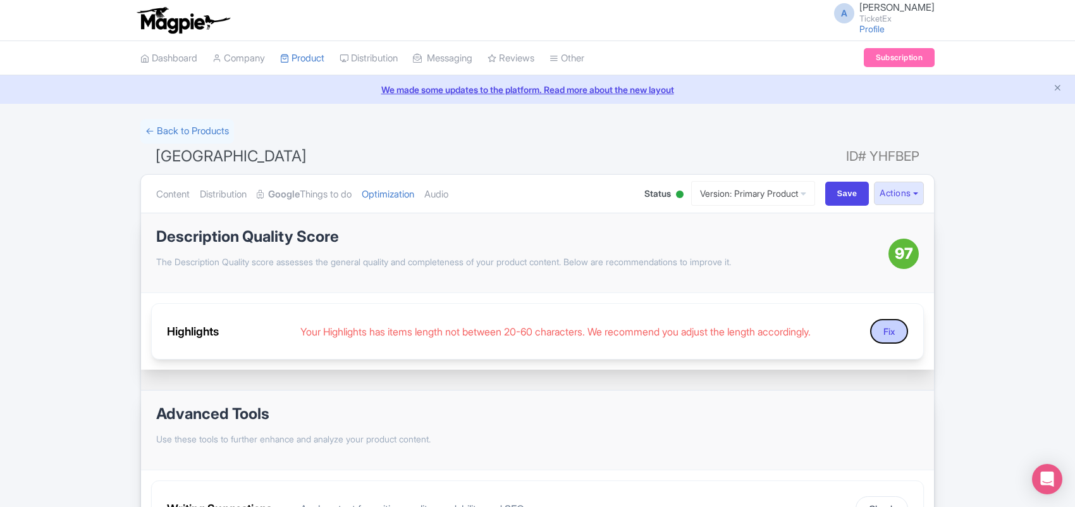
click at [882, 332] on button "Fix" at bounding box center [889, 331] width 38 height 25
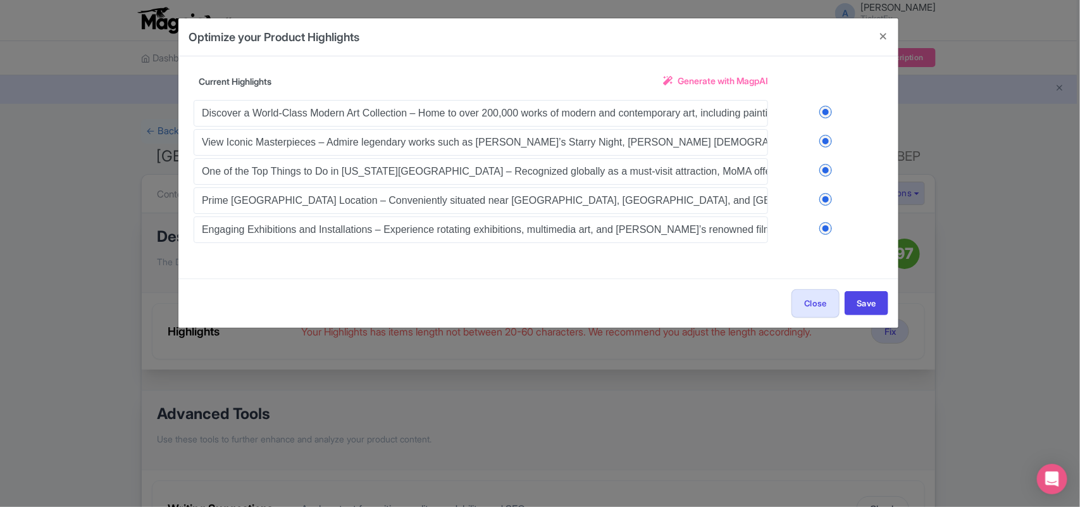
click at [710, 80] on span "Generate with MagpAI" at bounding box center [722, 80] width 90 height 13
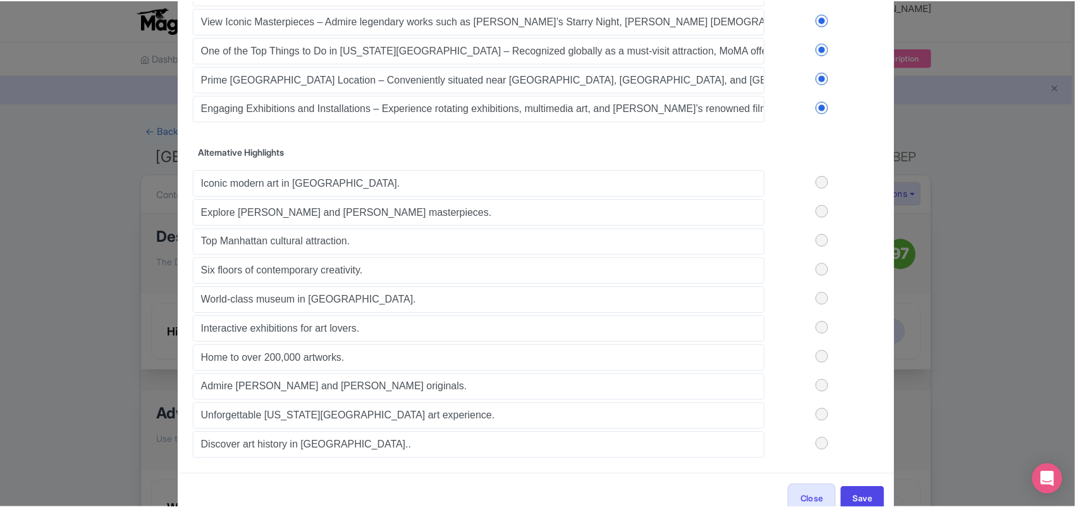
scroll to position [160, 0]
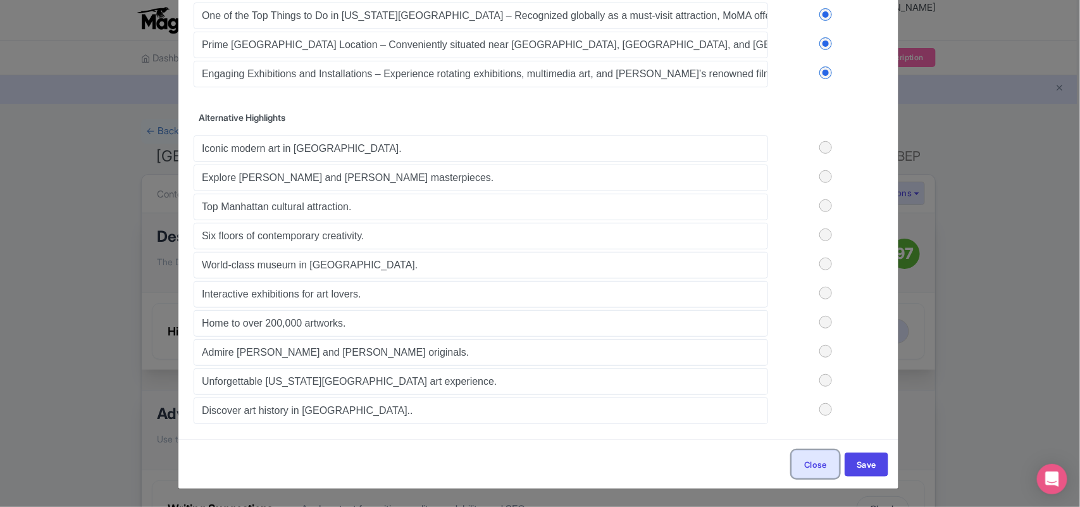
drag, startPoint x: 810, startPoint y: 450, endPoint x: 828, endPoint y: 443, distance: 19.8
click at [810, 451] on button "Close" at bounding box center [815, 464] width 48 height 28
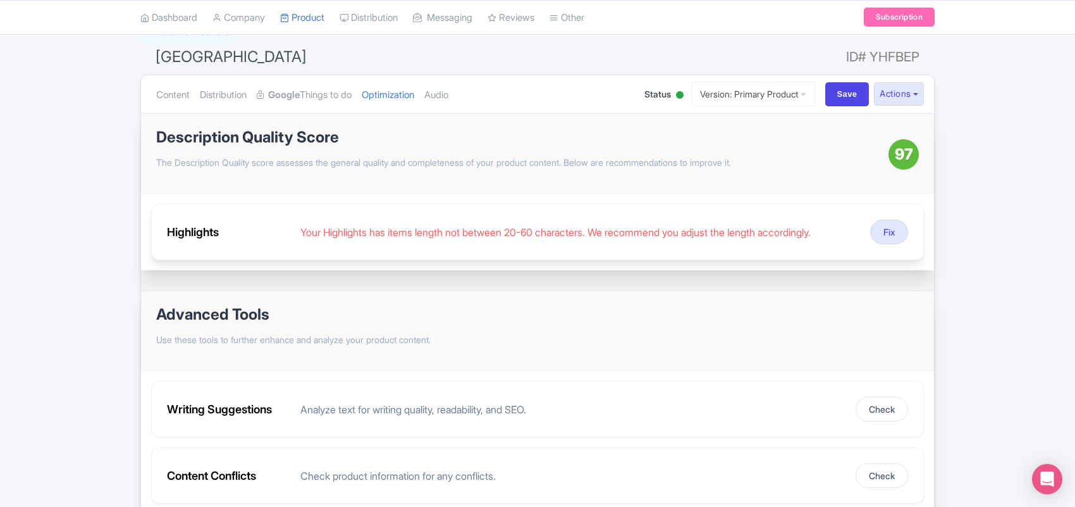
scroll to position [0, 0]
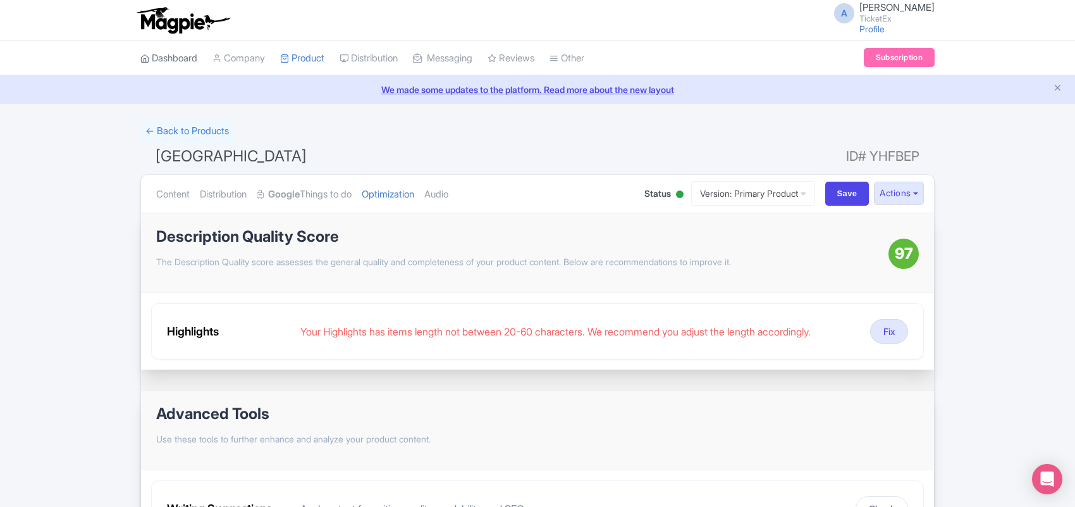
click at [183, 61] on link "Dashboard" at bounding box center [168, 58] width 57 height 35
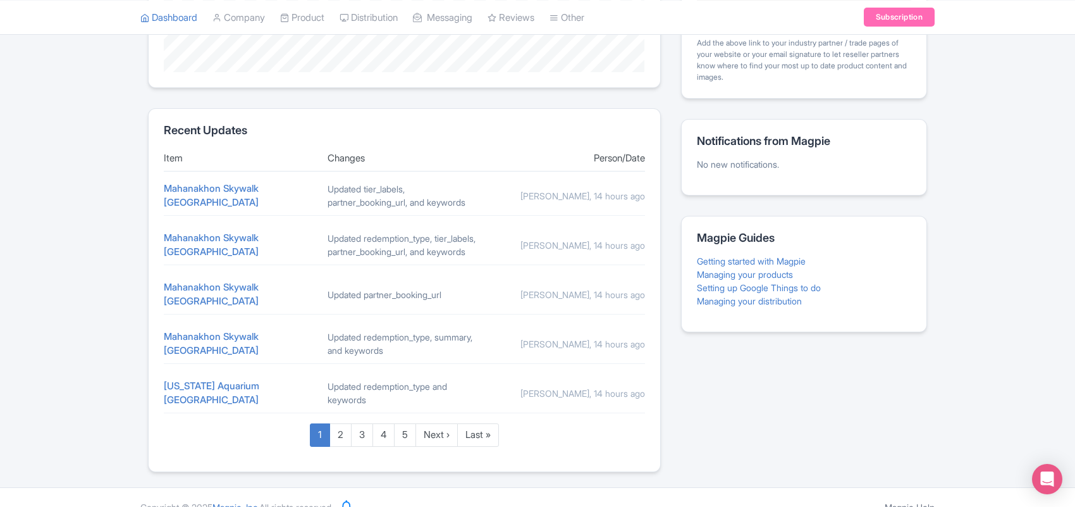
scroll to position [462, 0]
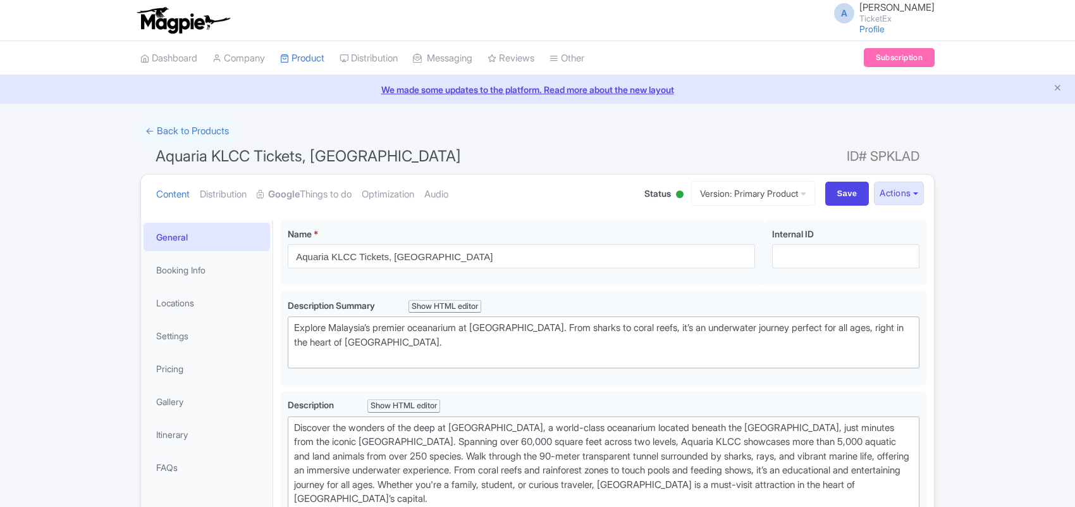
click at [310, 195] on link "Google Things to do" at bounding box center [304, 195] width 95 height 40
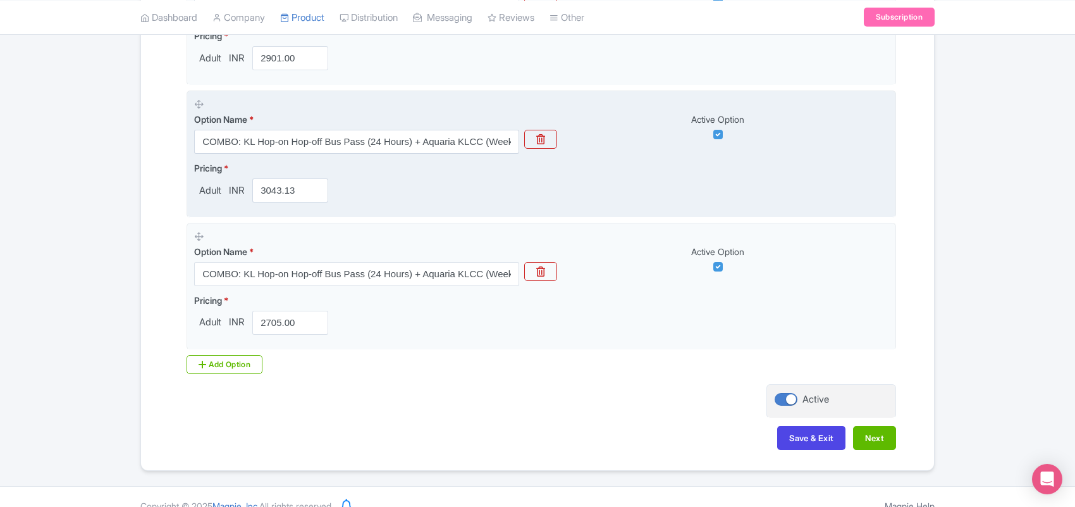
scroll to position [779, 0]
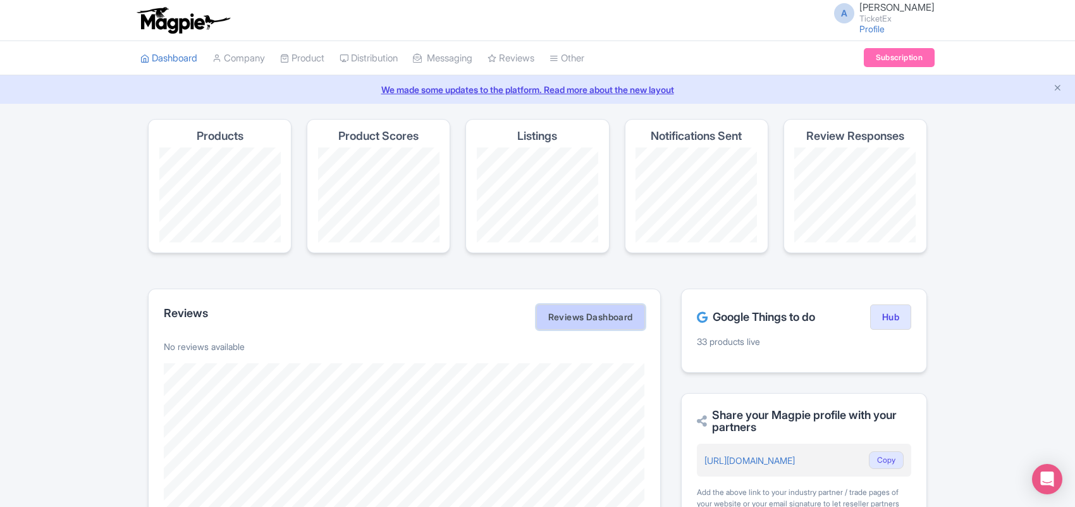
click at [594, 318] on link "Reviews Dashboard" at bounding box center [590, 316] width 109 height 25
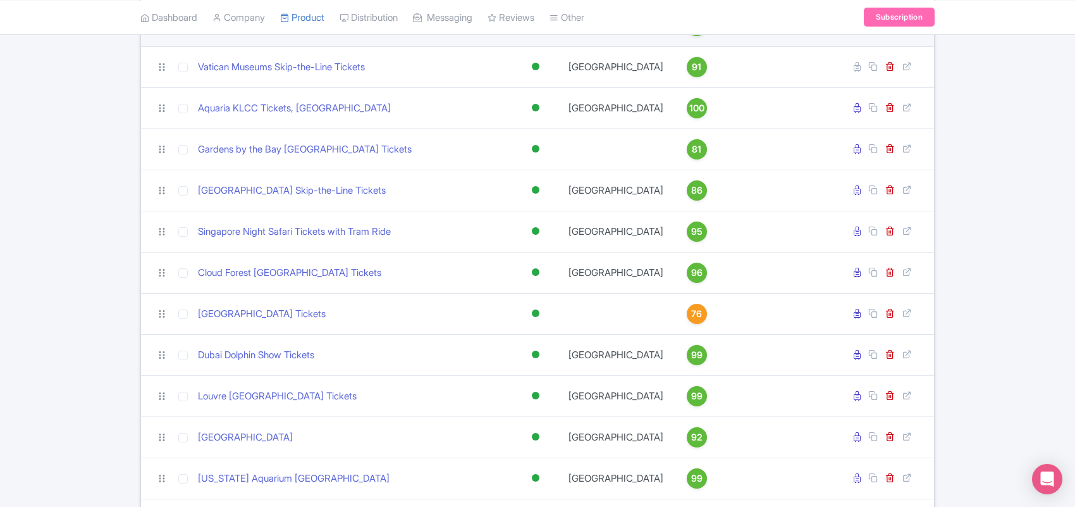
scroll to position [1272, 0]
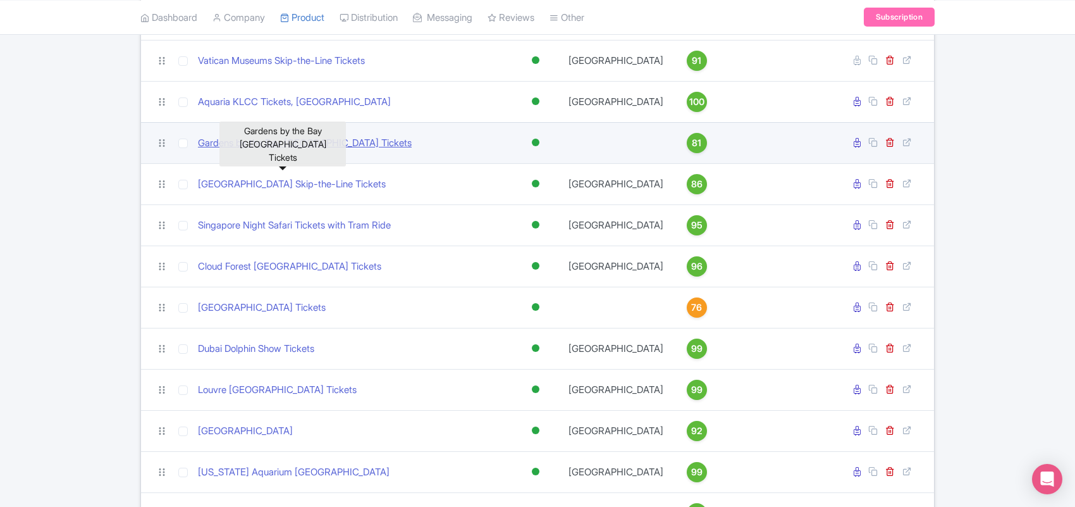
click at [249, 151] on link "Gardens by the Bay [GEOGRAPHIC_DATA] Tickets" at bounding box center [305, 143] width 214 height 15
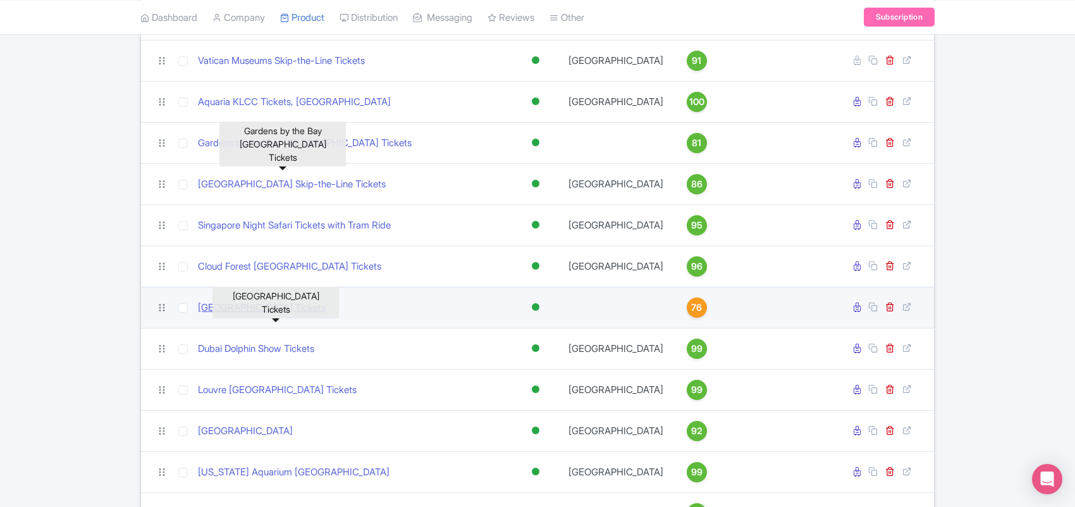
click at [283, 315] on link "Adventure Cove Waterpark Tickets" at bounding box center [262, 307] width 128 height 15
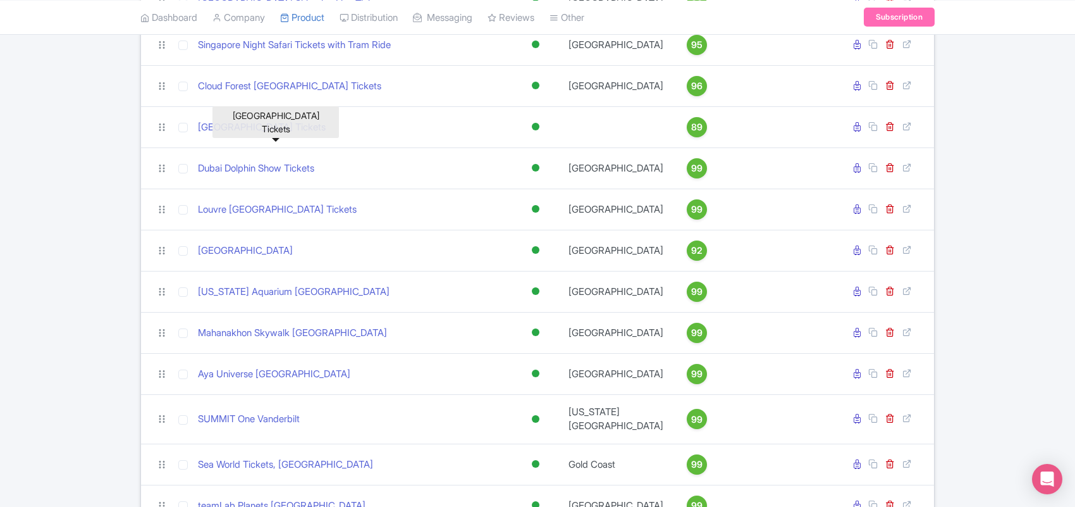
scroll to position [1424, 0]
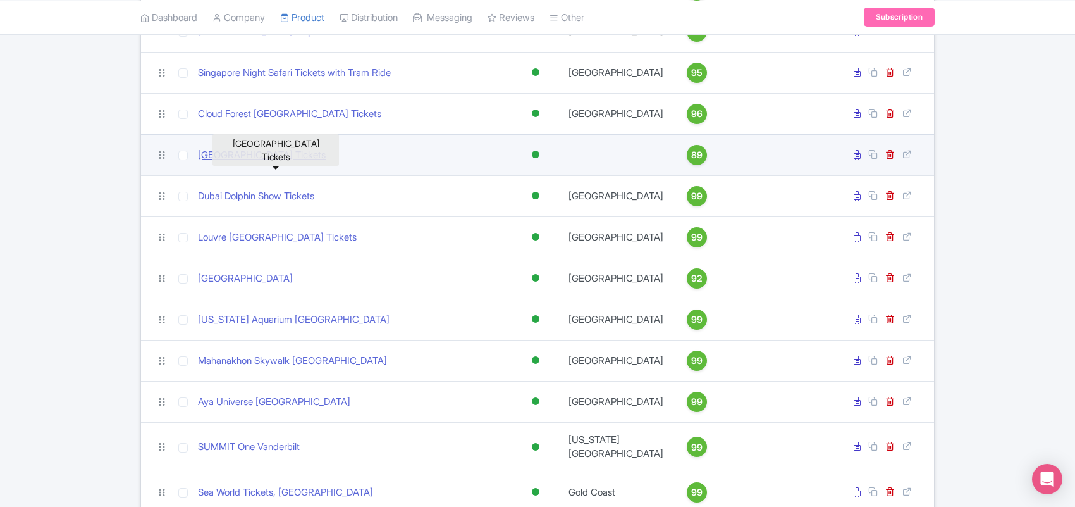
click at [318, 163] on link "Adventure Cove Waterpark Tickets" at bounding box center [262, 155] width 128 height 15
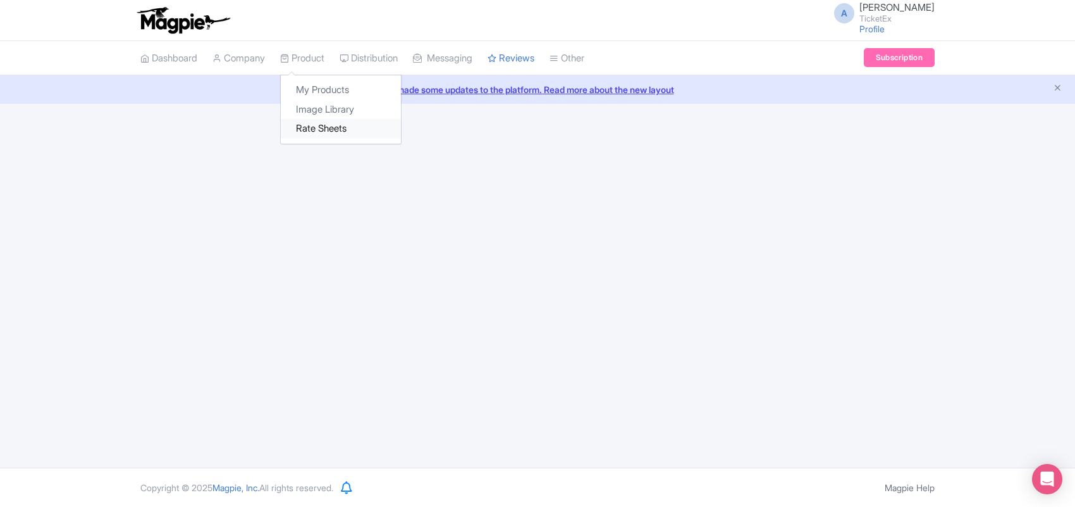
click at [330, 133] on link "Rate Sheets" at bounding box center [341, 129] width 120 height 20
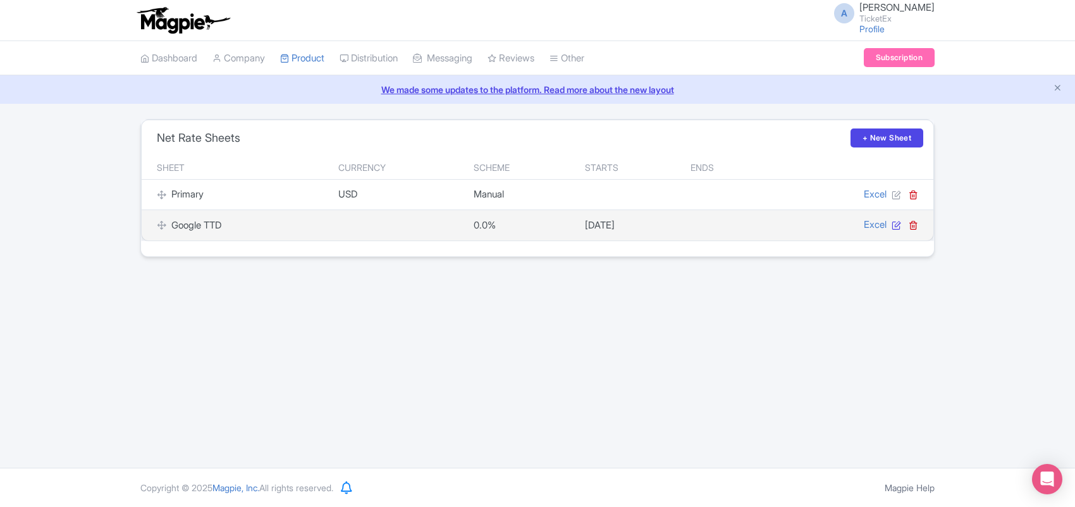
click at [895, 225] on icon at bounding box center [896, 224] width 9 height 9
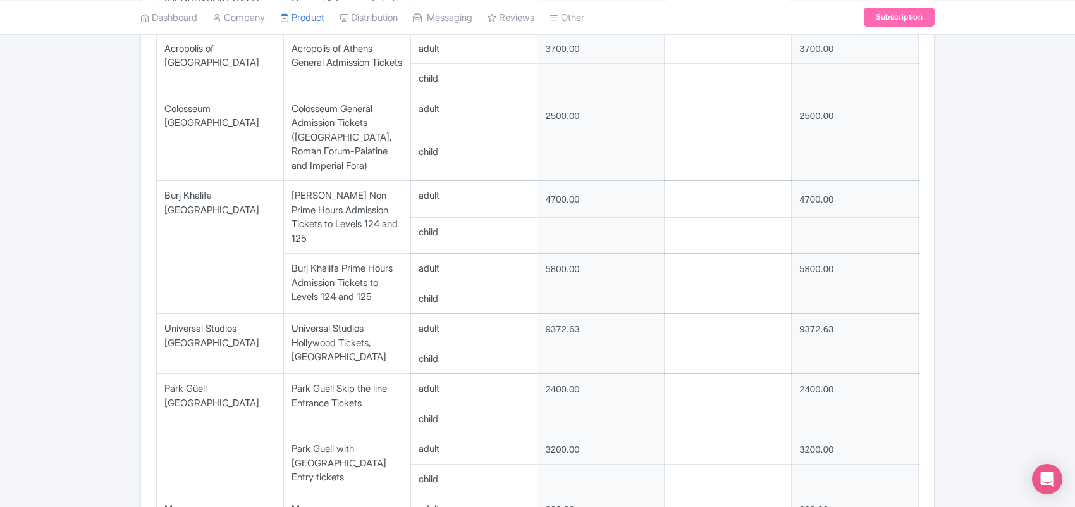
scroll to position [632, 0]
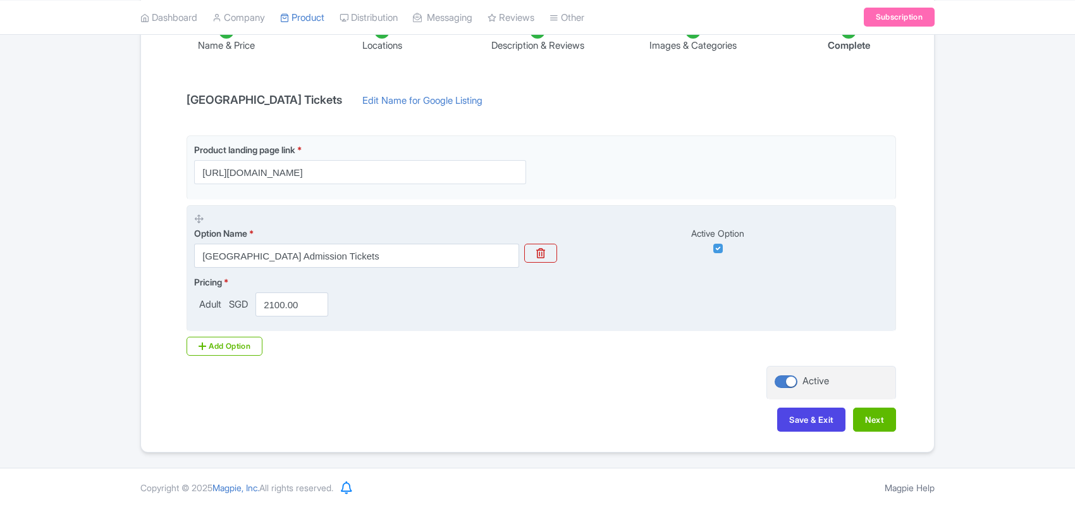
scroll to position [231, 0]
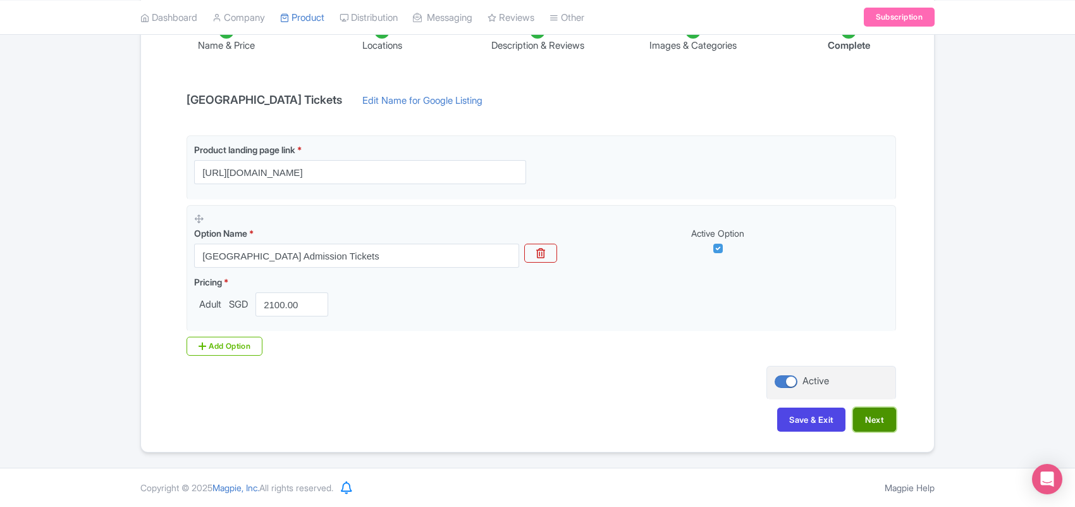
click at [879, 419] on button "Next" at bounding box center [874, 419] width 43 height 24
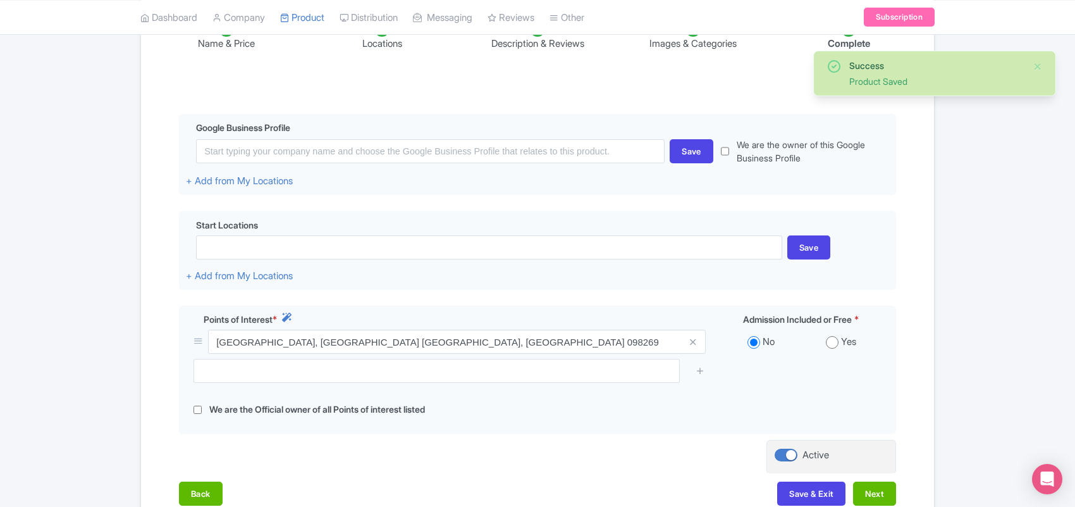
scroll to position [0, 0]
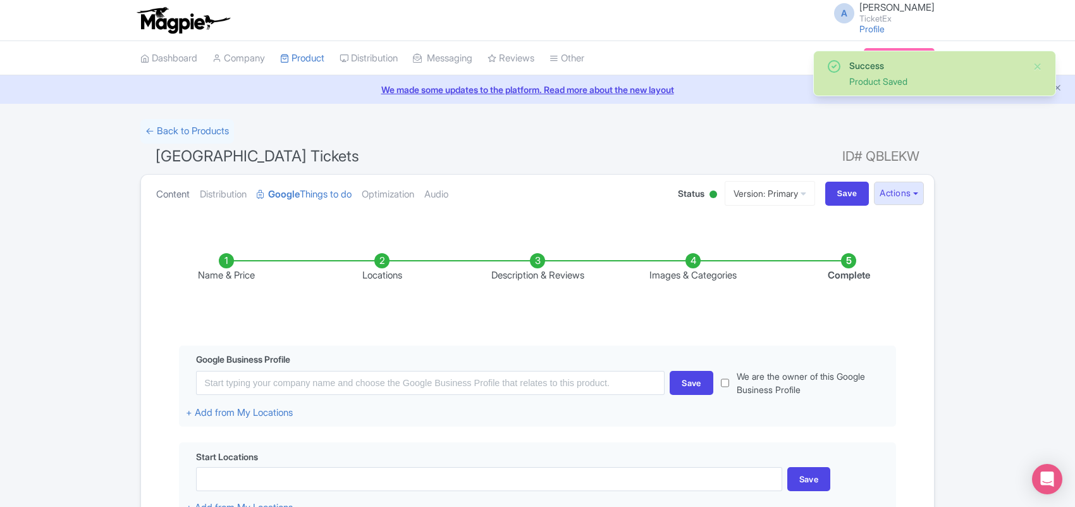
click at [173, 195] on link "Content" at bounding box center [173, 195] width 34 height 40
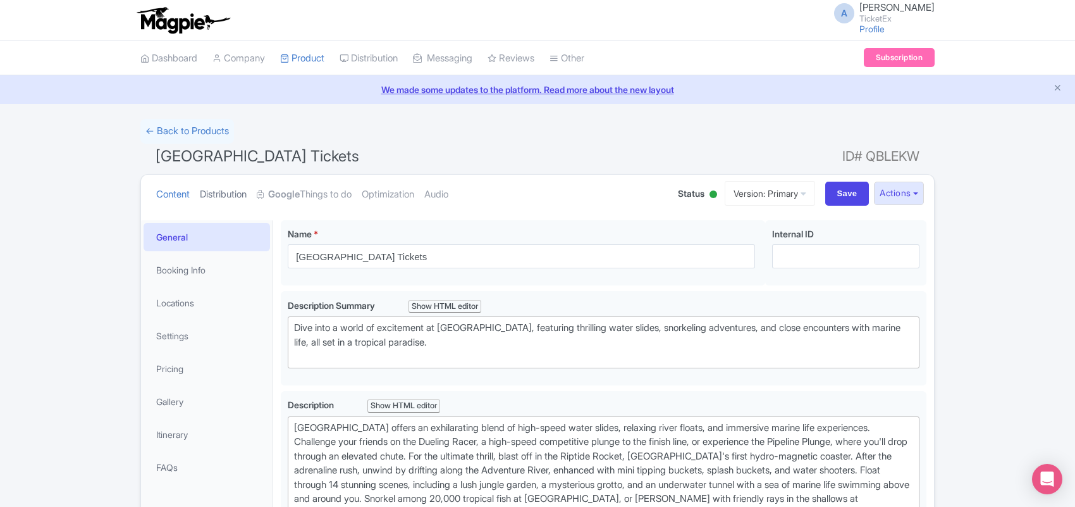
scroll to position [79, 0]
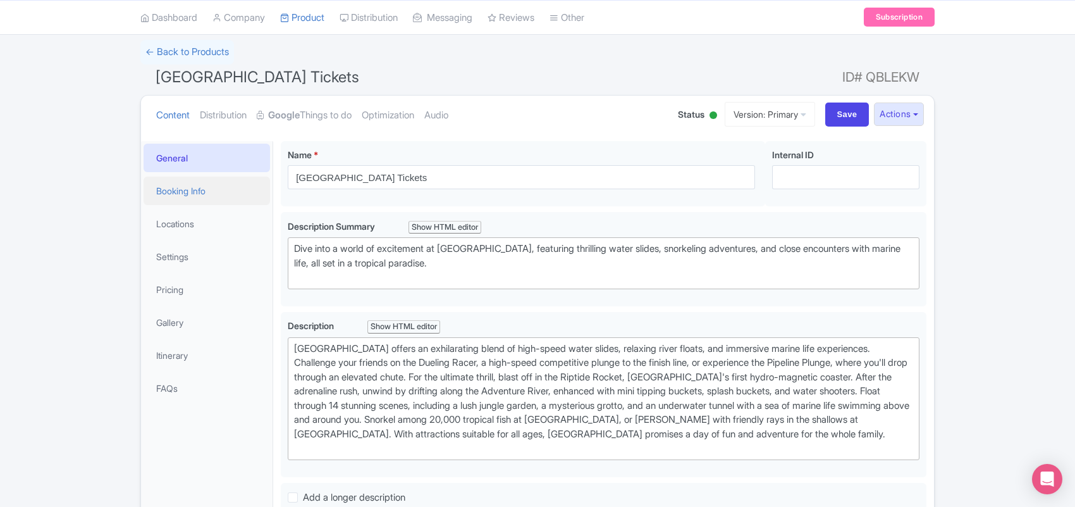
click at [200, 190] on link "Booking Info" at bounding box center [207, 190] width 126 height 28
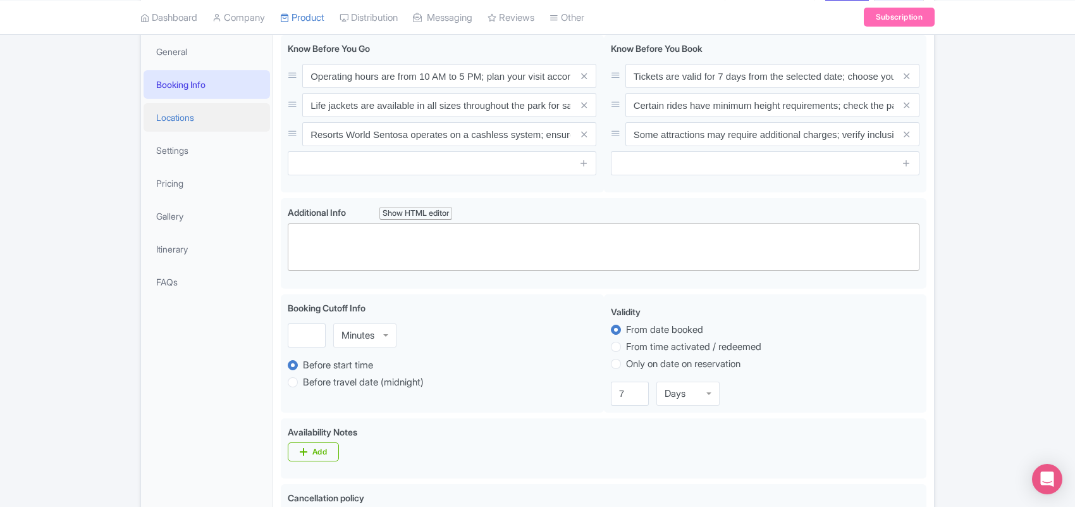
scroll to position [158, 0]
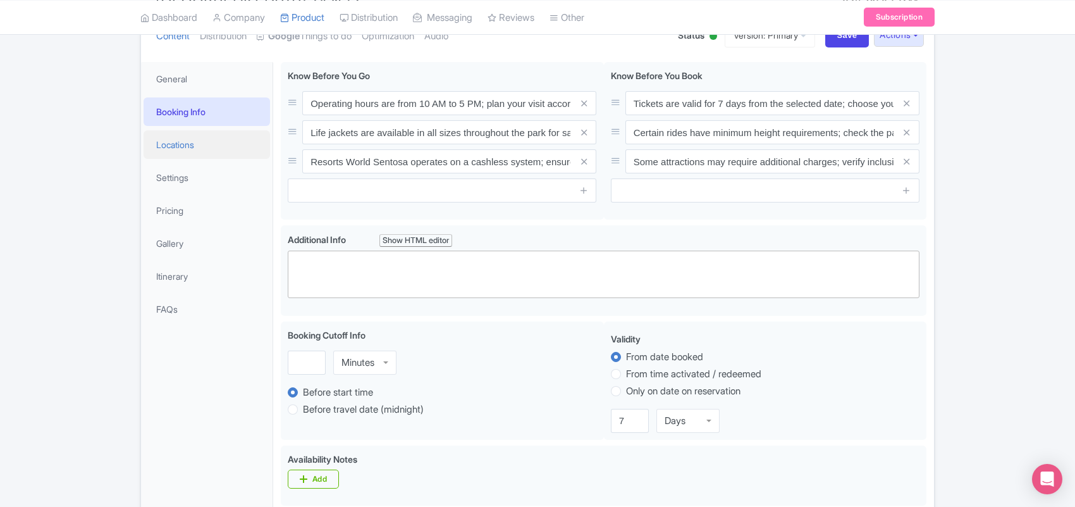
click at [181, 149] on link "Locations" at bounding box center [207, 144] width 126 height 28
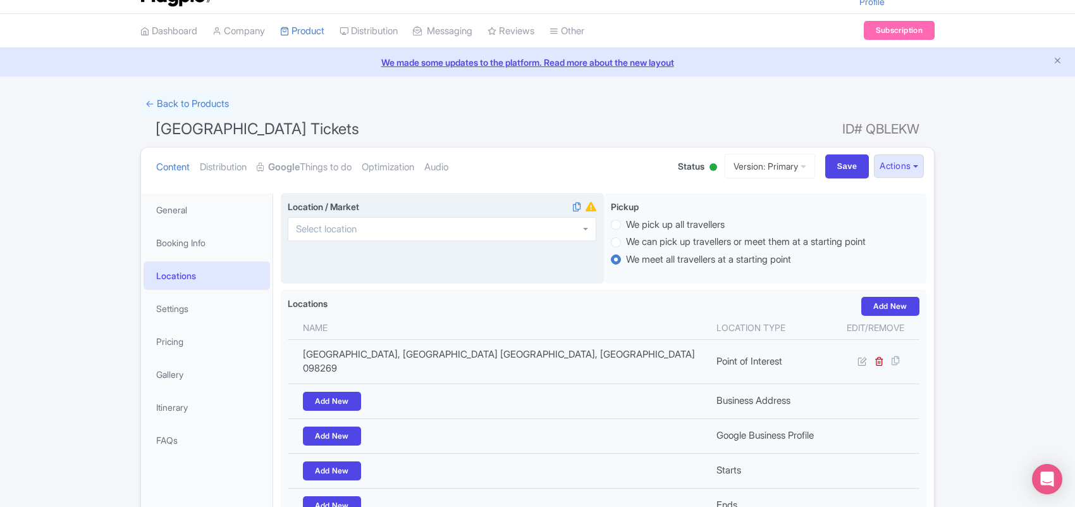
scroll to position [0, 0]
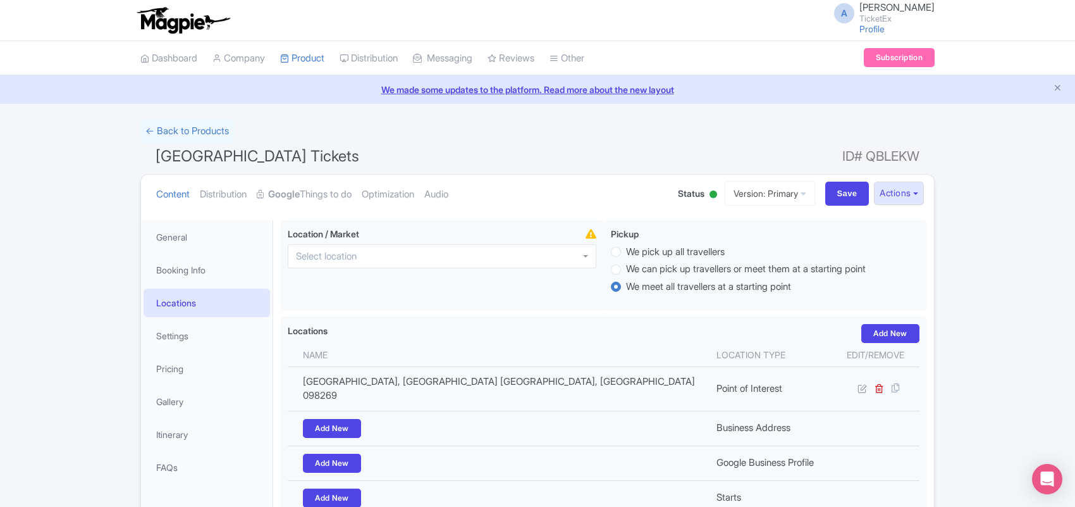
drag, startPoint x: 418, startPoint y: 159, endPoint x: 147, endPoint y: 162, distance: 271.3
click at [147, 162] on h1 "Adventure Cove Waterpark Tickets ID# QBLEKW" at bounding box center [537, 159] width 794 height 30
copy span "Adventure Cove Waterpark Tickets"
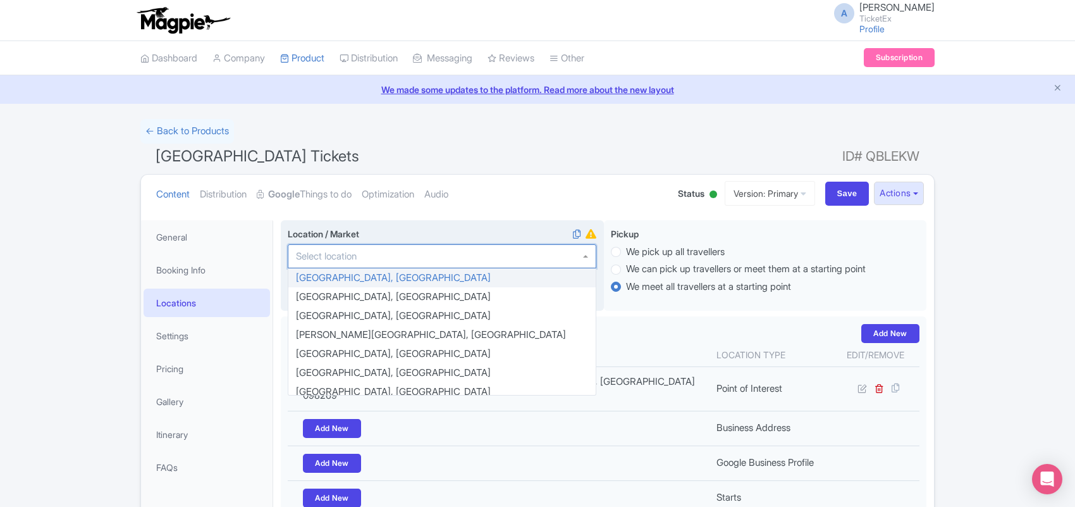
click at [345, 252] on input "Location / Market i" at bounding box center [330, 255] width 68 height 11
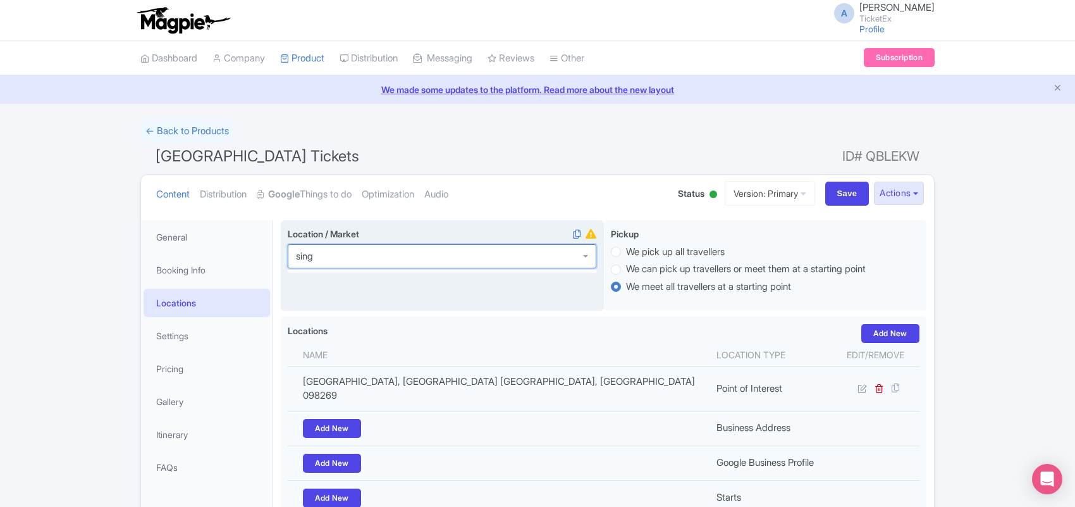
type input "singa"
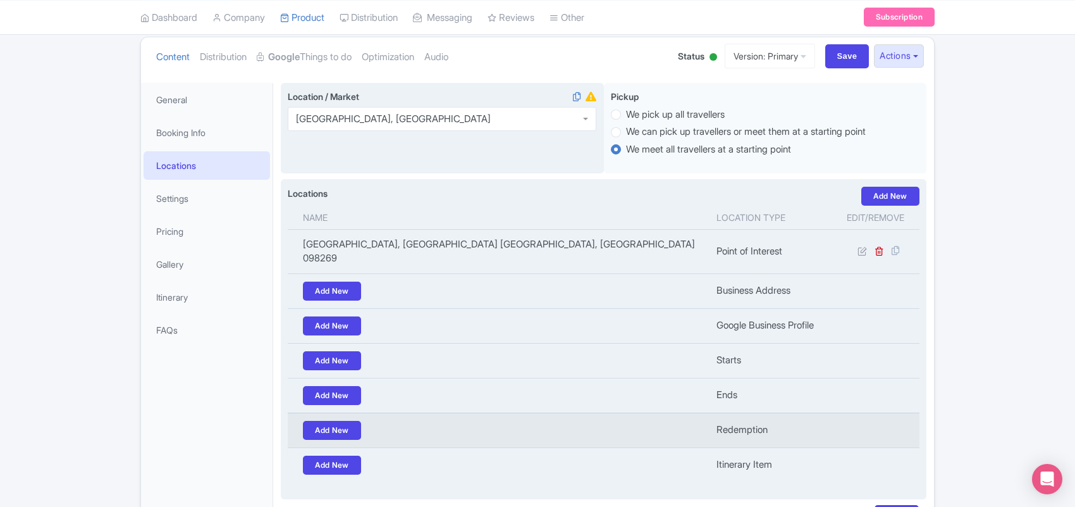
scroll to position [218, 0]
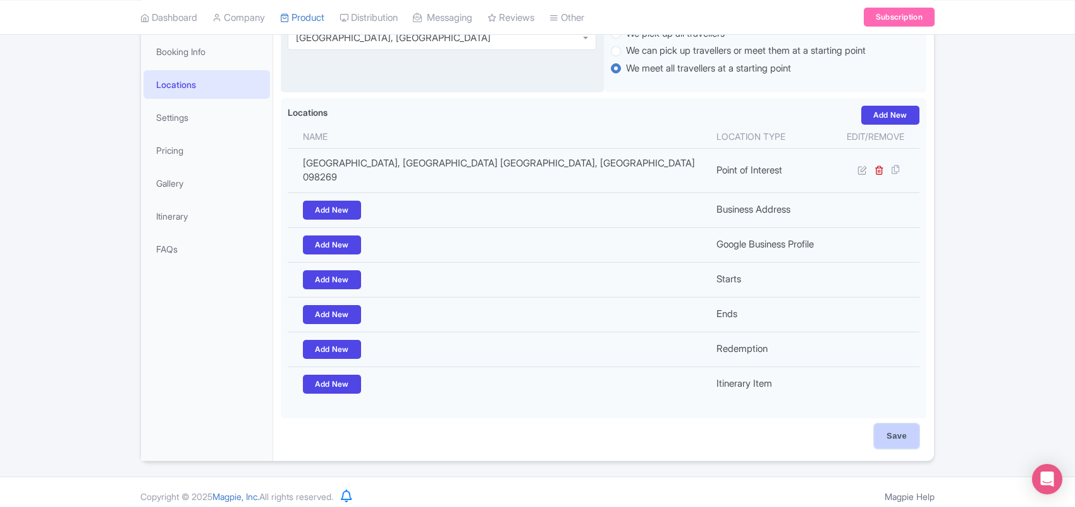
click at [881, 424] on input "Save" at bounding box center [897, 436] width 44 height 24
type input "Saving..."
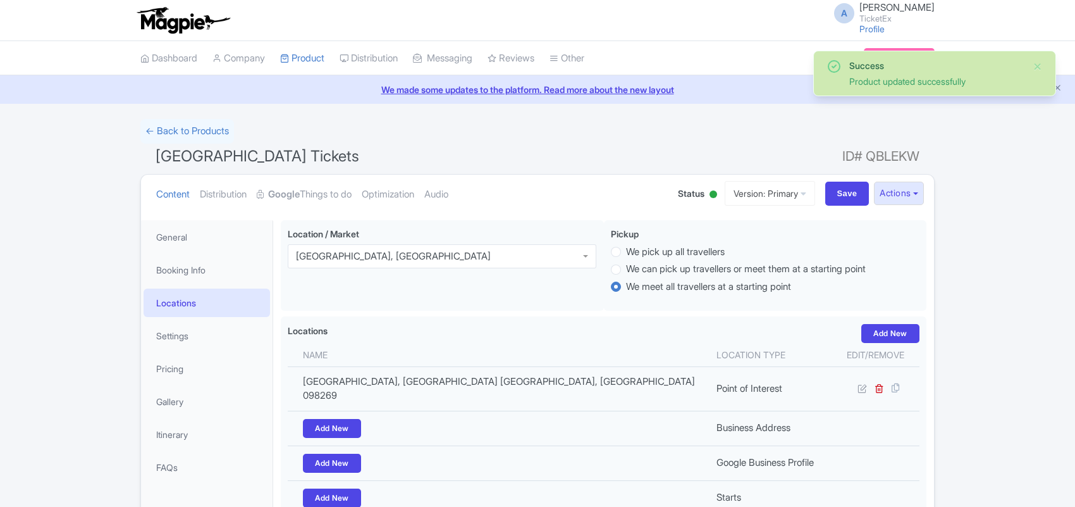
scroll to position [218, 0]
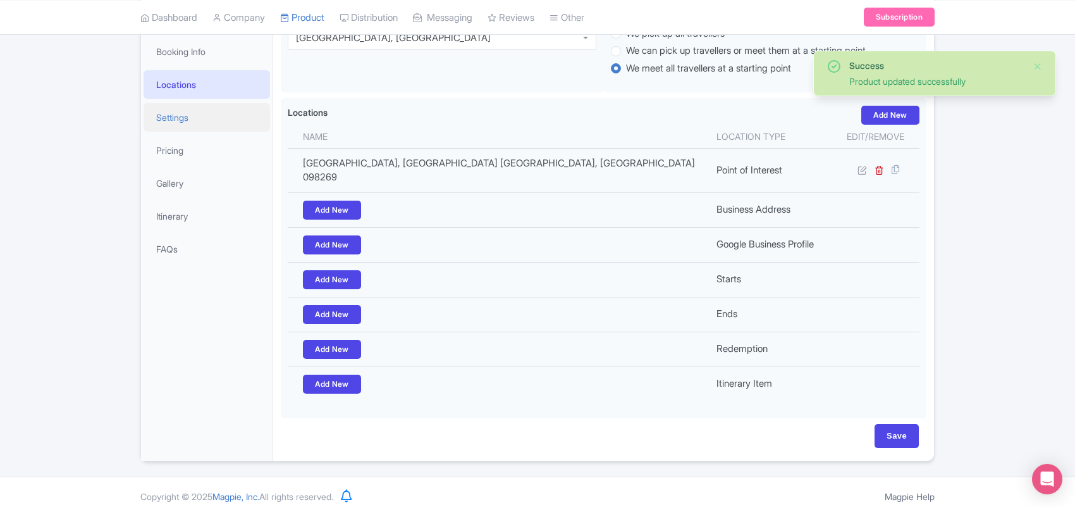
drag, startPoint x: 0, startPoint y: 0, endPoint x: 181, endPoint y: 119, distance: 217.0
click at [181, 119] on link "Settings" at bounding box center [207, 117] width 126 height 28
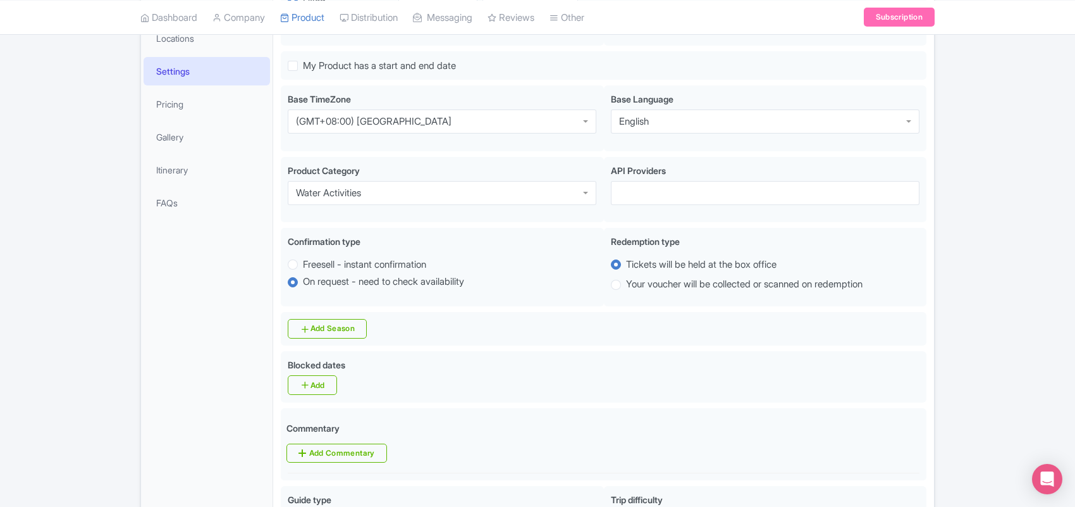
scroll to position [237, 0]
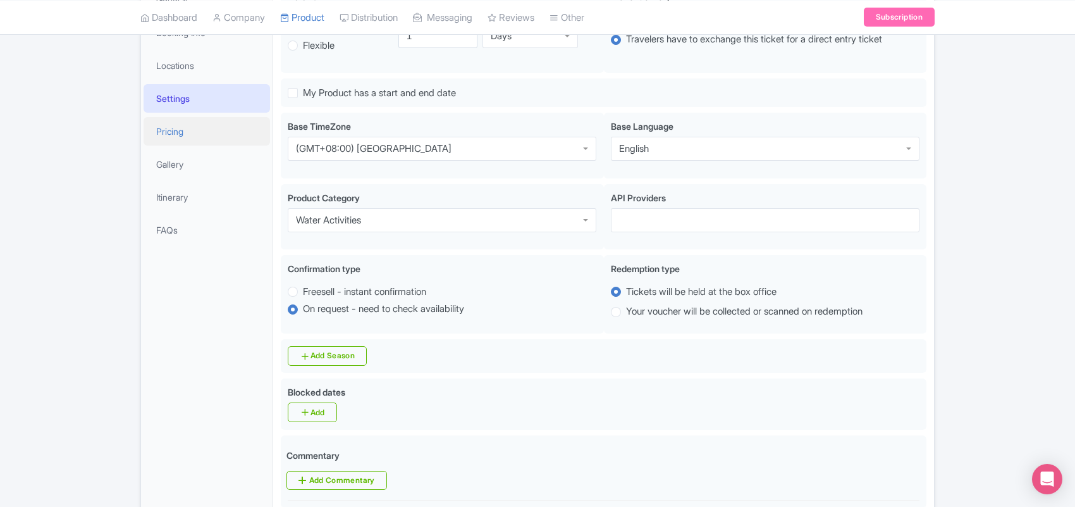
click at [197, 131] on link "Pricing" at bounding box center [207, 131] width 126 height 28
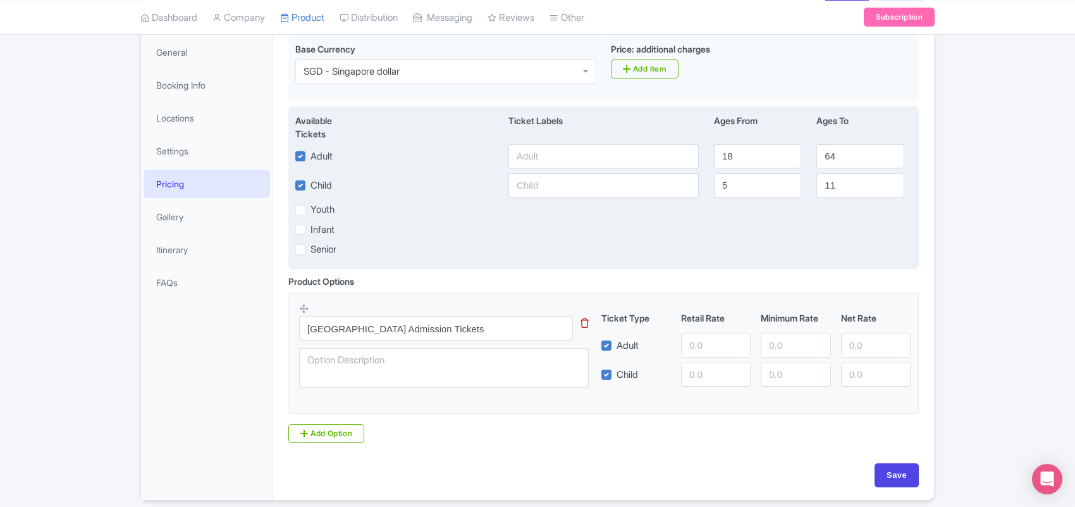
scroll to position [78, 0]
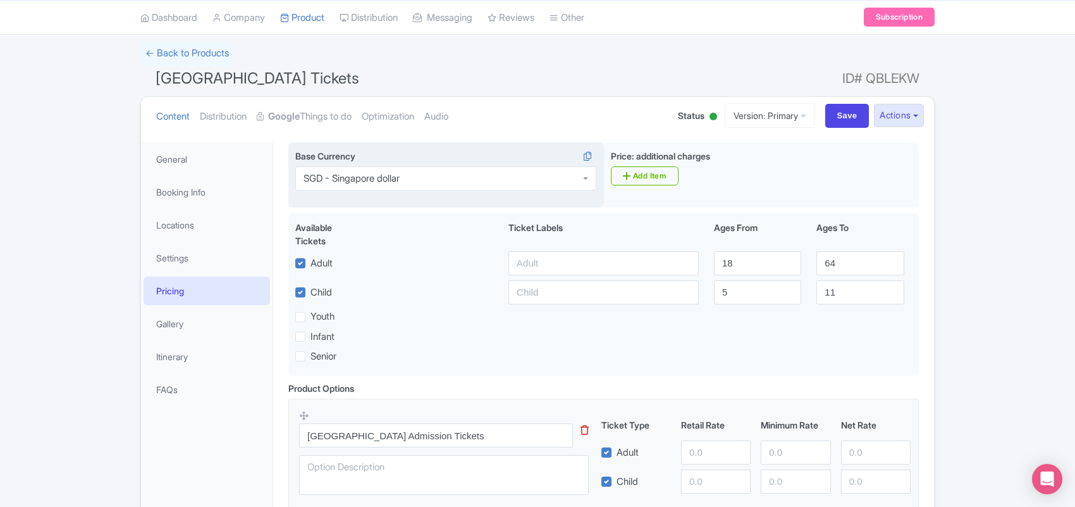
click at [412, 181] on div "SGD - Singapore dollar" at bounding box center [445, 178] width 301 height 24
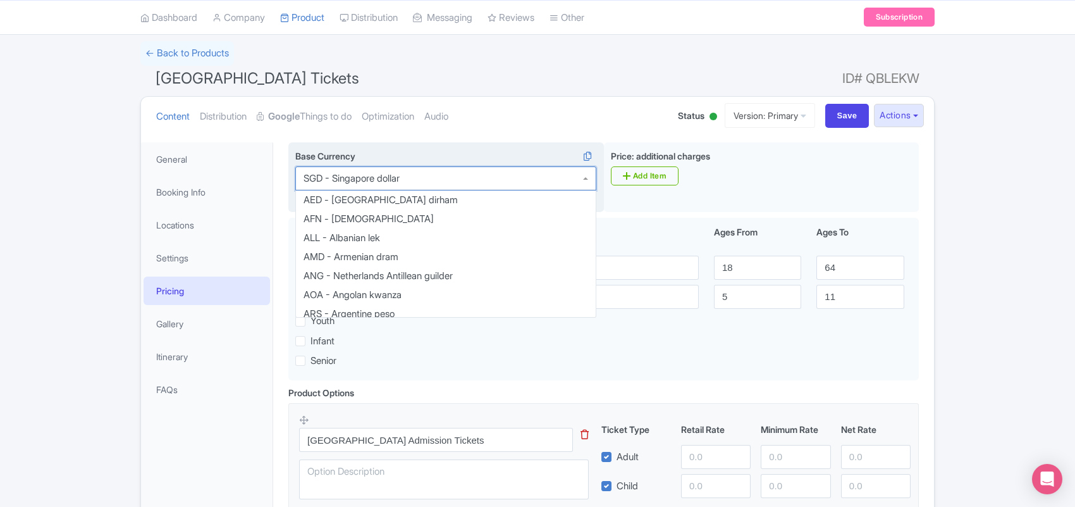
scroll to position [2245, 0]
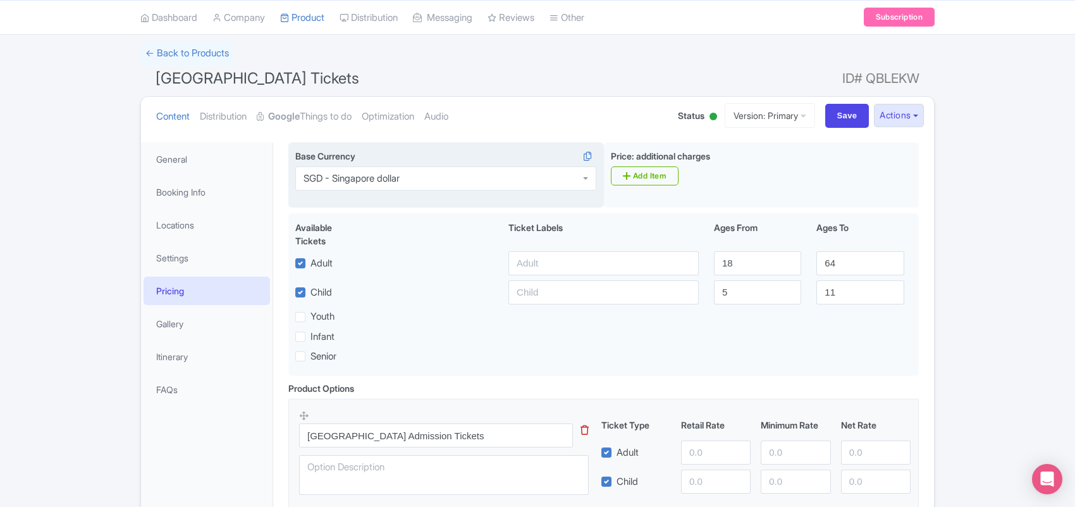
drag, startPoint x: 412, startPoint y: 181, endPoint x: 395, endPoint y: 178, distance: 17.3
click at [369, 181] on div "SGD - Singapore dollar" at bounding box center [445, 178] width 301 height 24
click at [414, 180] on div "SGD - Singapore dollar" at bounding box center [445, 178] width 301 height 24
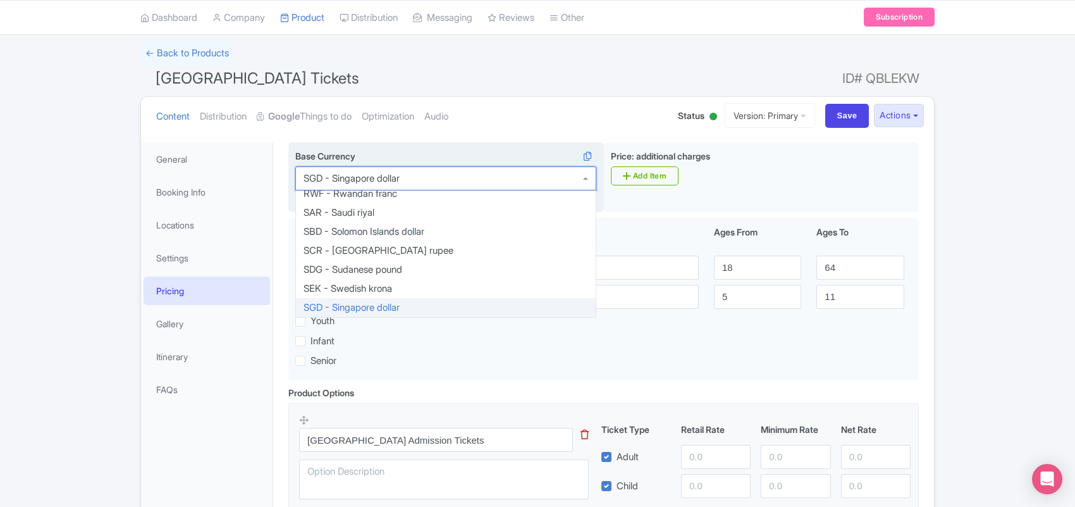
drag, startPoint x: 405, startPoint y: 178, endPoint x: 316, endPoint y: 178, distance: 88.5
click at [316, 178] on div "SGD - Singapore dollar" at bounding box center [445, 178] width 301 height 24
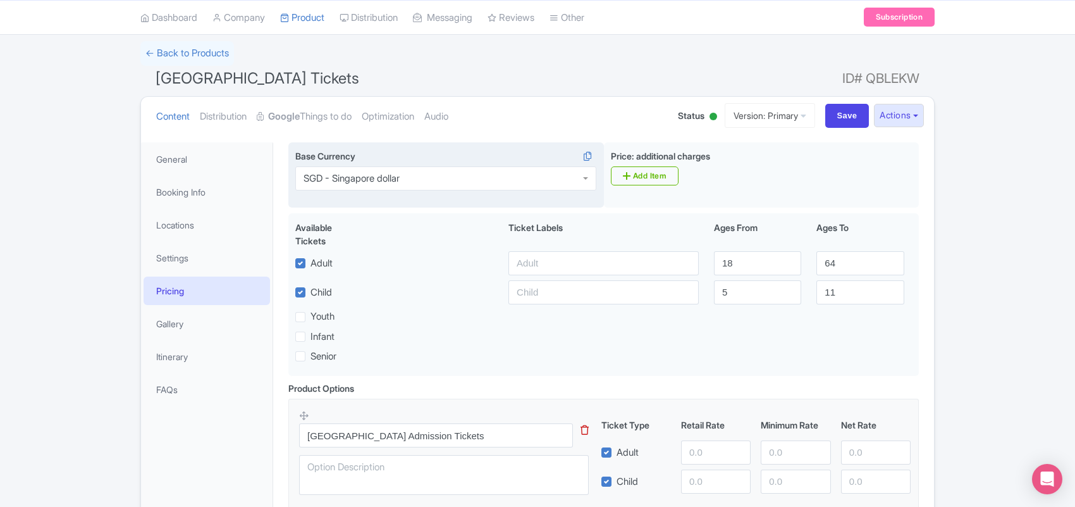
click at [316, 178] on div "SGD - Singapore dollar" at bounding box center [352, 178] width 96 height 11
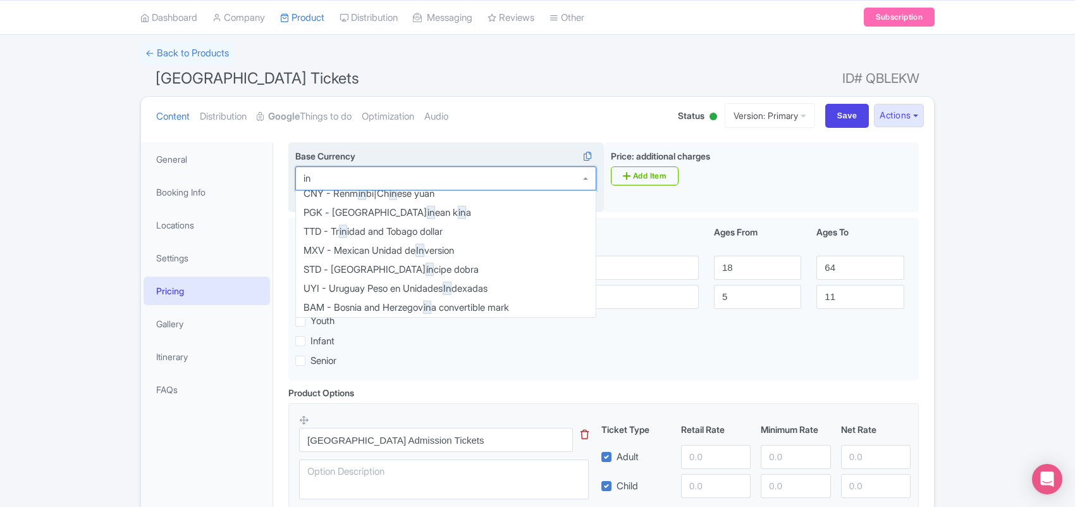
scroll to position [0, 0]
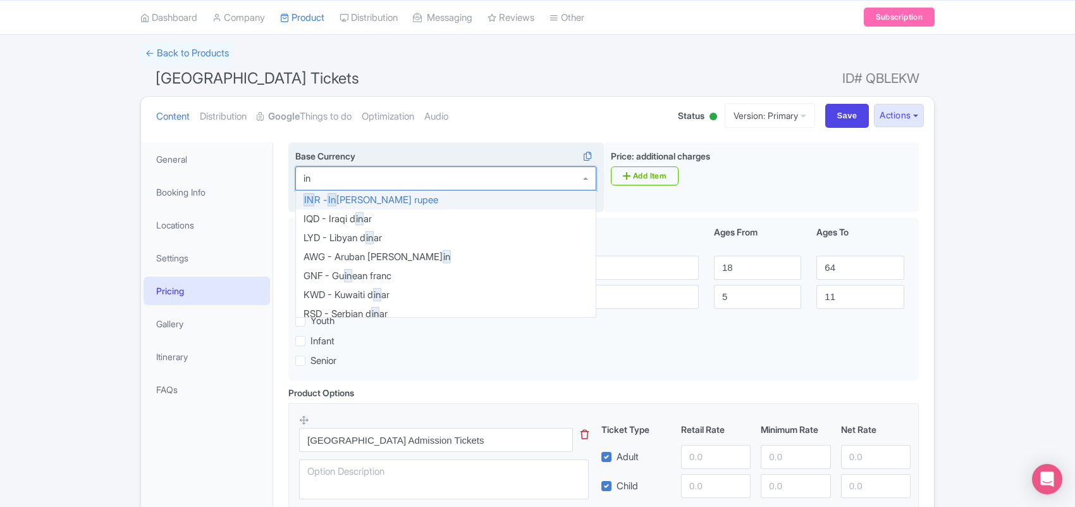
type input "inr"
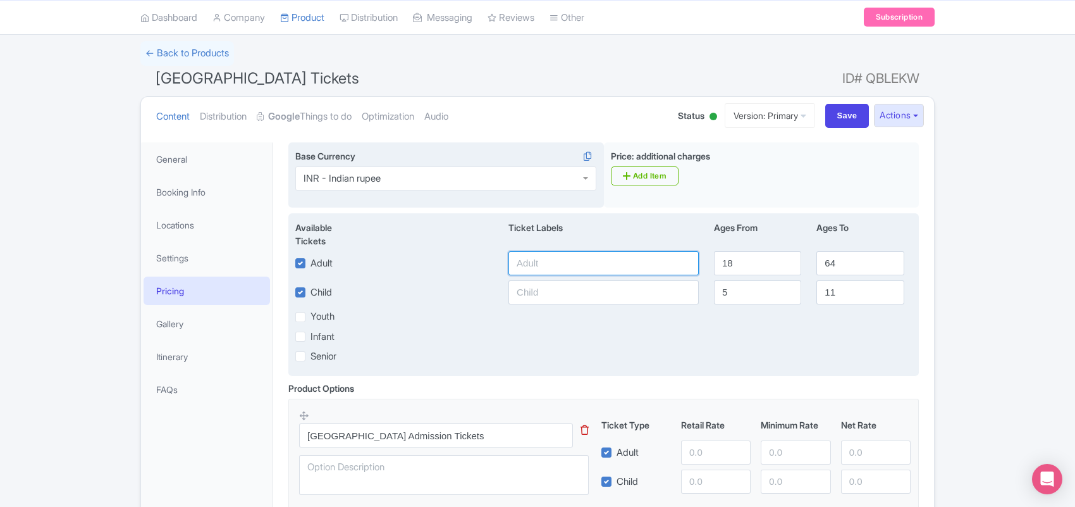
click at [541, 264] on input "text" at bounding box center [603, 263] width 190 height 24
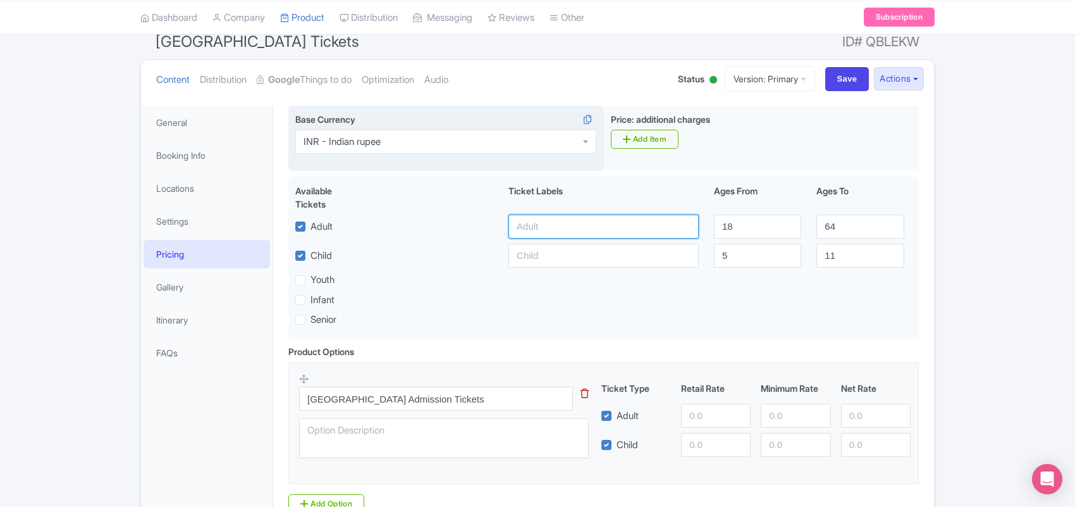
scroll to position [79, 0]
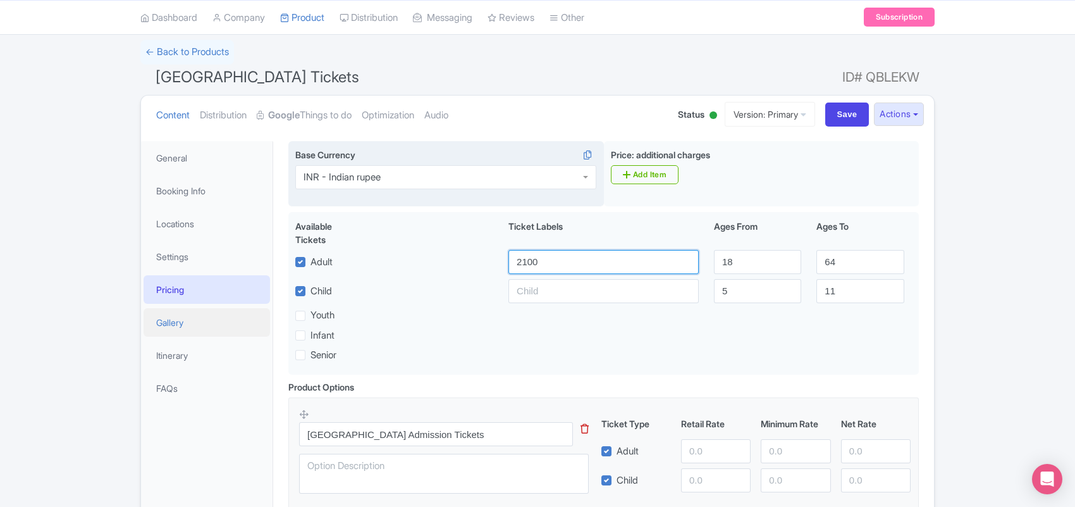
type input "2100"
click at [197, 326] on link "Gallery" at bounding box center [207, 322] width 126 height 28
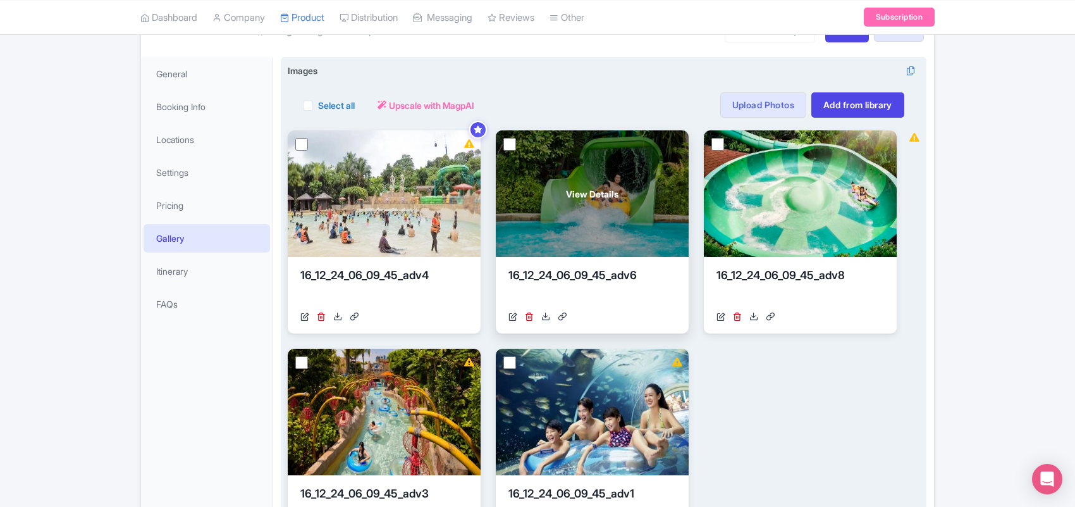
scroll to position [84, 0]
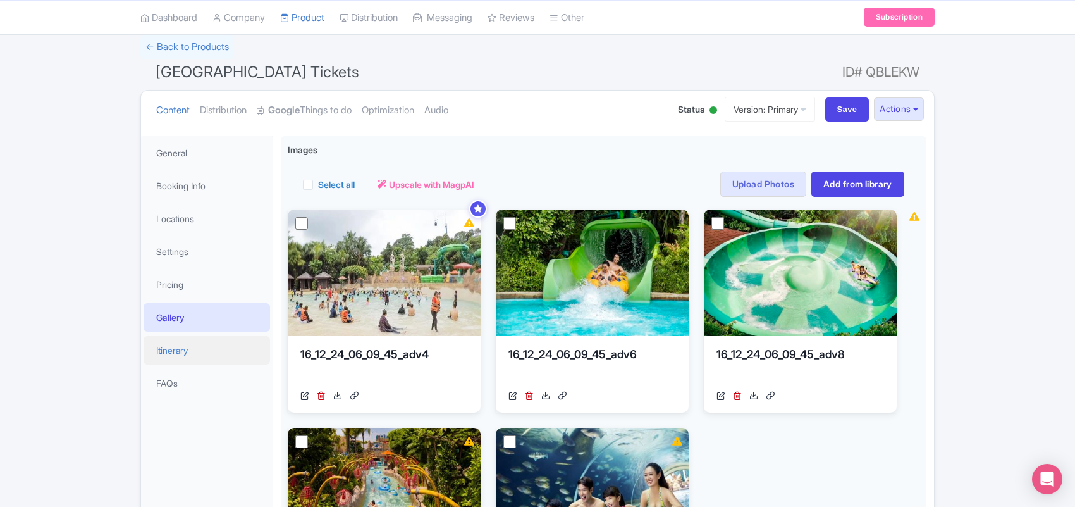
click at [188, 348] on link "Itinerary" at bounding box center [207, 350] width 126 height 28
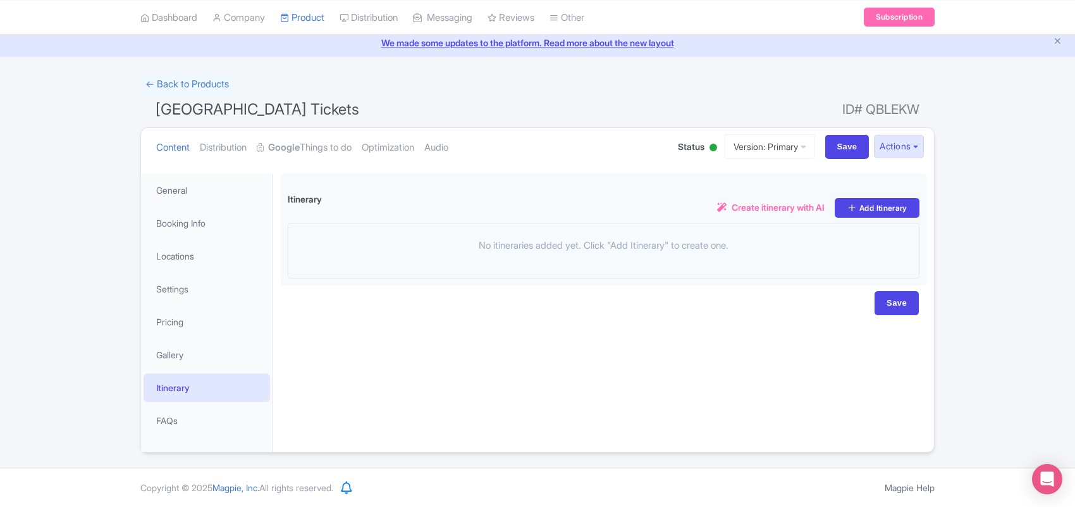
scroll to position [47, 0]
click at [177, 352] on link "Gallery" at bounding box center [207, 354] width 126 height 28
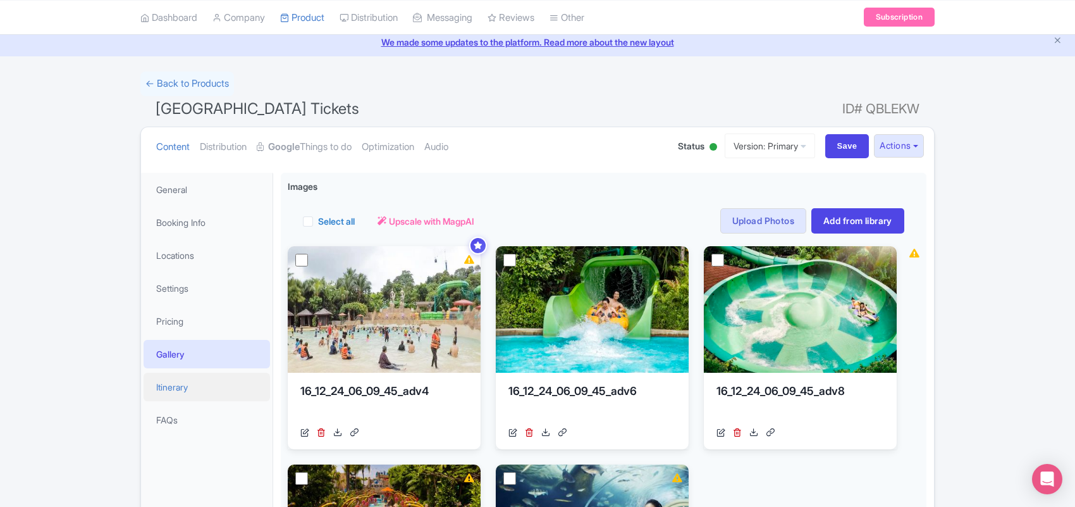
click at [204, 387] on link "Itinerary" at bounding box center [207, 386] width 126 height 28
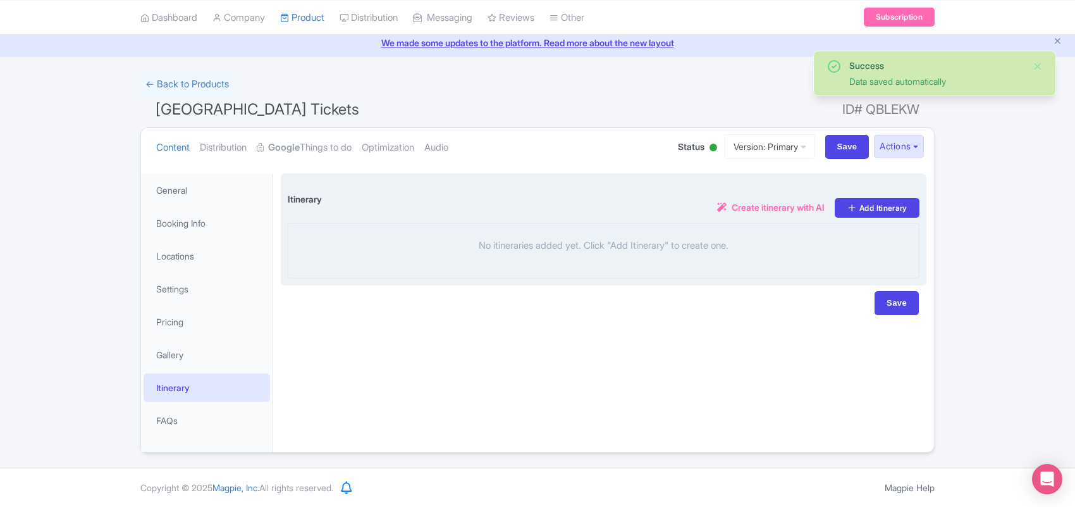
click at [773, 207] on span "Create itinerary with AI" at bounding box center [778, 206] width 93 height 13
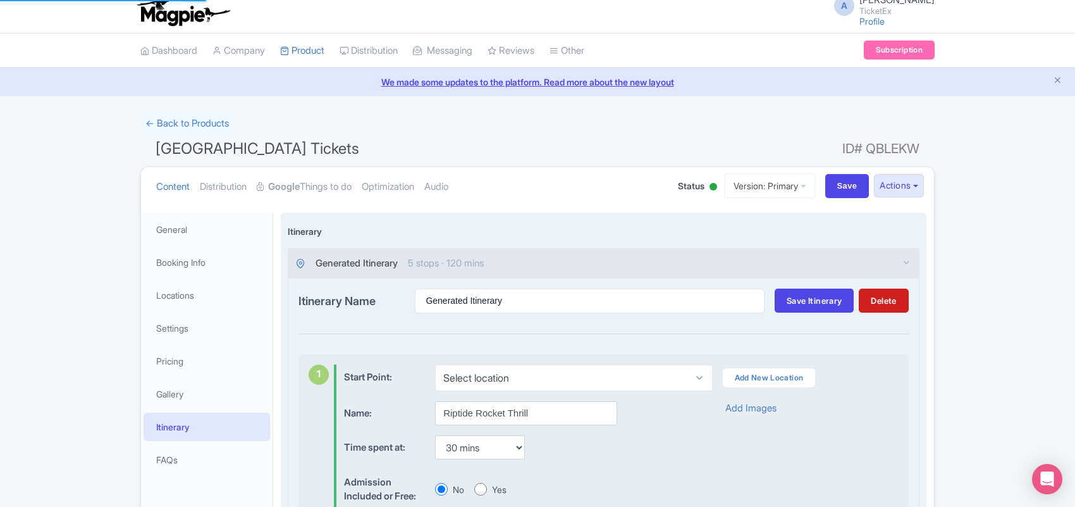
scroll to position [0, 0]
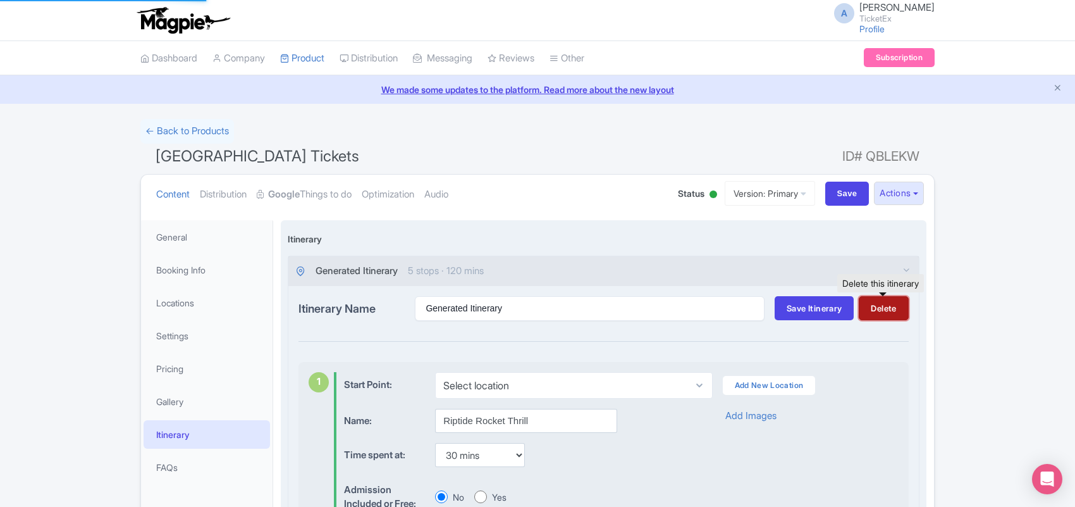
click at [871, 304] on button "Delete" at bounding box center [883, 308] width 49 height 24
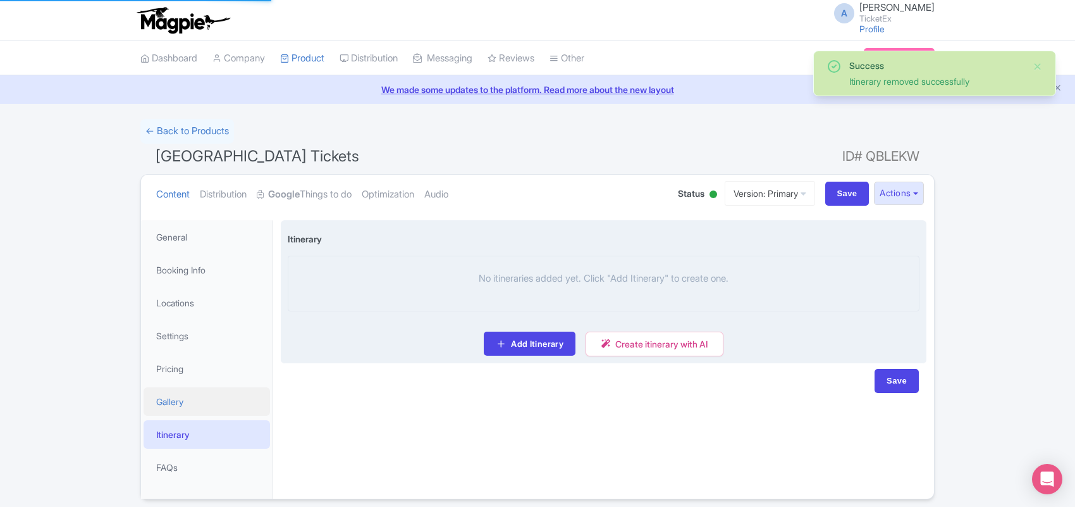
click at [176, 398] on link "Gallery" at bounding box center [207, 401] width 126 height 28
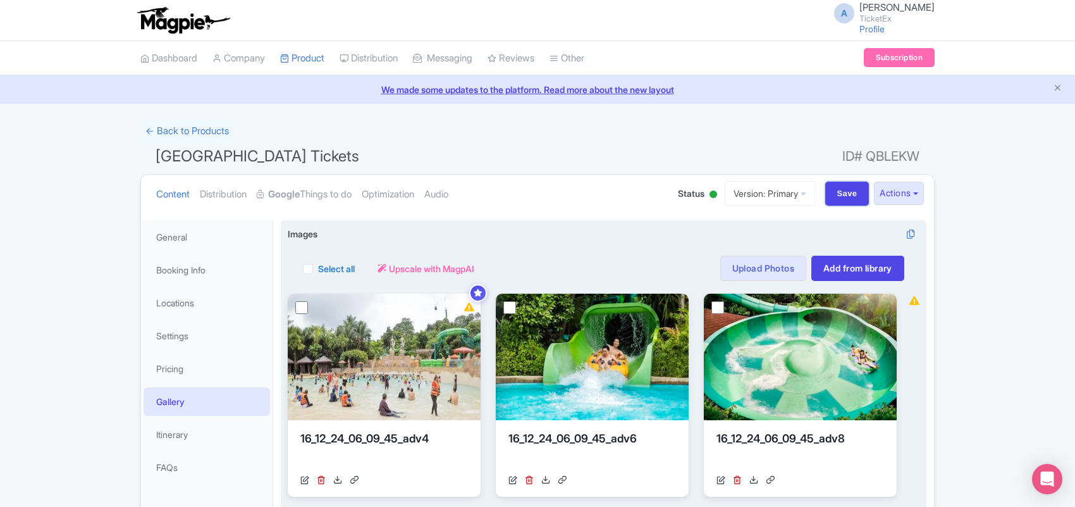
drag, startPoint x: 842, startPoint y: 200, endPoint x: 832, endPoint y: 221, distance: 23.5
click at [838, 221] on div "Content Distribution Google Things to do Optimization Audio Status Active Inact…" at bounding box center [537, 512] width 794 height 677
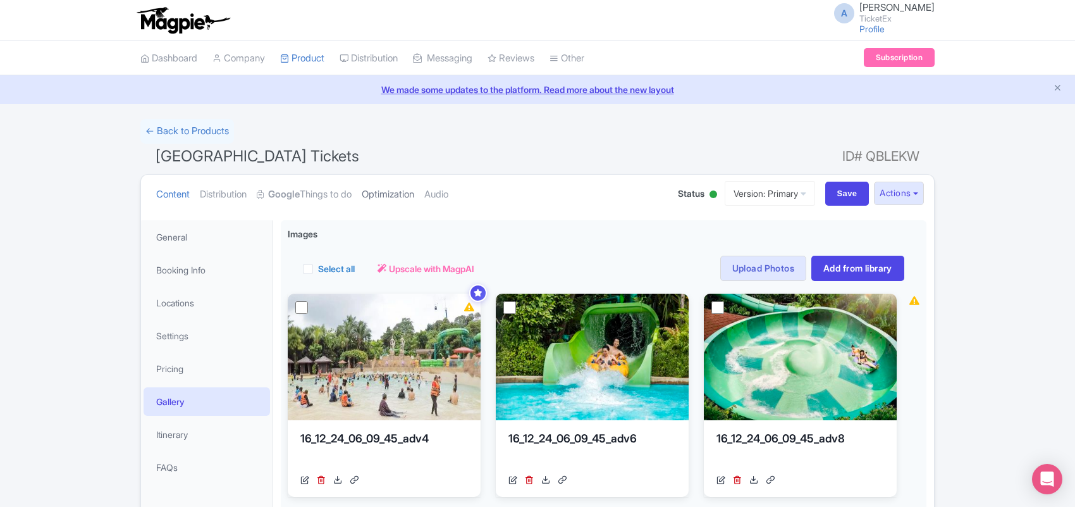
click at [409, 197] on link "Optimization" at bounding box center [388, 195] width 52 height 40
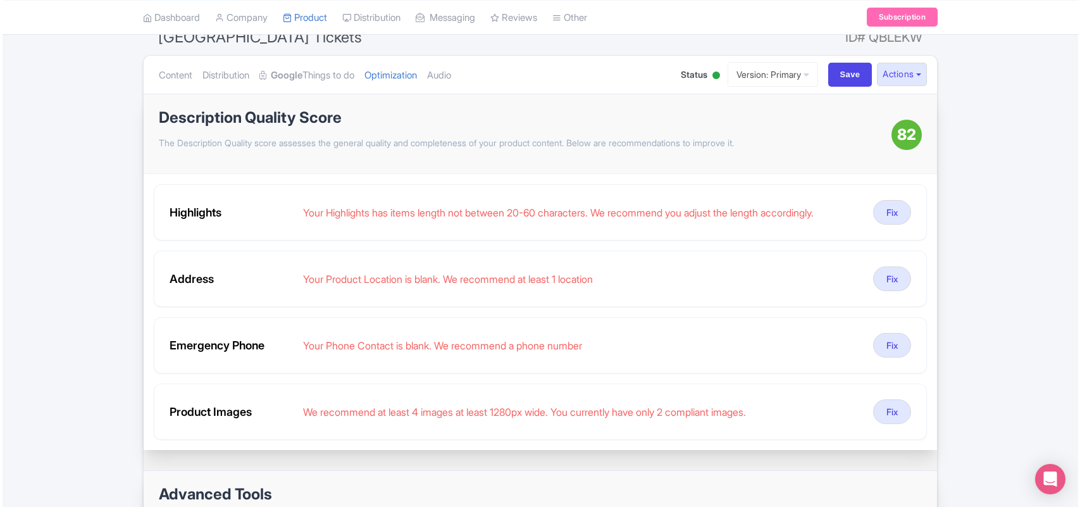
scroll to position [158, 0]
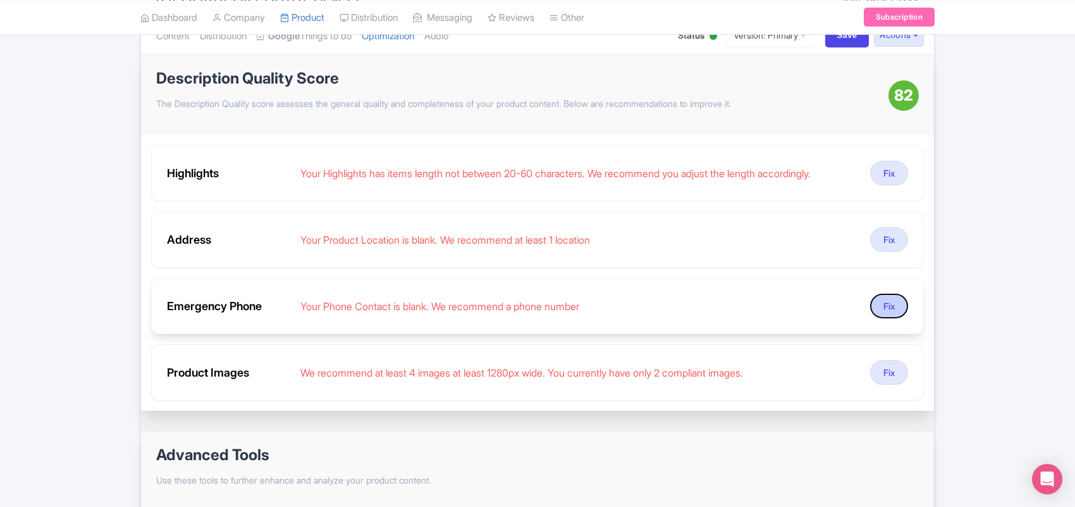
click at [890, 304] on button "Fix" at bounding box center [889, 305] width 38 height 25
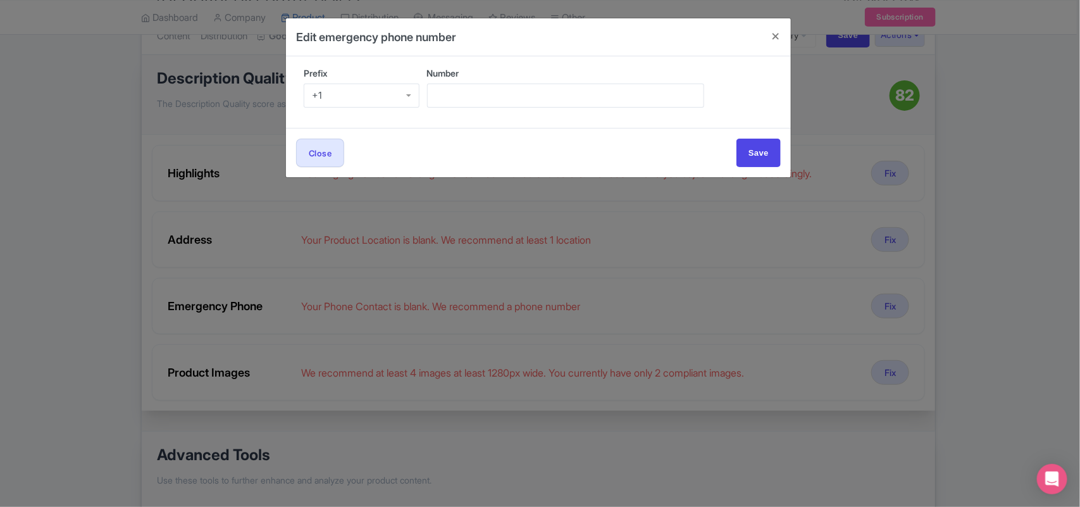
click at [354, 90] on div "+1" at bounding box center [362, 95] width 116 height 24
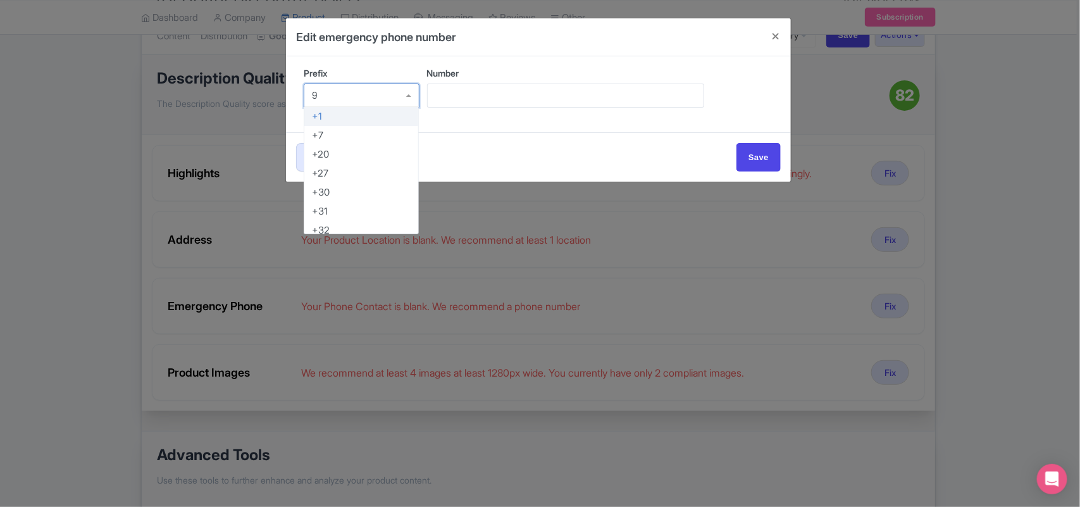
scroll to position [0, 0]
type input "91"
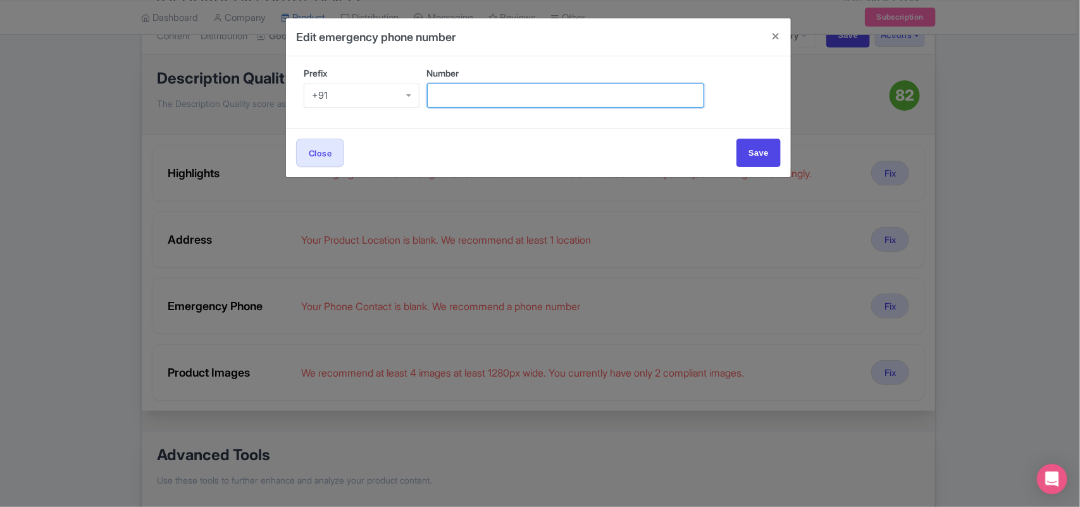
click at [440, 95] on input "Number" at bounding box center [565, 95] width 277 height 24
click at [465, 97] on input "Number" at bounding box center [565, 95] width 277 height 24
paste input "95099 89377"
type input "95099 89377"
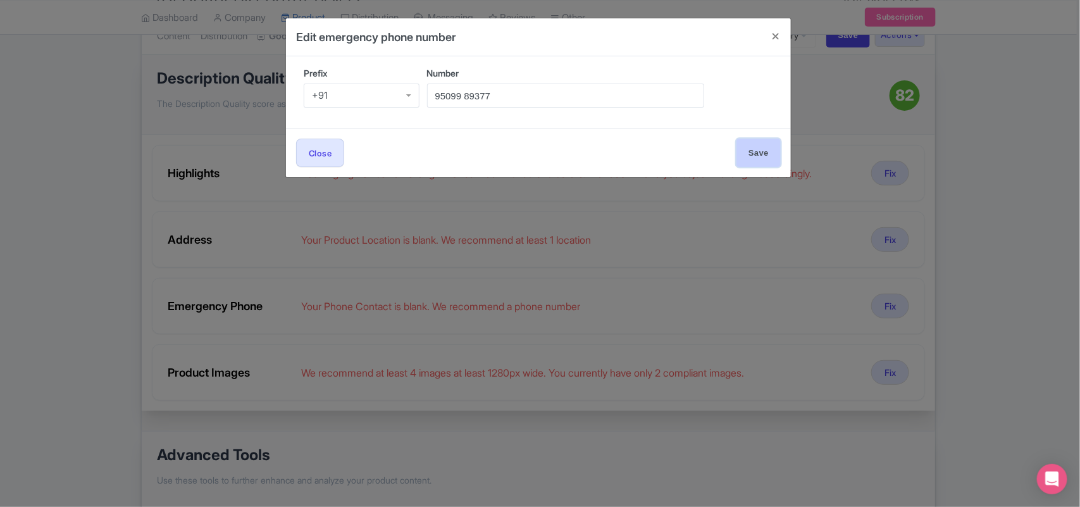
click at [762, 151] on input "Save" at bounding box center [758, 152] width 44 height 28
type input "Save"
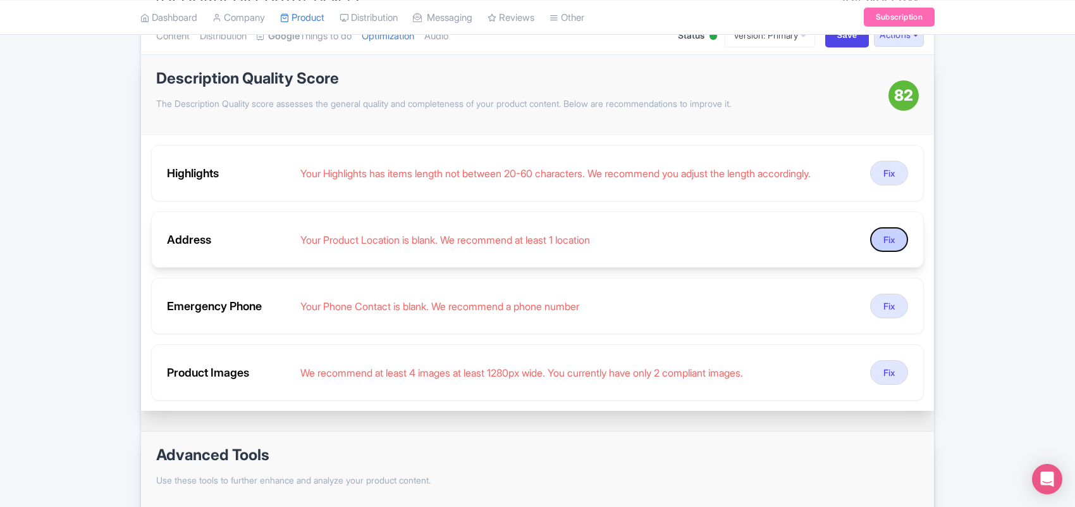
click at [879, 243] on button "Fix" at bounding box center [889, 239] width 38 height 25
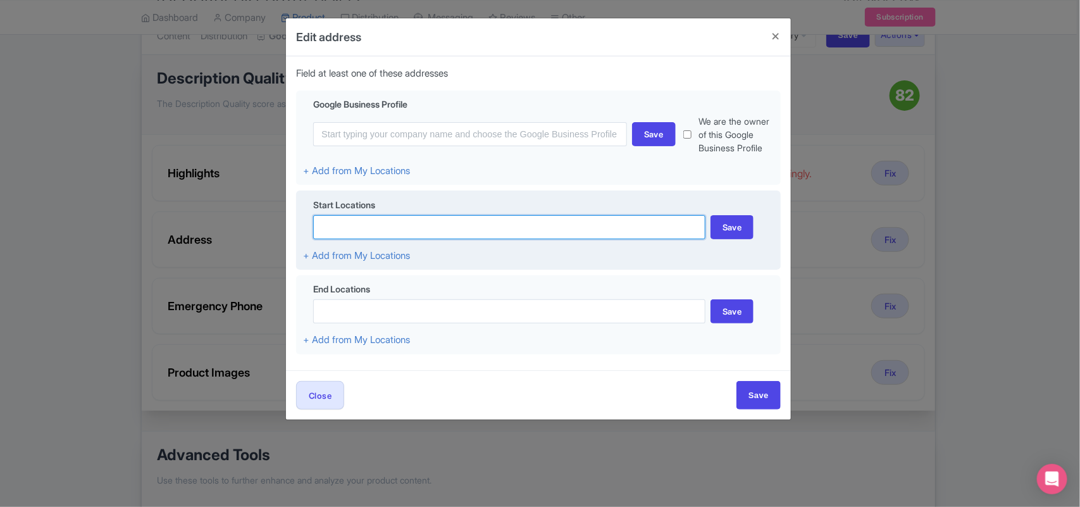
click at [352, 239] on input at bounding box center [509, 227] width 392 height 24
paste input "14 Sentosa Gateway, Sentosa Island, Singapore 098132"
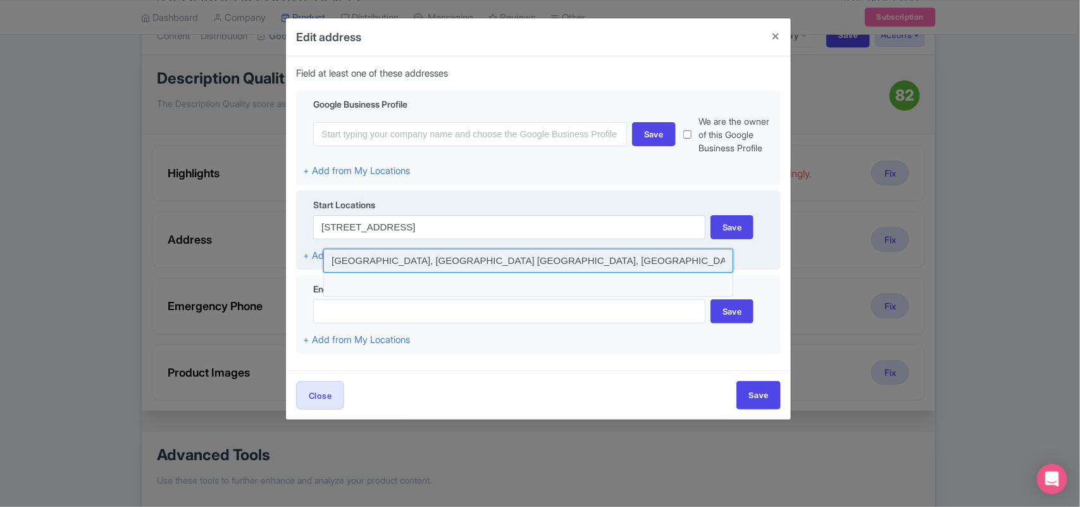
click at [475, 273] on input at bounding box center [528, 261] width 410 height 24
type input "Sentosa Gateway, Singapore Tours, Singapore"
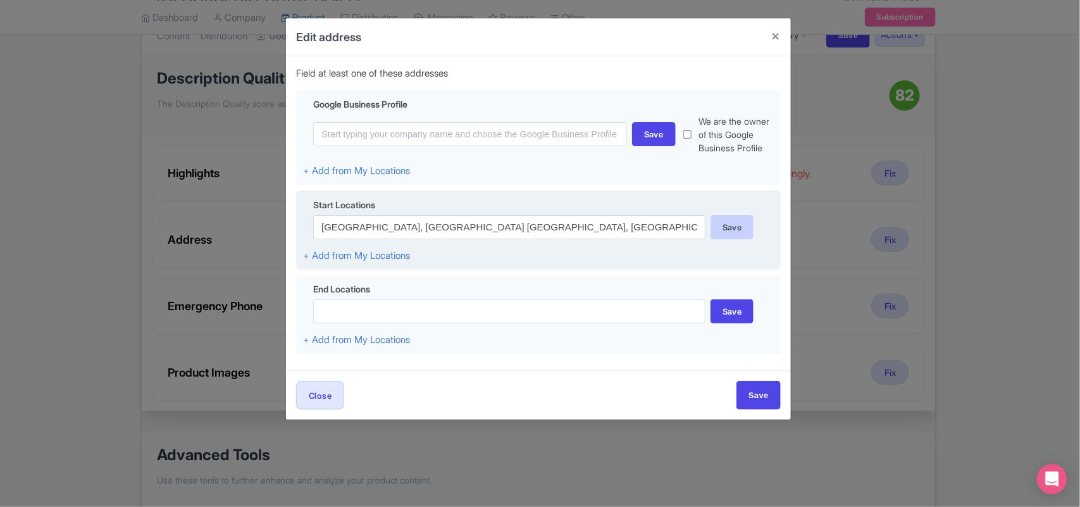
click at [729, 239] on div "Save" at bounding box center [732, 227] width 44 height 24
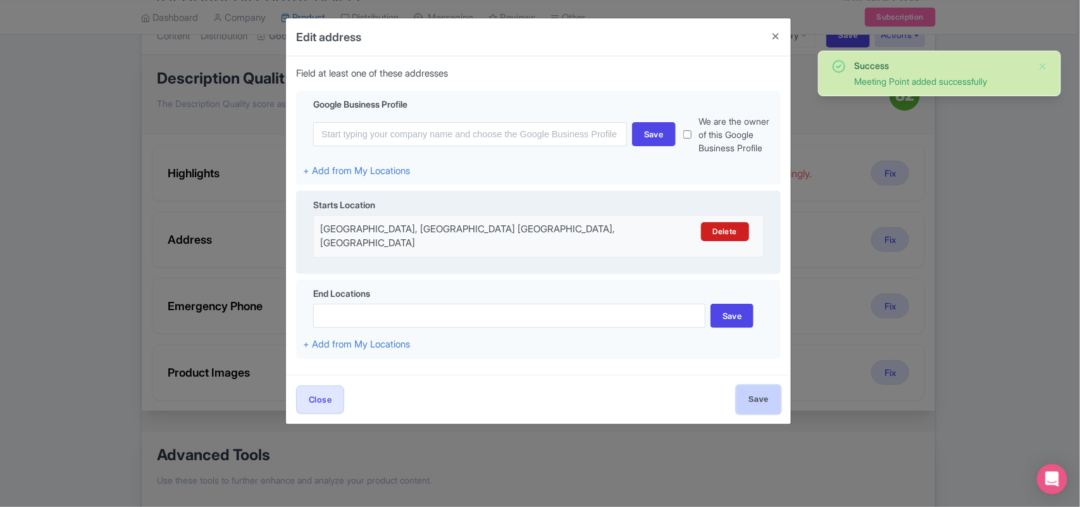
click at [741, 409] on input "Save" at bounding box center [758, 399] width 44 height 28
type input "Save"
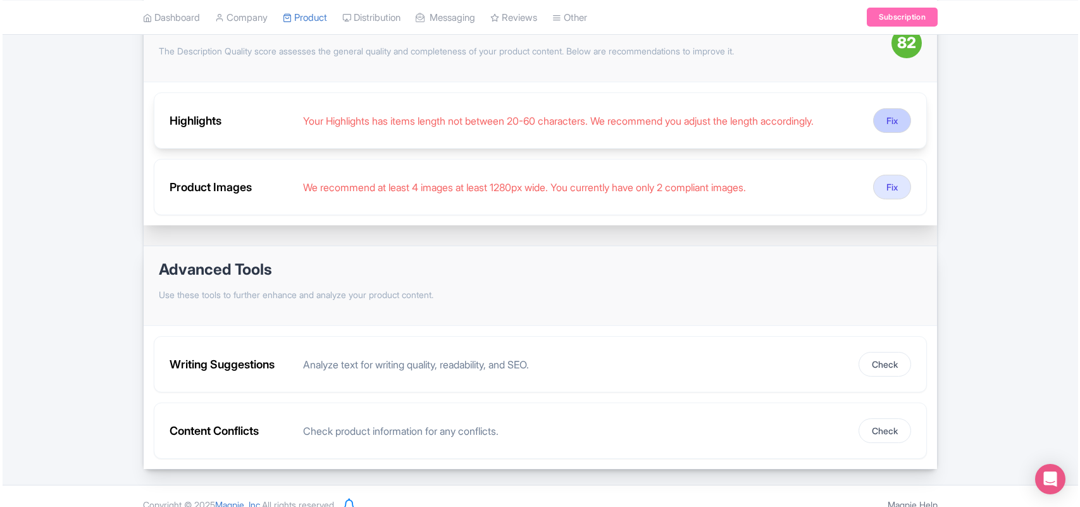
scroll to position [231, 0]
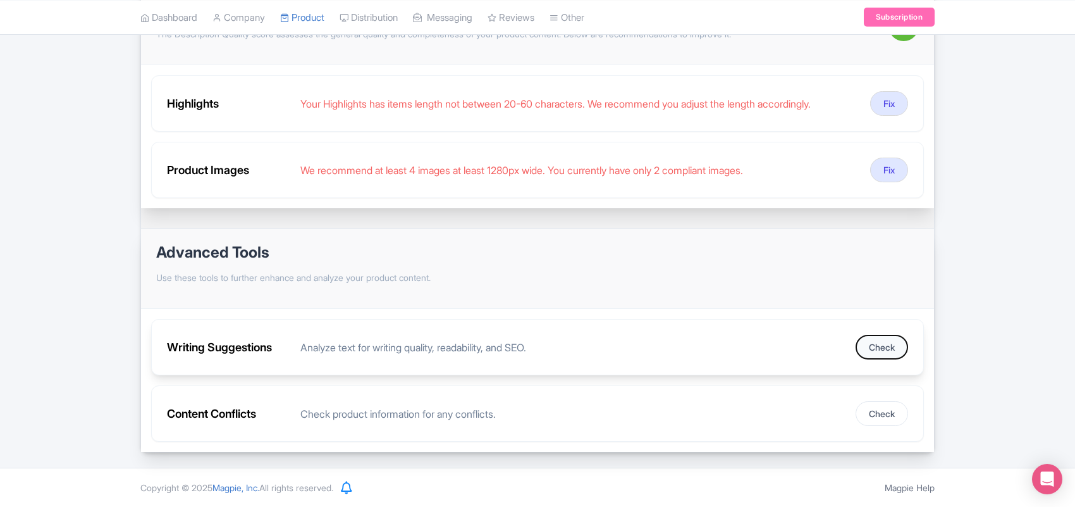
click at [881, 345] on button "Check" at bounding box center [882, 347] width 52 height 25
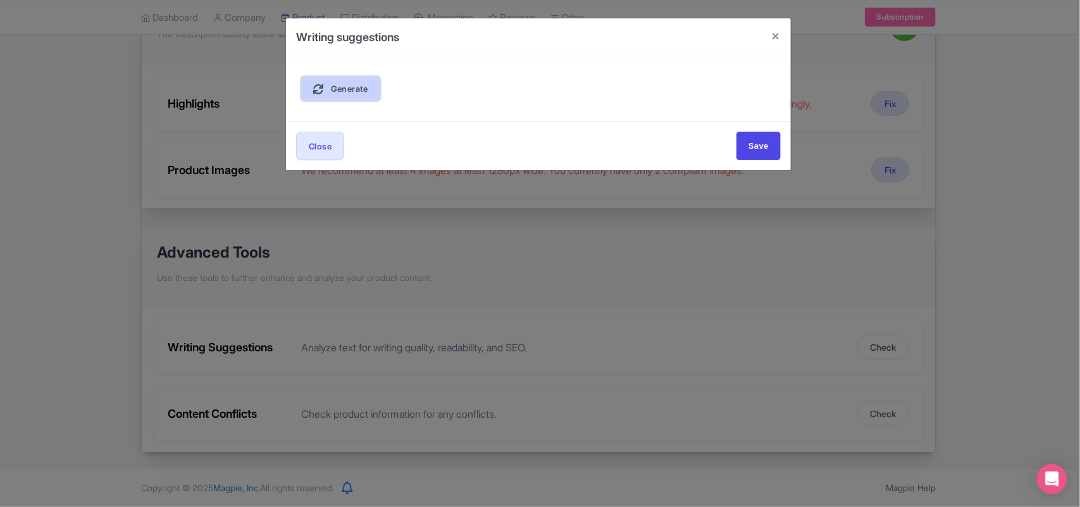
click at [346, 95] on link "Generate" at bounding box center [340, 89] width 79 height 24
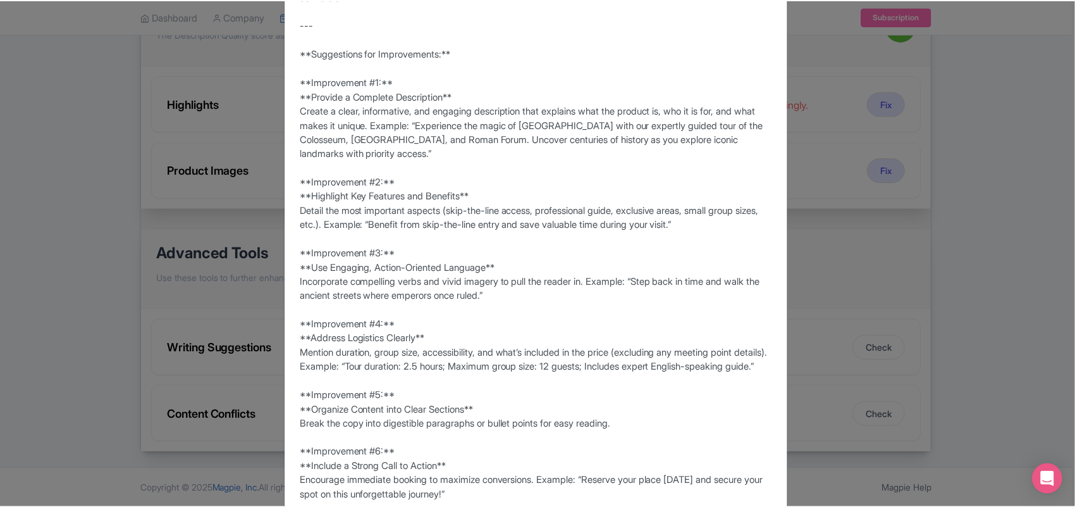
scroll to position [414, 0]
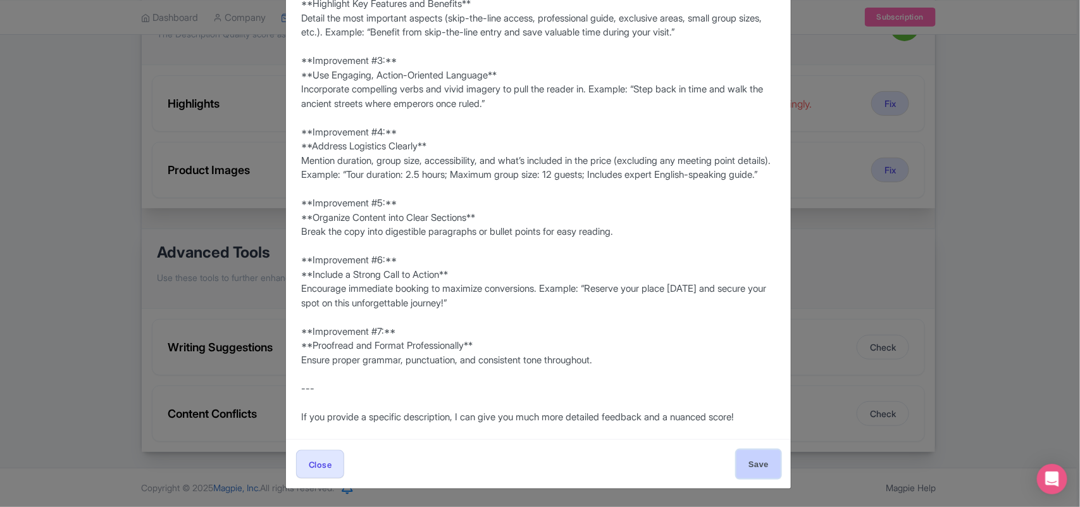
click at [753, 460] on input "Save" at bounding box center [758, 464] width 44 height 28
type input "Save"
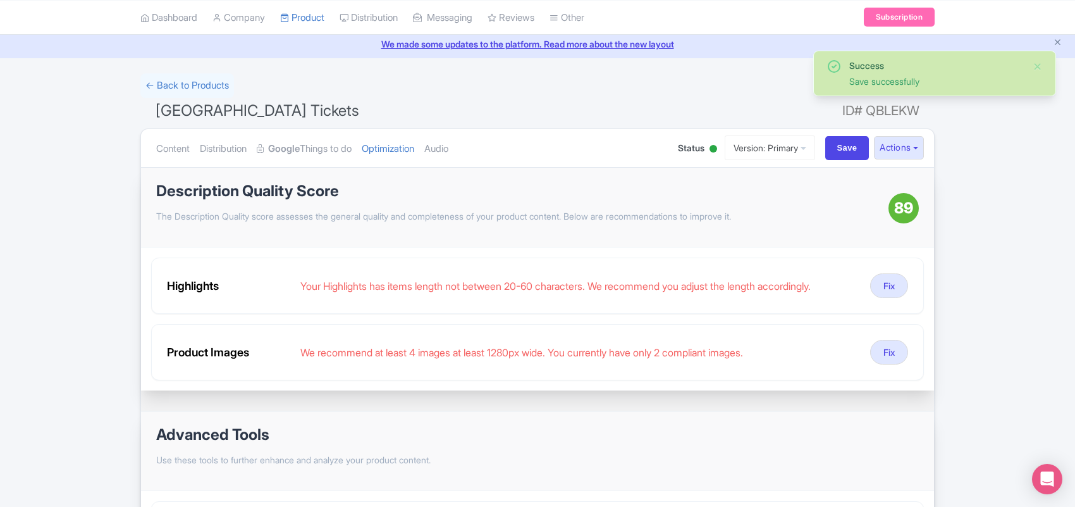
scroll to position [0, 0]
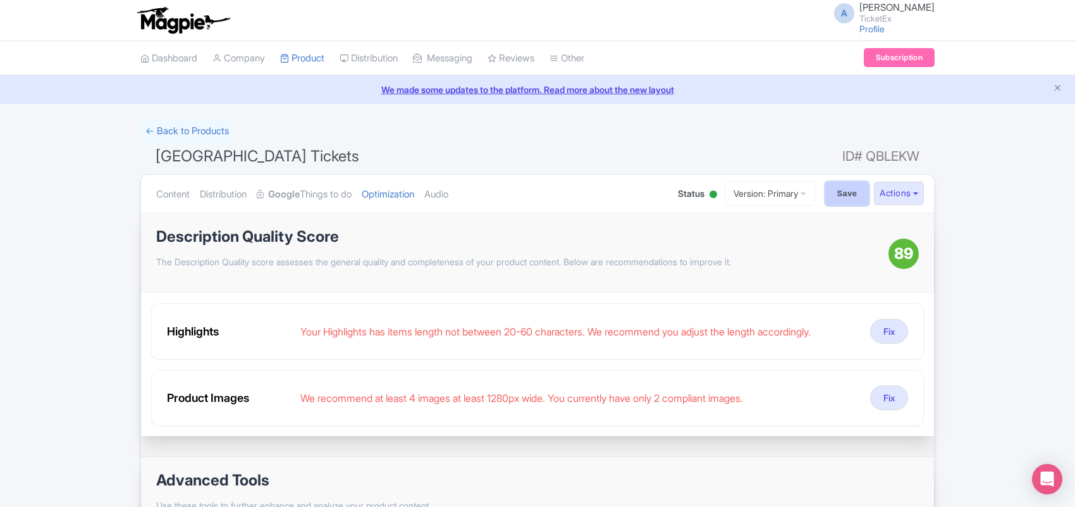
click at [842, 194] on input "Save" at bounding box center [847, 193] width 44 height 24
type input "Saving..."
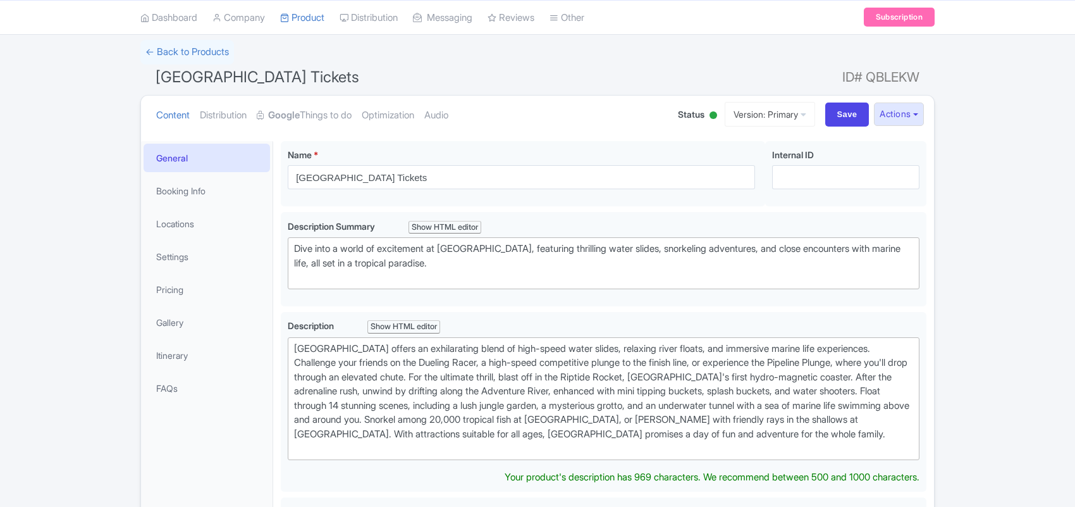
scroll to position [79, 0]
click at [179, 228] on link "Locations" at bounding box center [207, 223] width 126 height 28
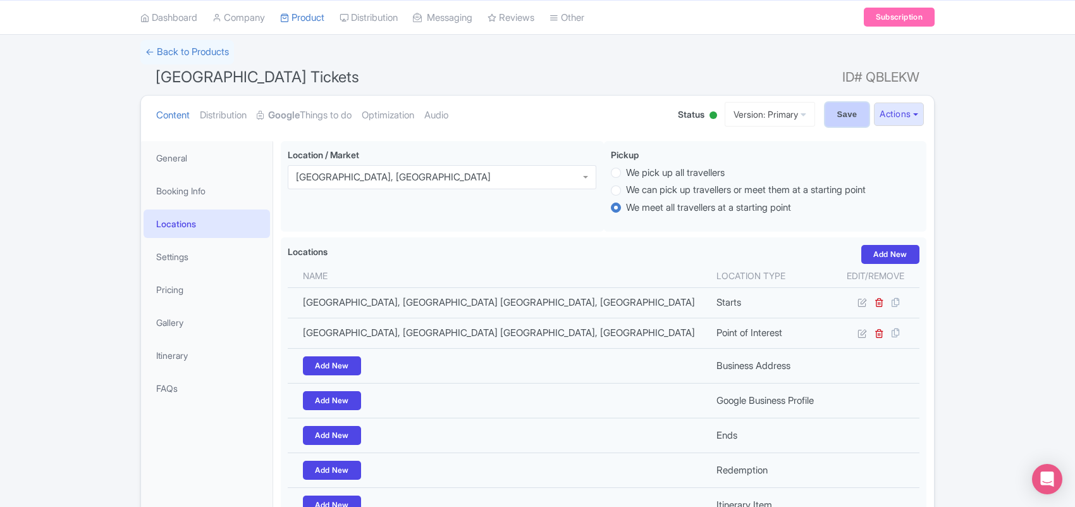
click at [836, 118] on input "Save" at bounding box center [847, 114] width 44 height 24
type input "Saving..."
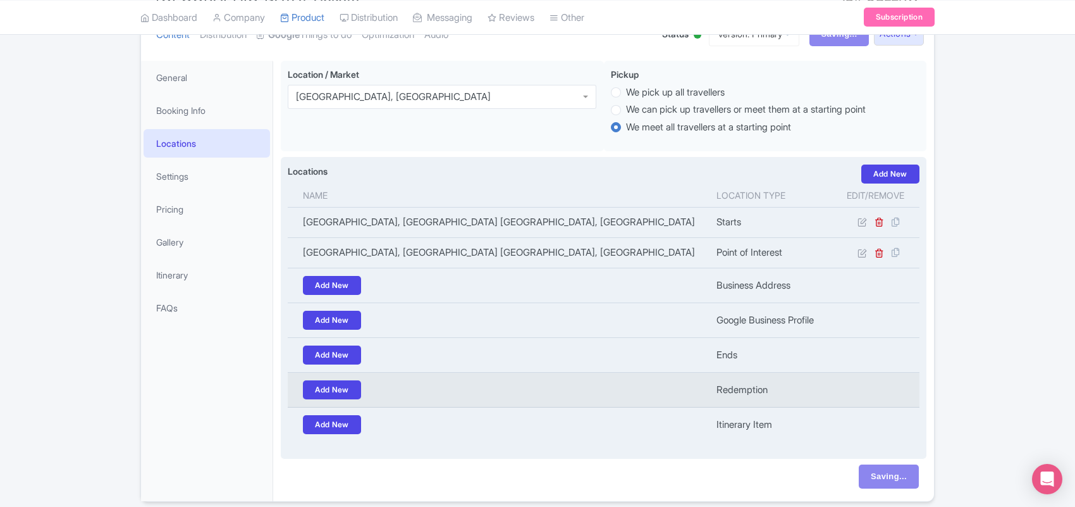
scroll to position [214, 0]
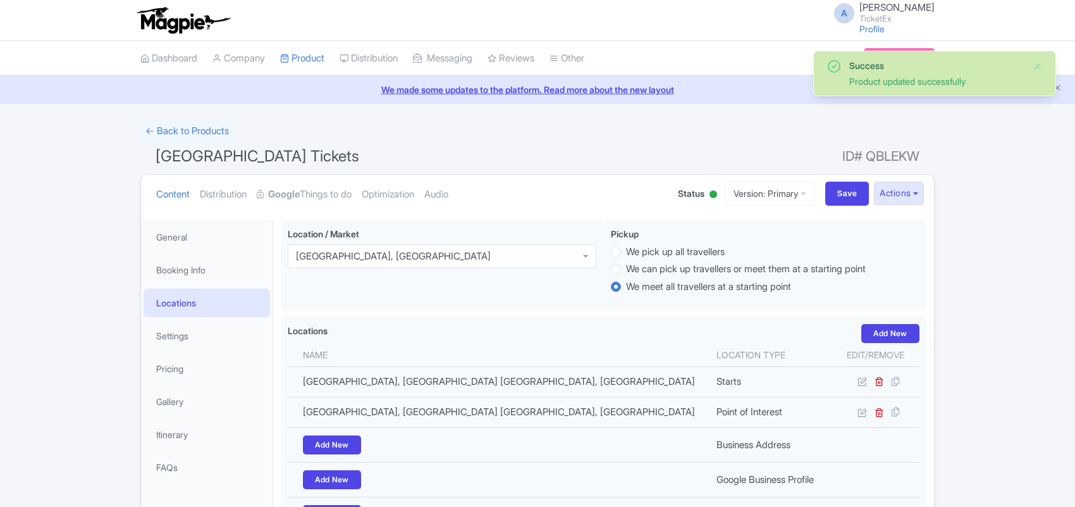
scroll to position [214, 0]
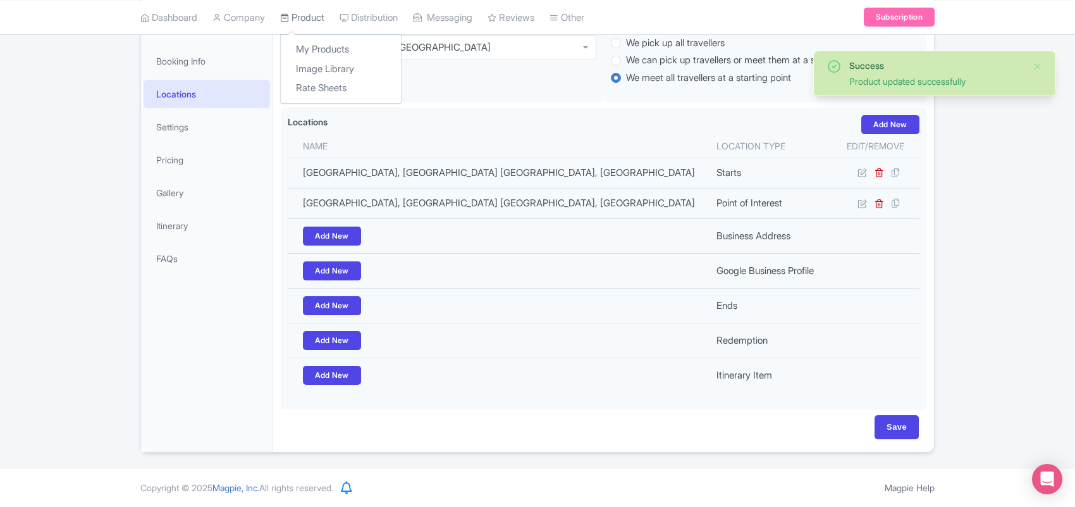
click at [289, 14] on icon at bounding box center [284, 17] width 9 height 9
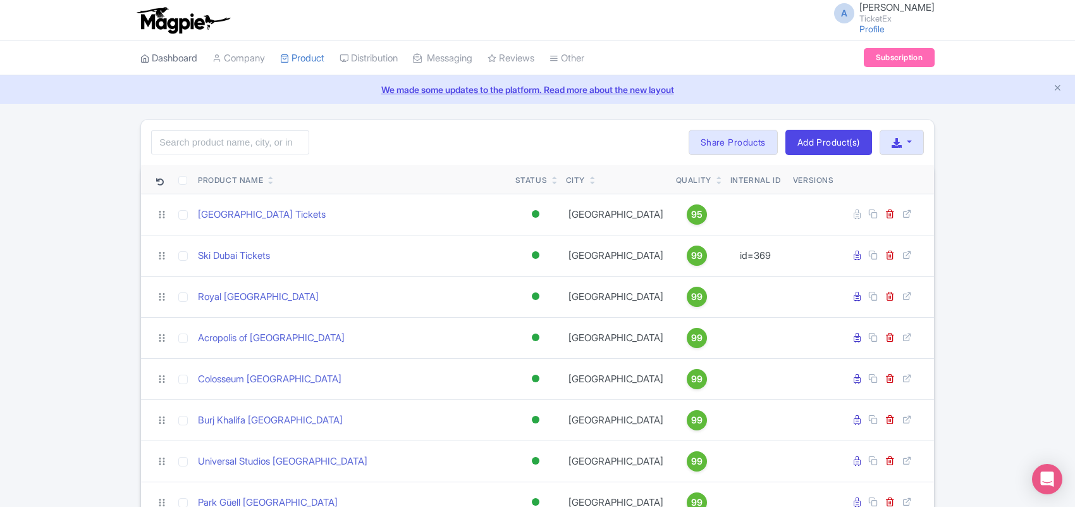
click at [172, 60] on link "Dashboard" at bounding box center [168, 58] width 57 height 35
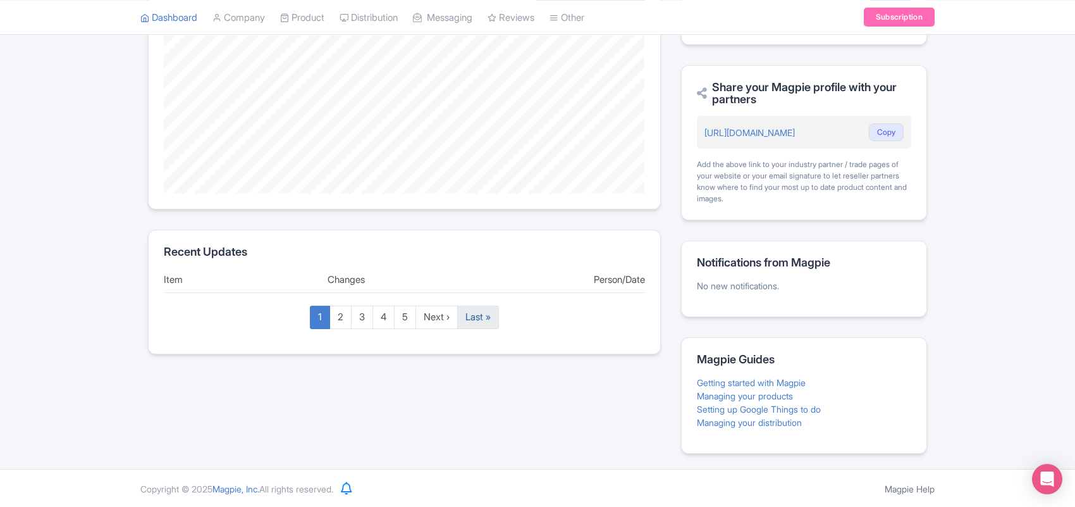
scroll to position [331, 0]
click at [735, 396] on link "Managing your products" at bounding box center [745, 394] width 96 height 11
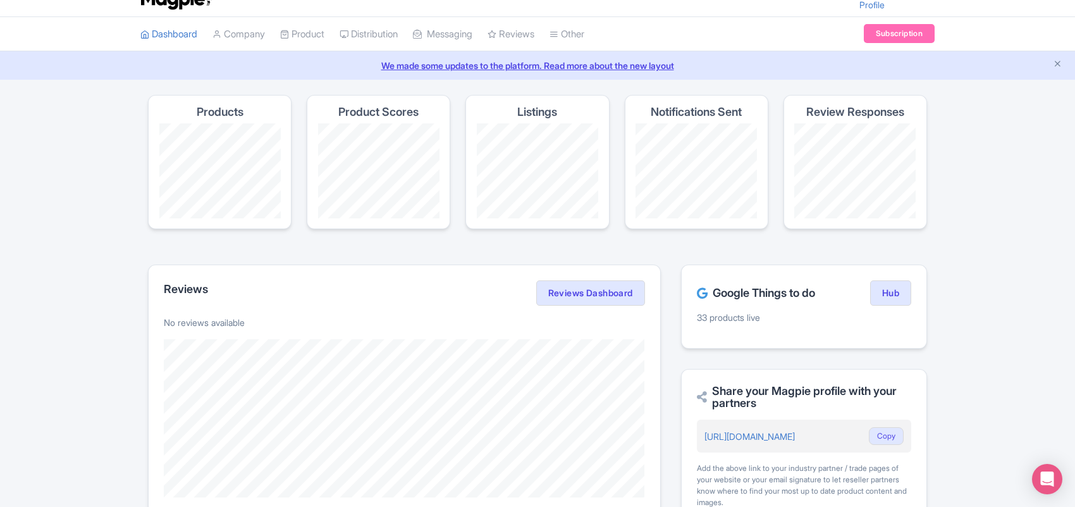
scroll to position [0, 0]
